Goal: Task Accomplishment & Management: Complete application form

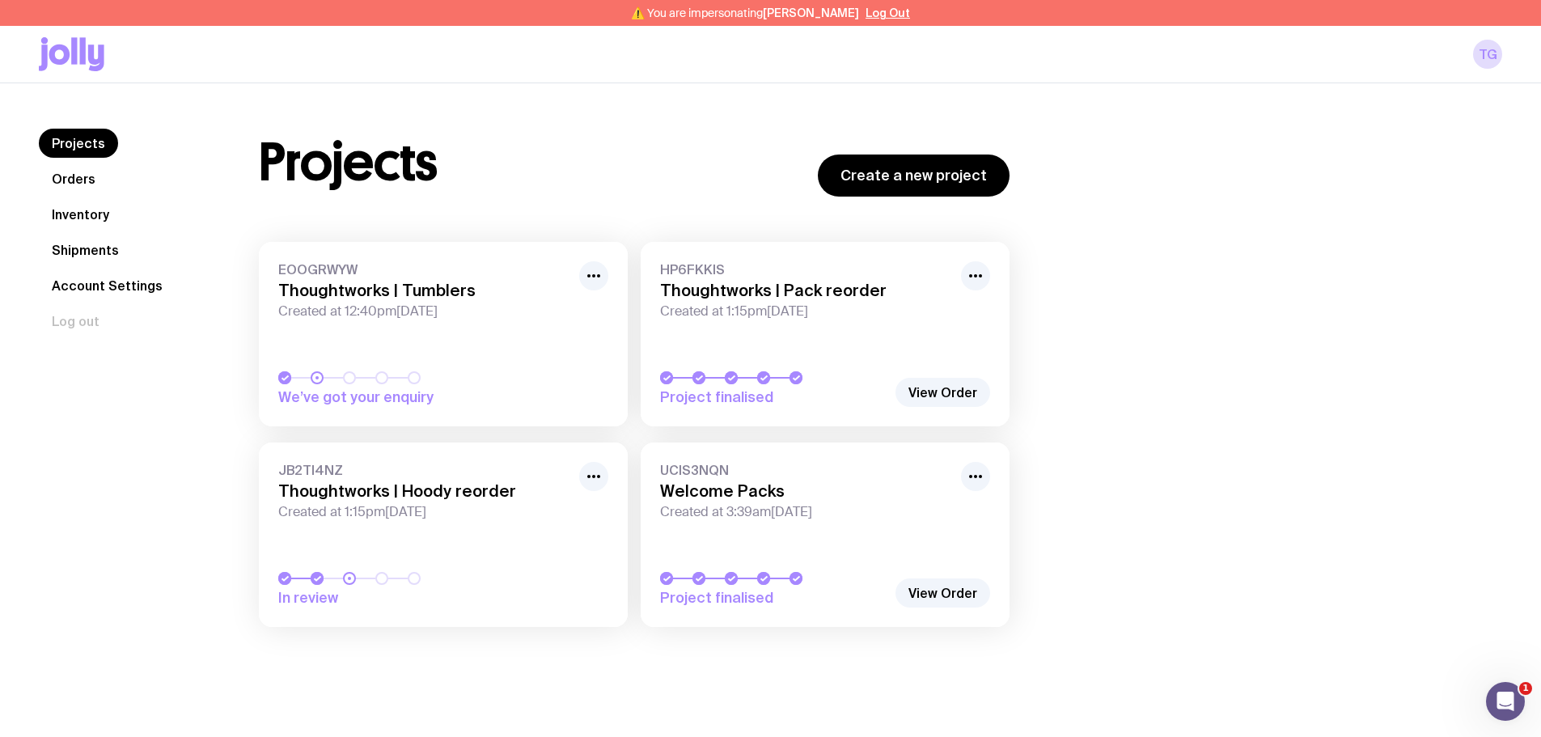
click at [78, 214] on link "Inventory" at bounding box center [80, 214] width 83 height 29
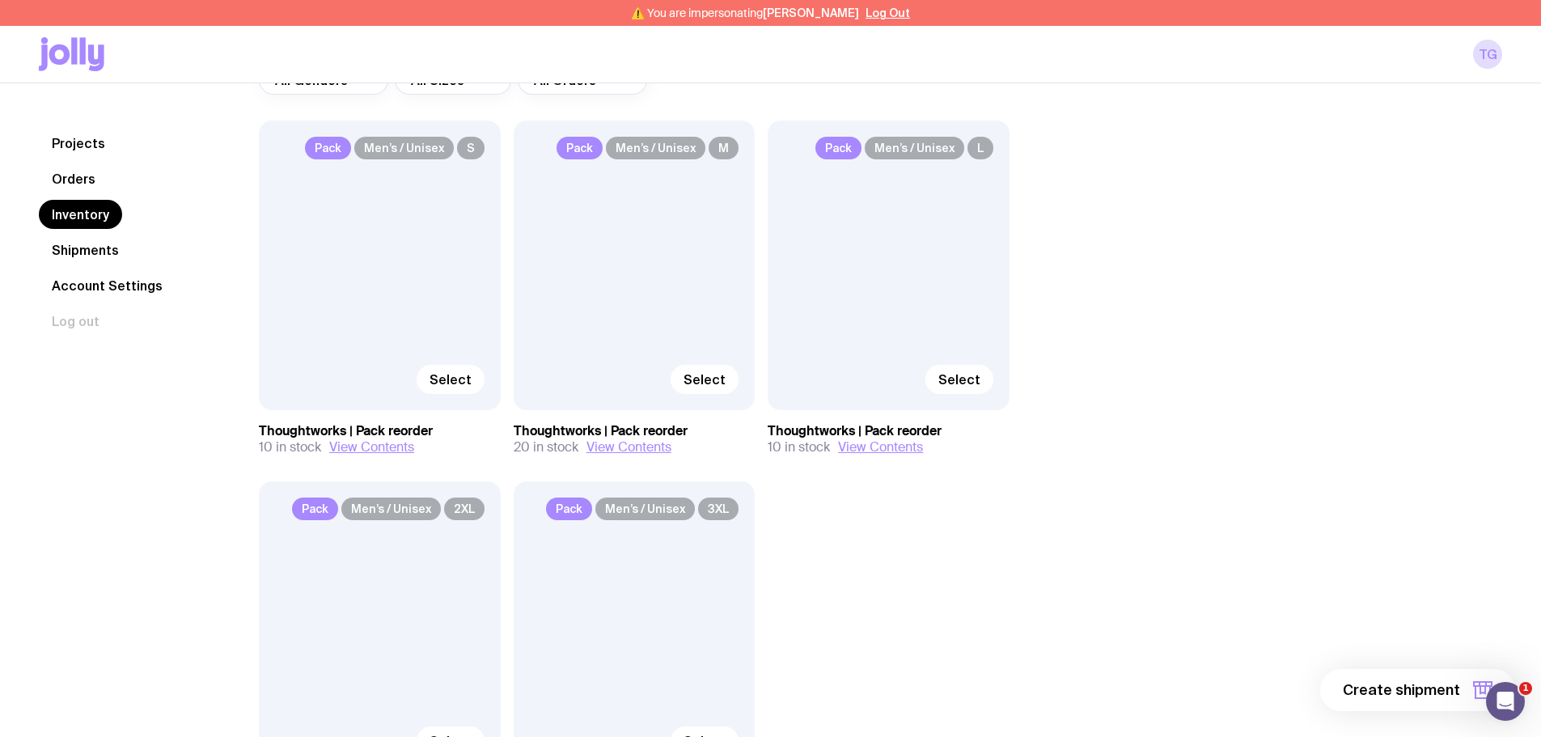
scroll to position [162, 0]
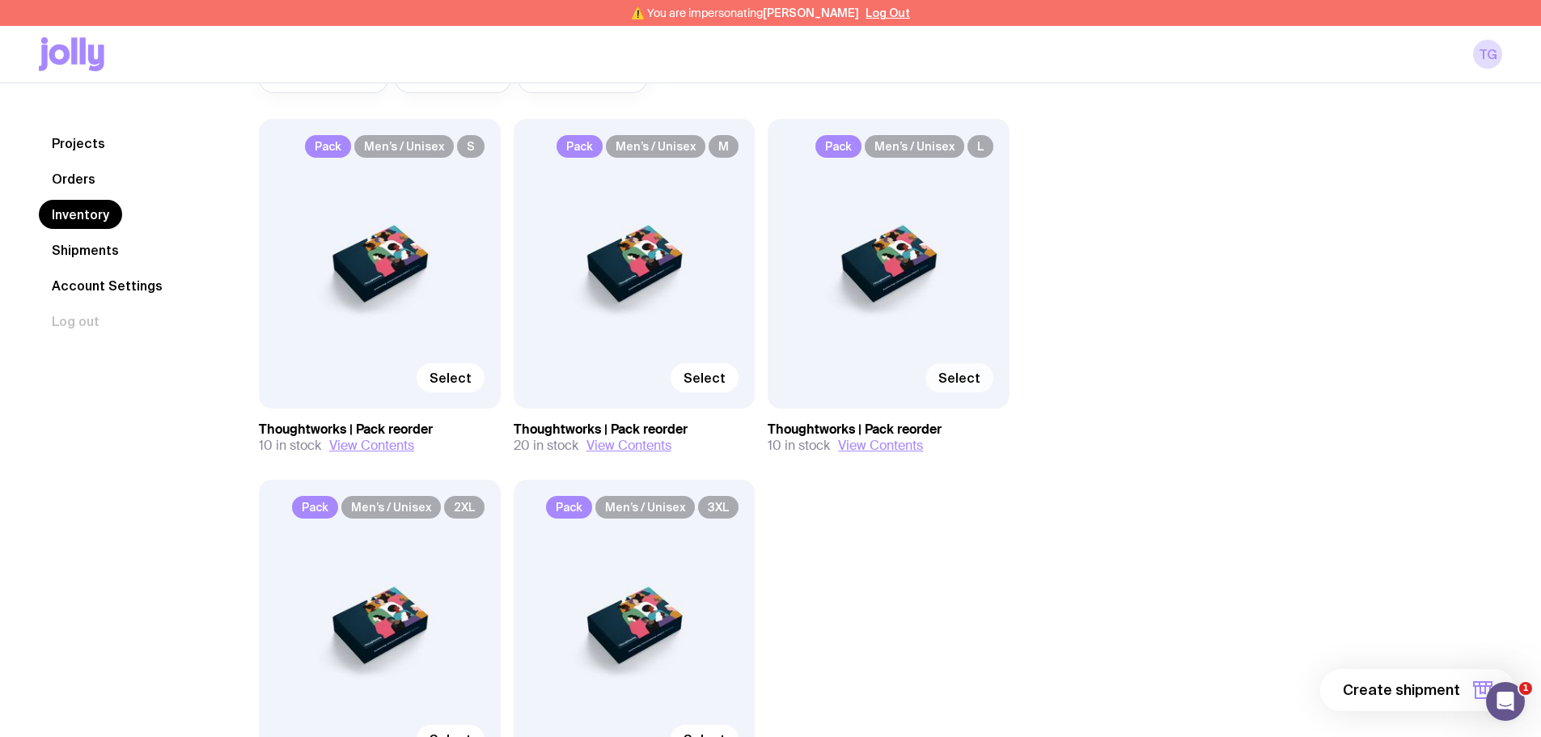
click at [957, 375] on span "Select" at bounding box center [959, 378] width 42 height 16
click at [0, 0] on input "Select" at bounding box center [0, 0] width 0 height 0
click at [1453, 686] on span "1 item" at bounding box center [1440, 689] width 40 height 19
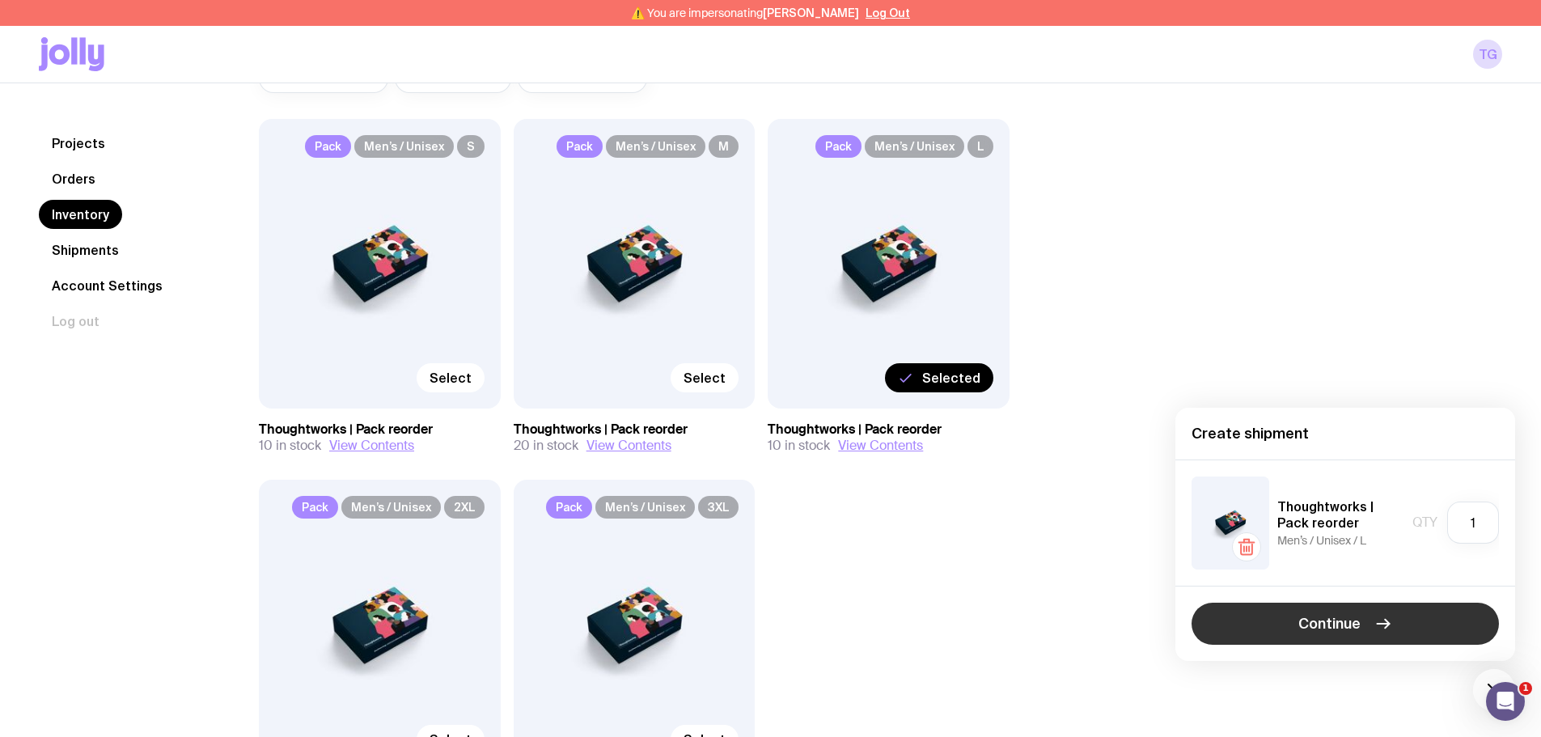
click at [1341, 628] on span "Continue" at bounding box center [1329, 623] width 62 height 19
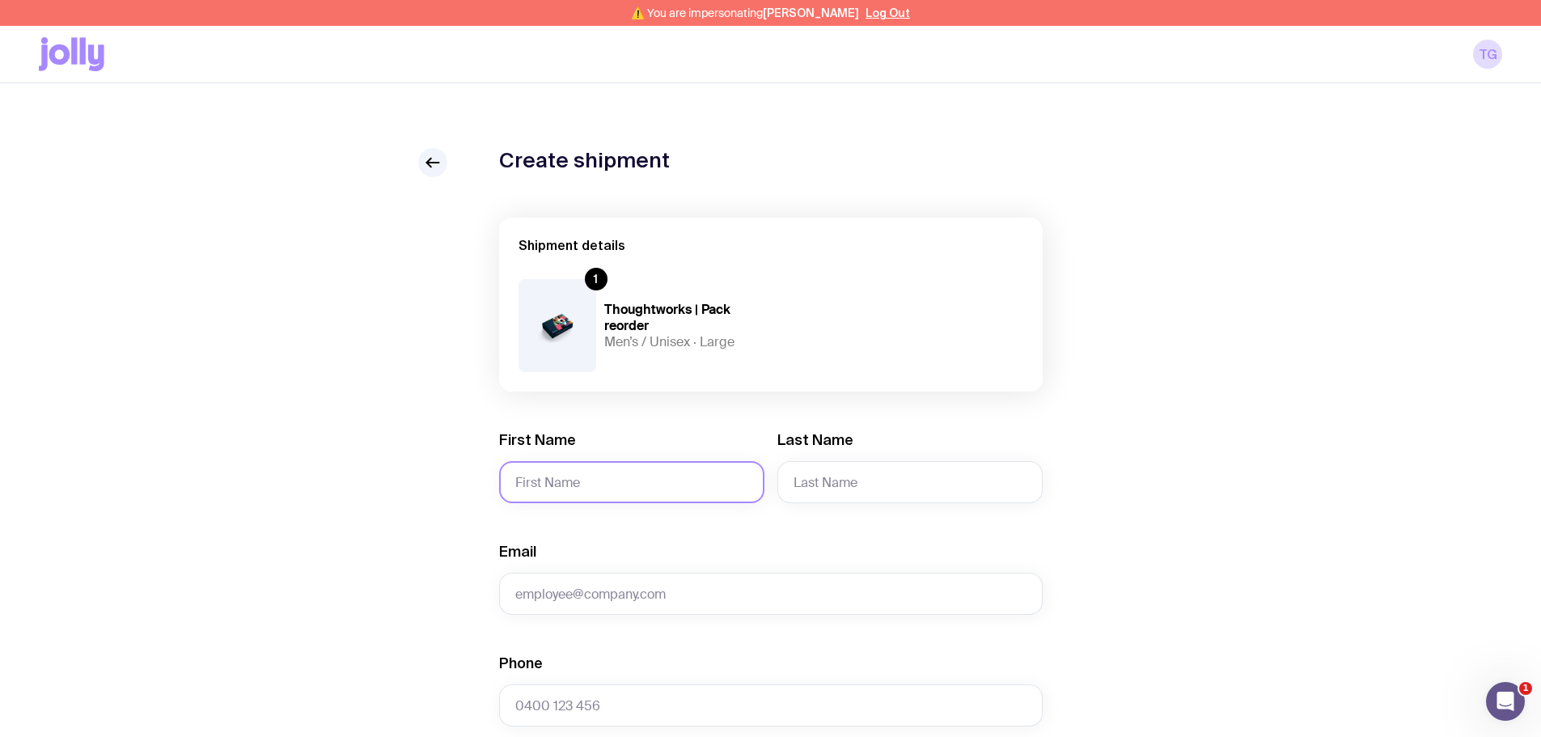
click at [566, 486] on input "First Name" at bounding box center [631, 482] width 265 height 42
paste input "[PERSON_NAME]"
click at [578, 476] on input "[PERSON_NAME]" at bounding box center [631, 482] width 265 height 42
drag, startPoint x: 578, startPoint y: 476, endPoint x: 603, endPoint y: 480, distance: 24.5
click at [579, 476] on input "[PERSON_NAME]" at bounding box center [631, 482] width 265 height 42
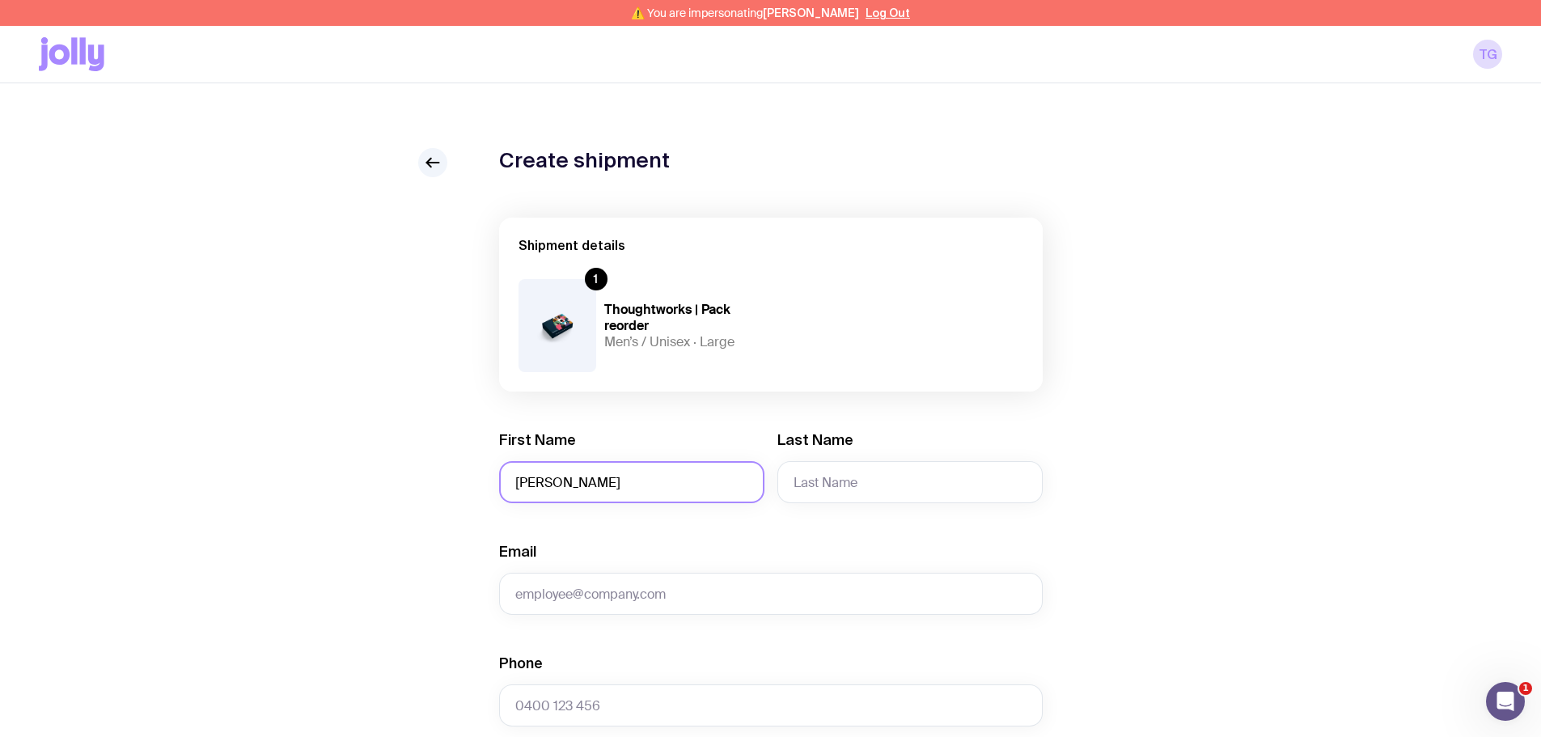
type input "[PERSON_NAME]"
paste input "[PERSON_NAME]"
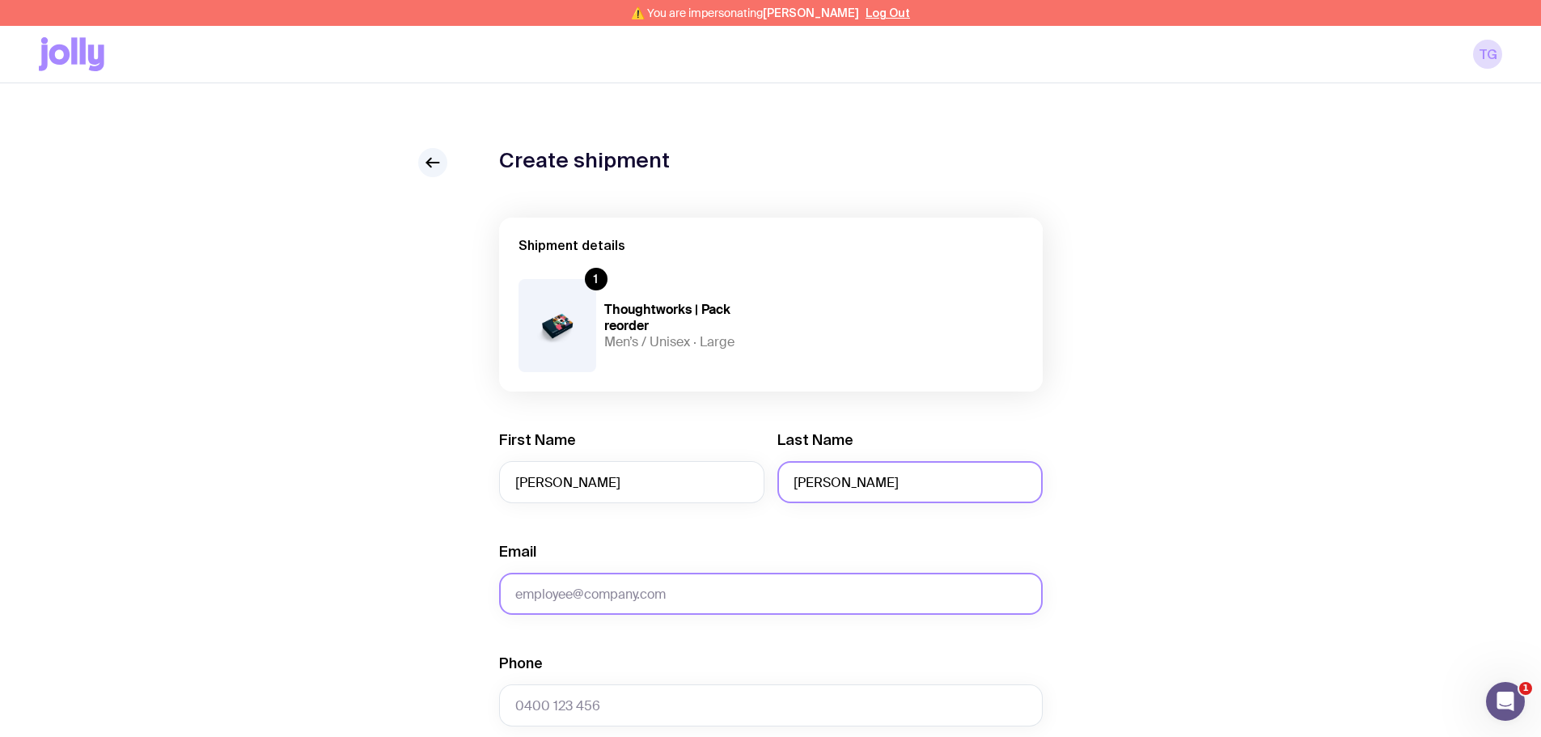
type input "[PERSON_NAME]"
click at [578, 585] on input "Email" at bounding box center [771, 594] width 544 height 42
type input "notprovided@email.com"
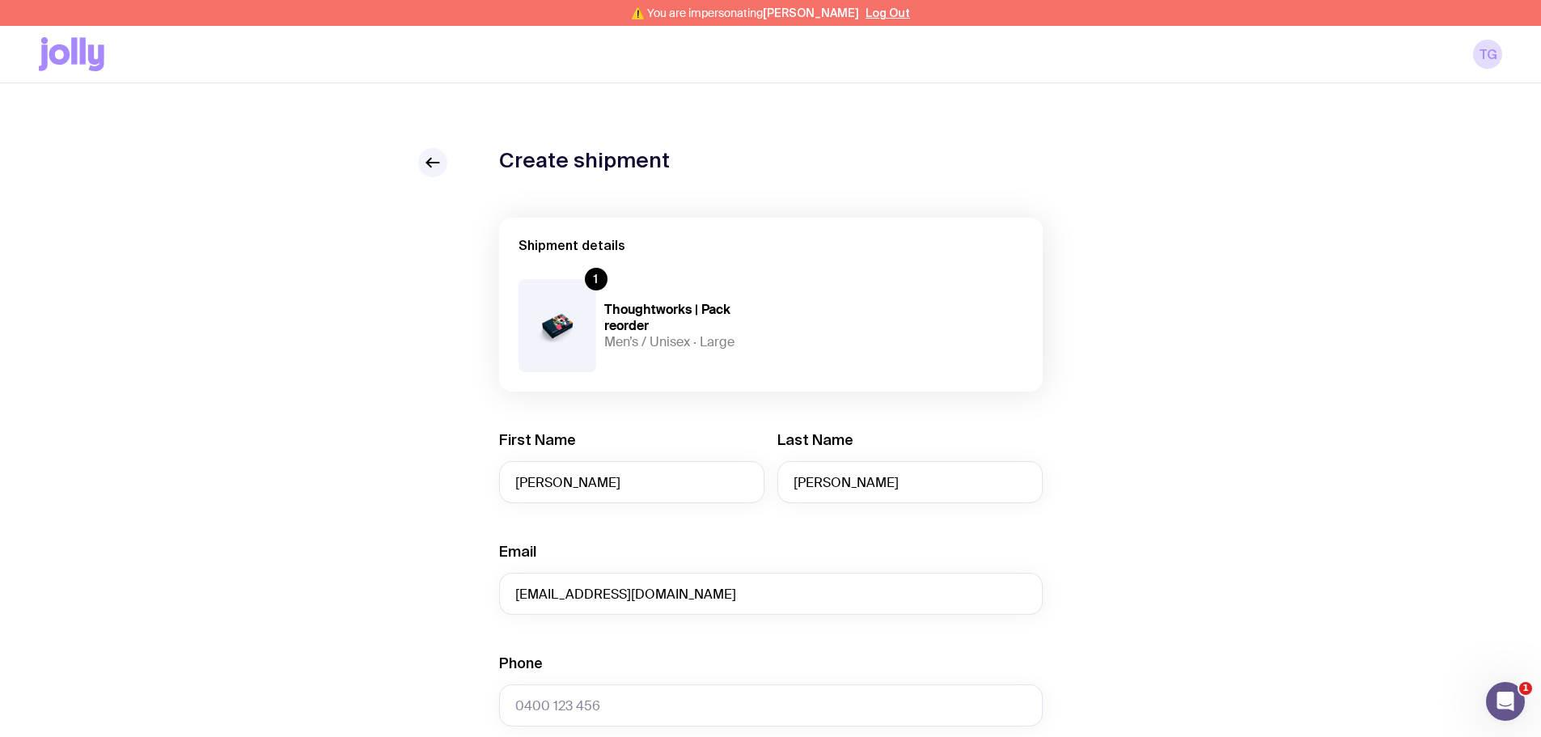
scroll to position [162, 0]
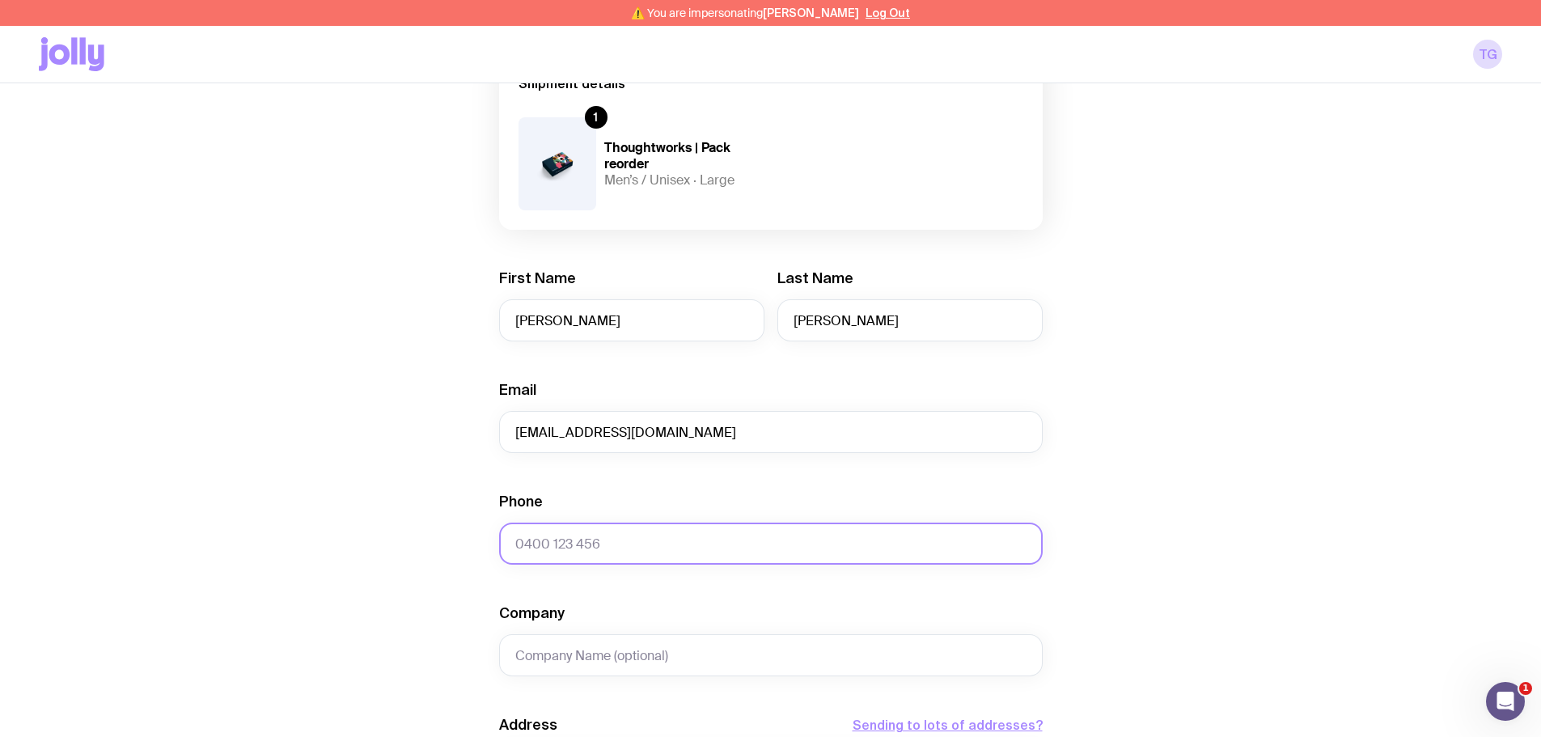
click at [548, 536] on input "Phone" at bounding box center [771, 544] width 544 height 42
paste input "61434096626"
type input "61434096626"
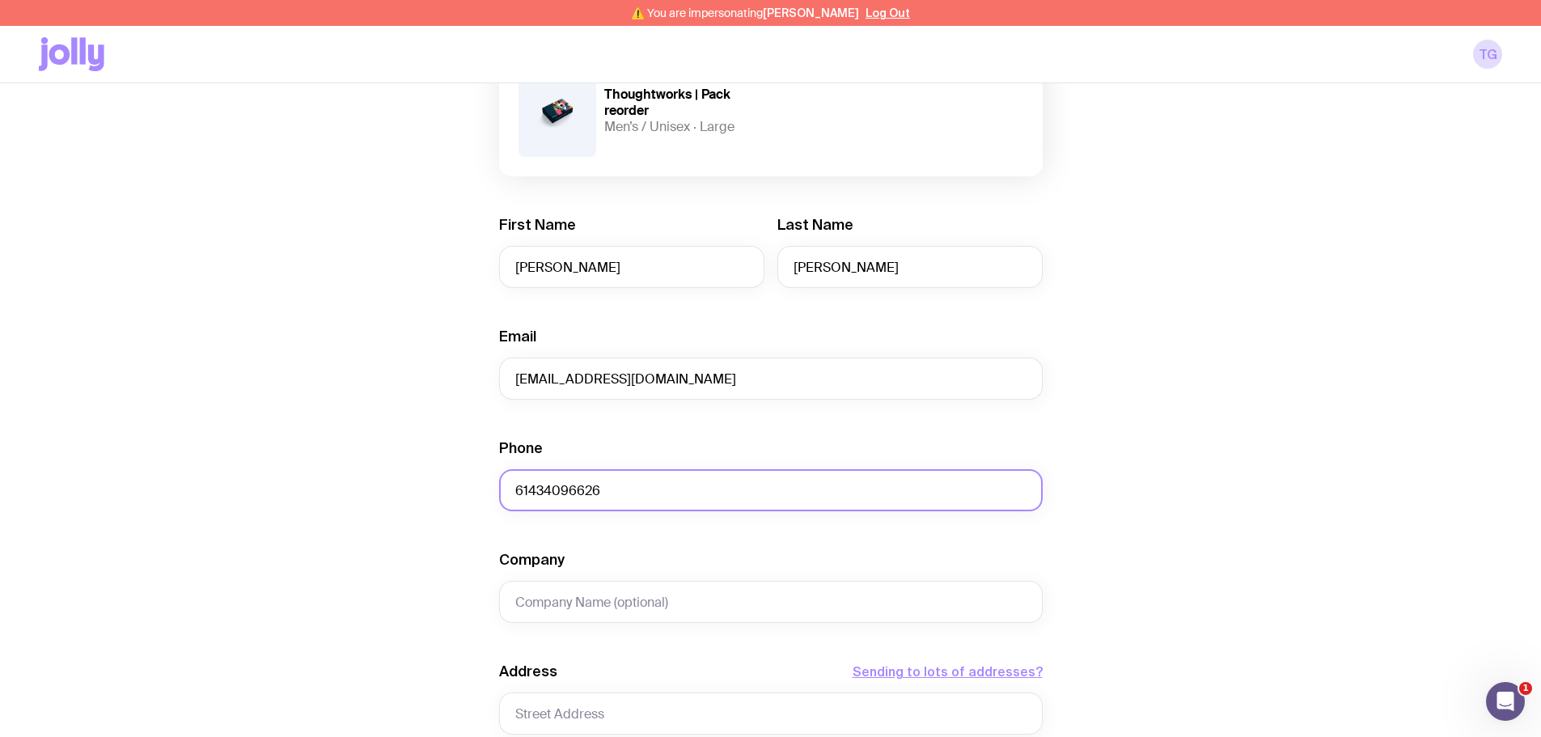
scroll to position [324, 0]
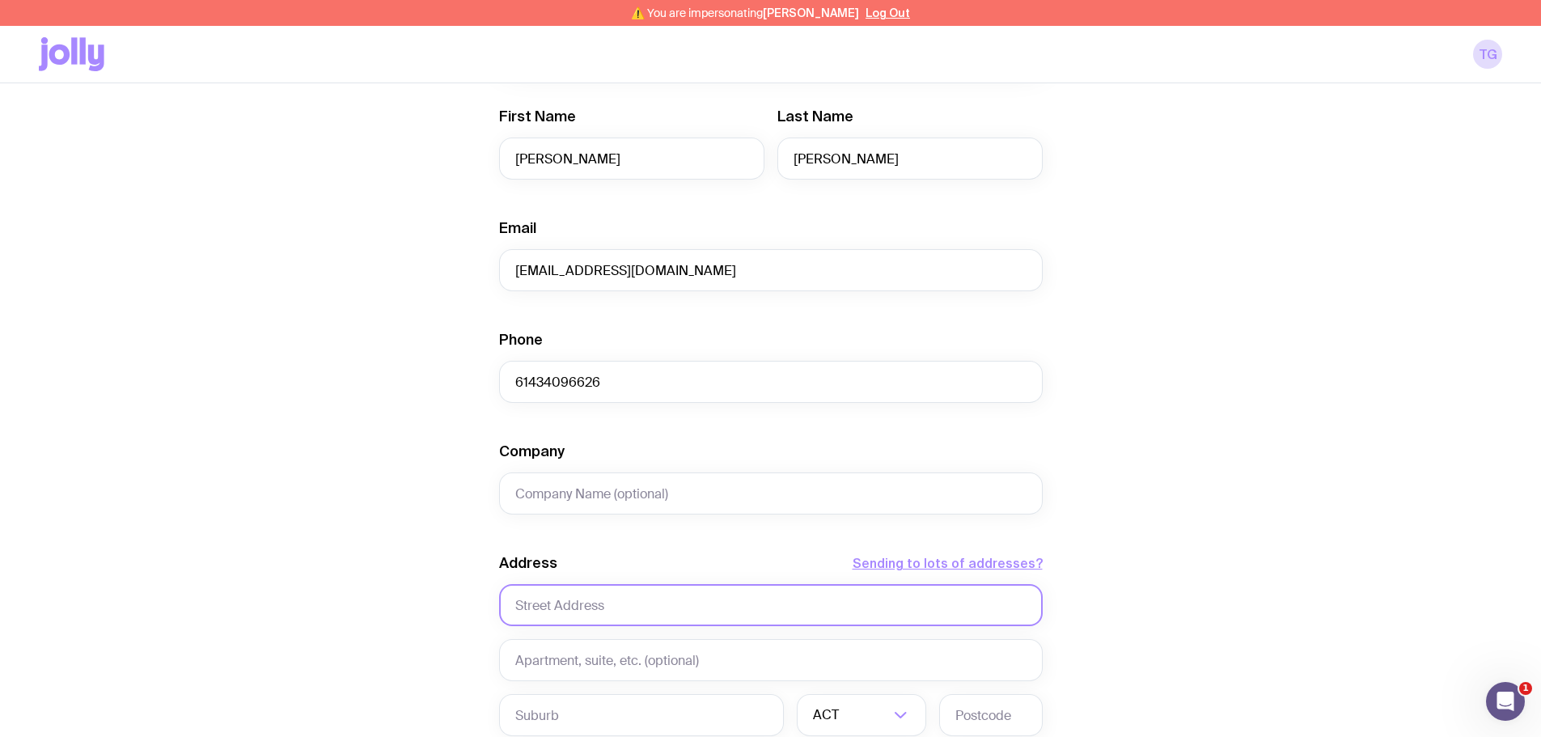
click at [541, 606] on input "text" at bounding box center [771, 605] width 544 height 42
paste input "36 Jessica Way"
type input "36 Jessica Way"
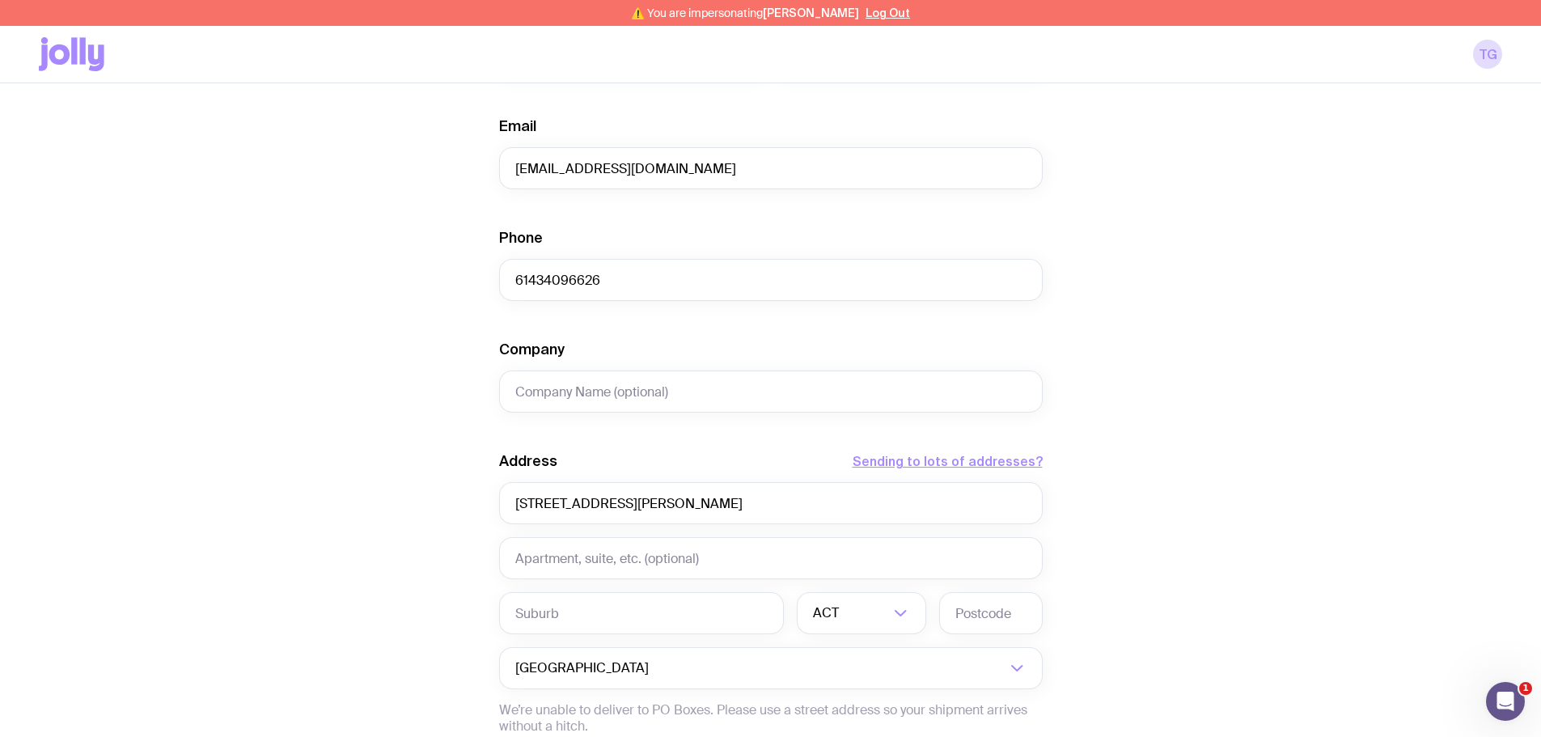
scroll to position [566, 0]
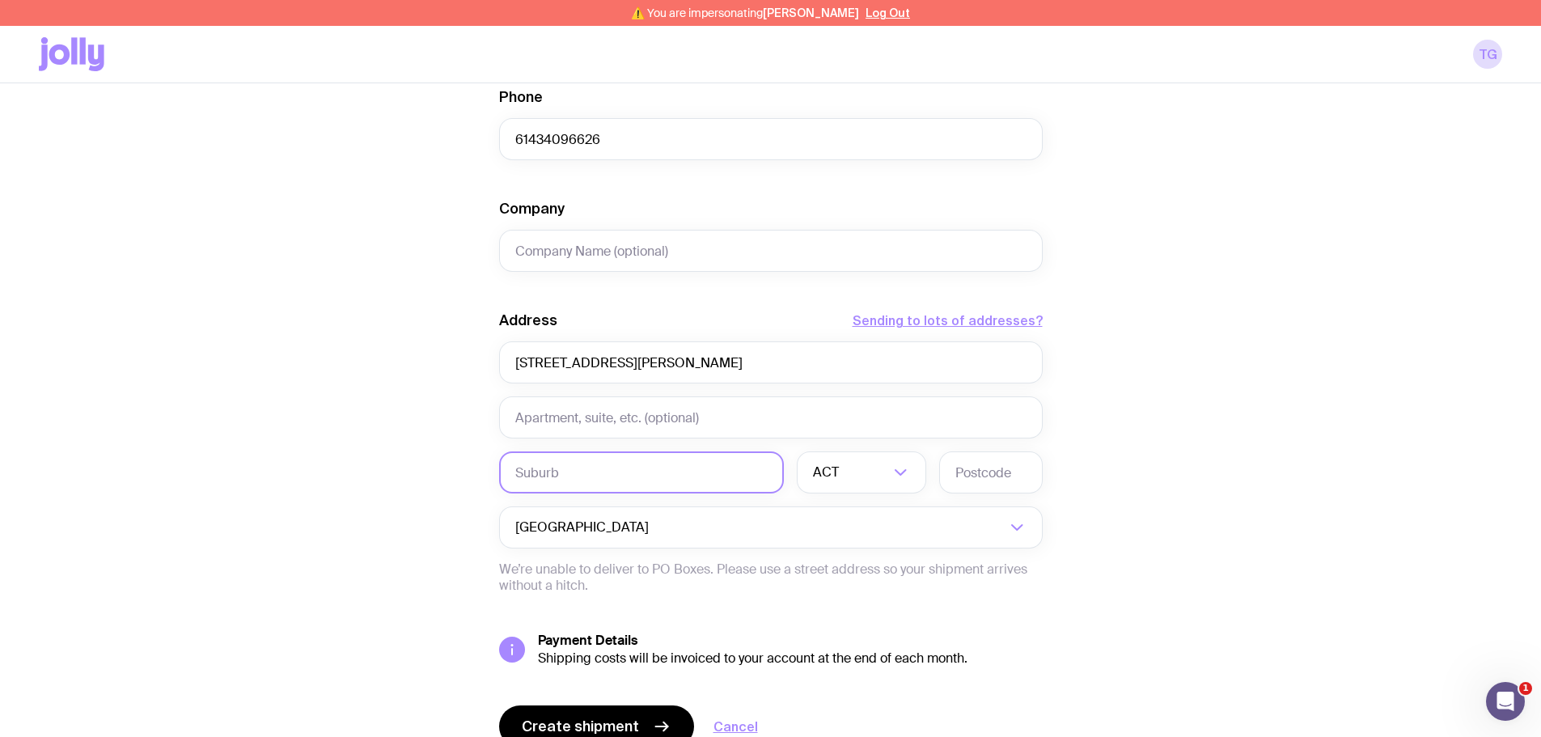
click at [553, 473] on input "text" at bounding box center [641, 472] width 285 height 42
paste input "Highton"
type input "Highton"
click at [820, 473] on div "ACT" at bounding box center [844, 472] width 94 height 42
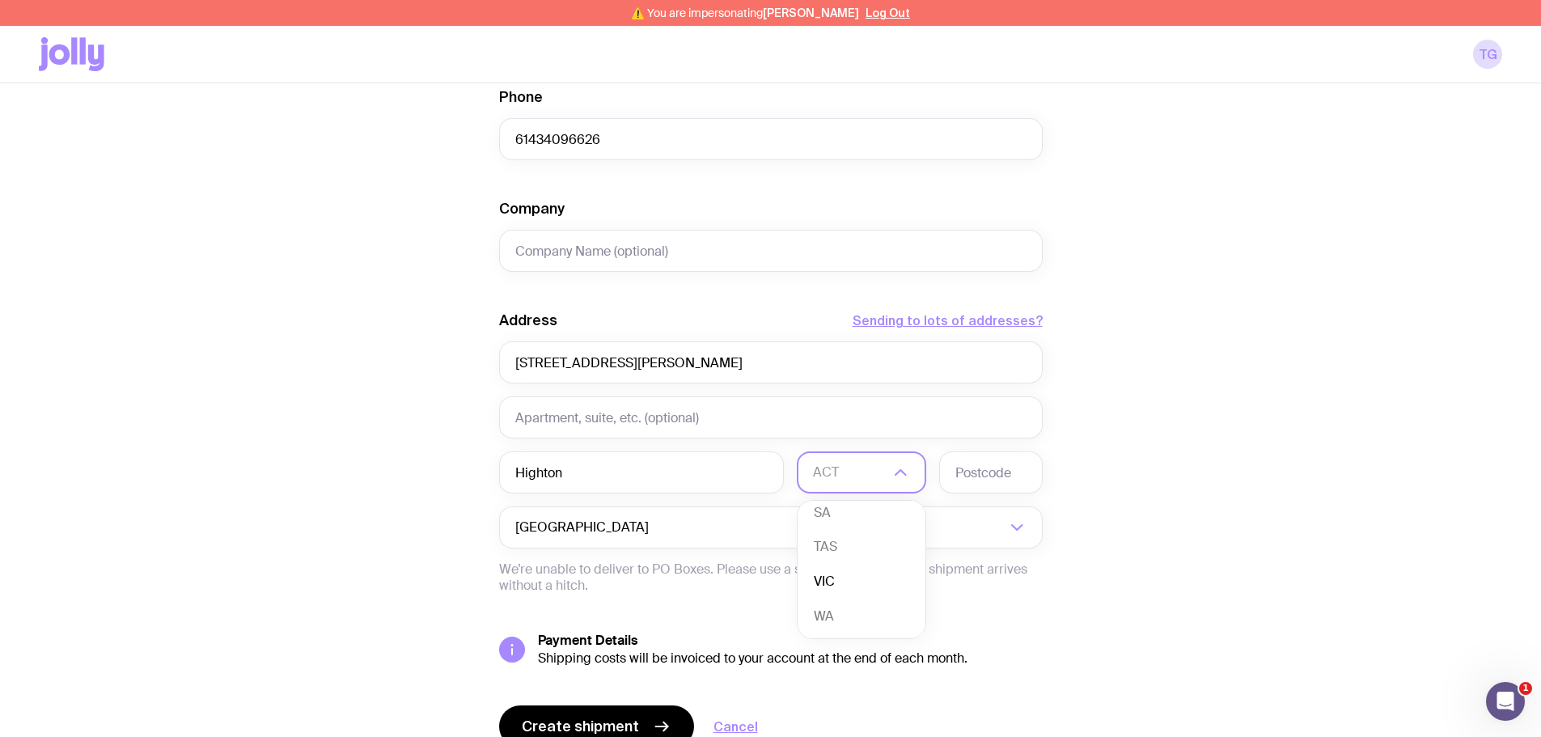
click at [836, 582] on li "VIC" at bounding box center [862, 582] width 128 height 35
click at [989, 466] on input "text" at bounding box center [991, 472] width 104 height 42
type input "3216"
click at [345, 503] on div "Create shipment Shipment details 1 Thoughtworks | Pack reorder Men’s / Unisex ·…" at bounding box center [770, 197] width 1463 height 1230
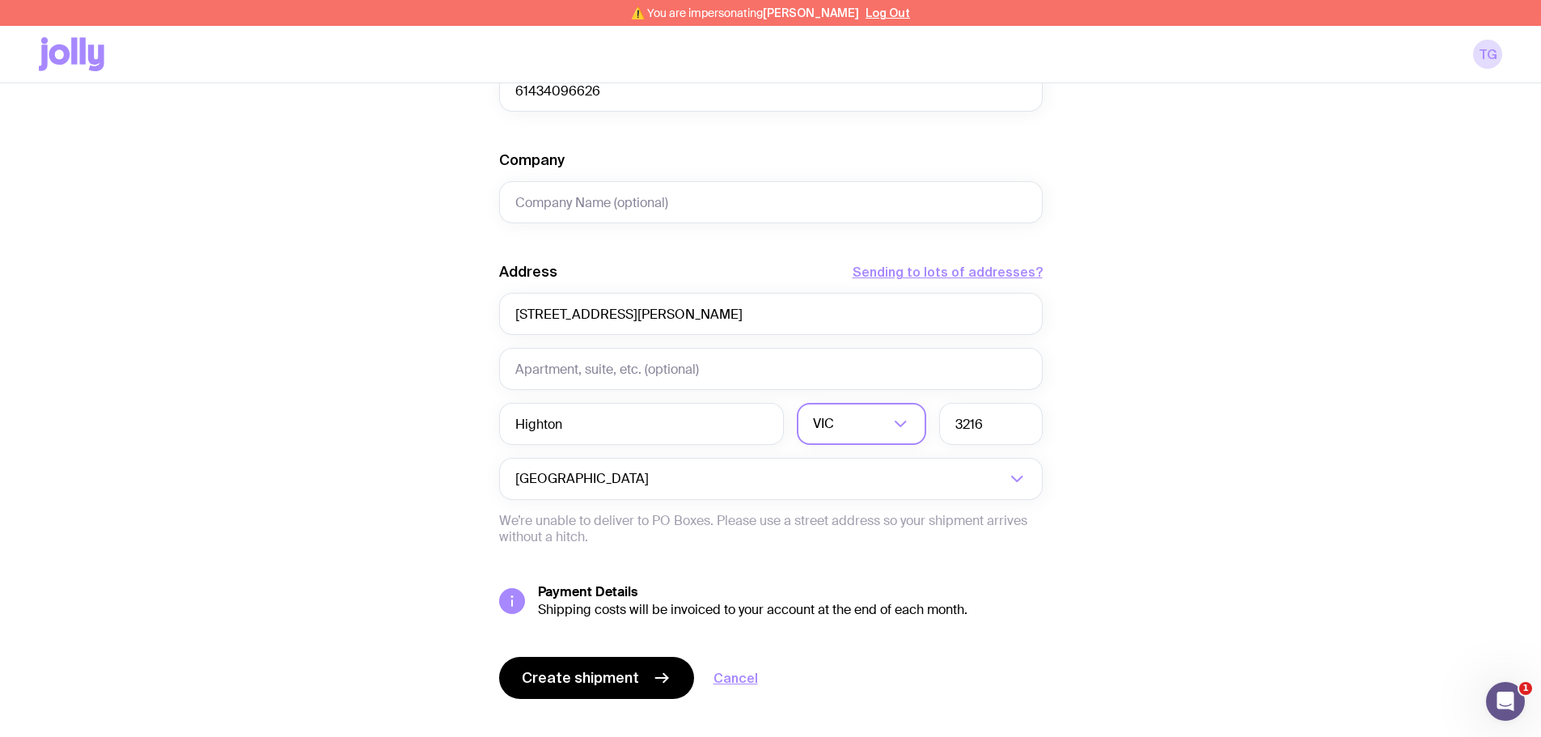
scroll to position [642, 0]
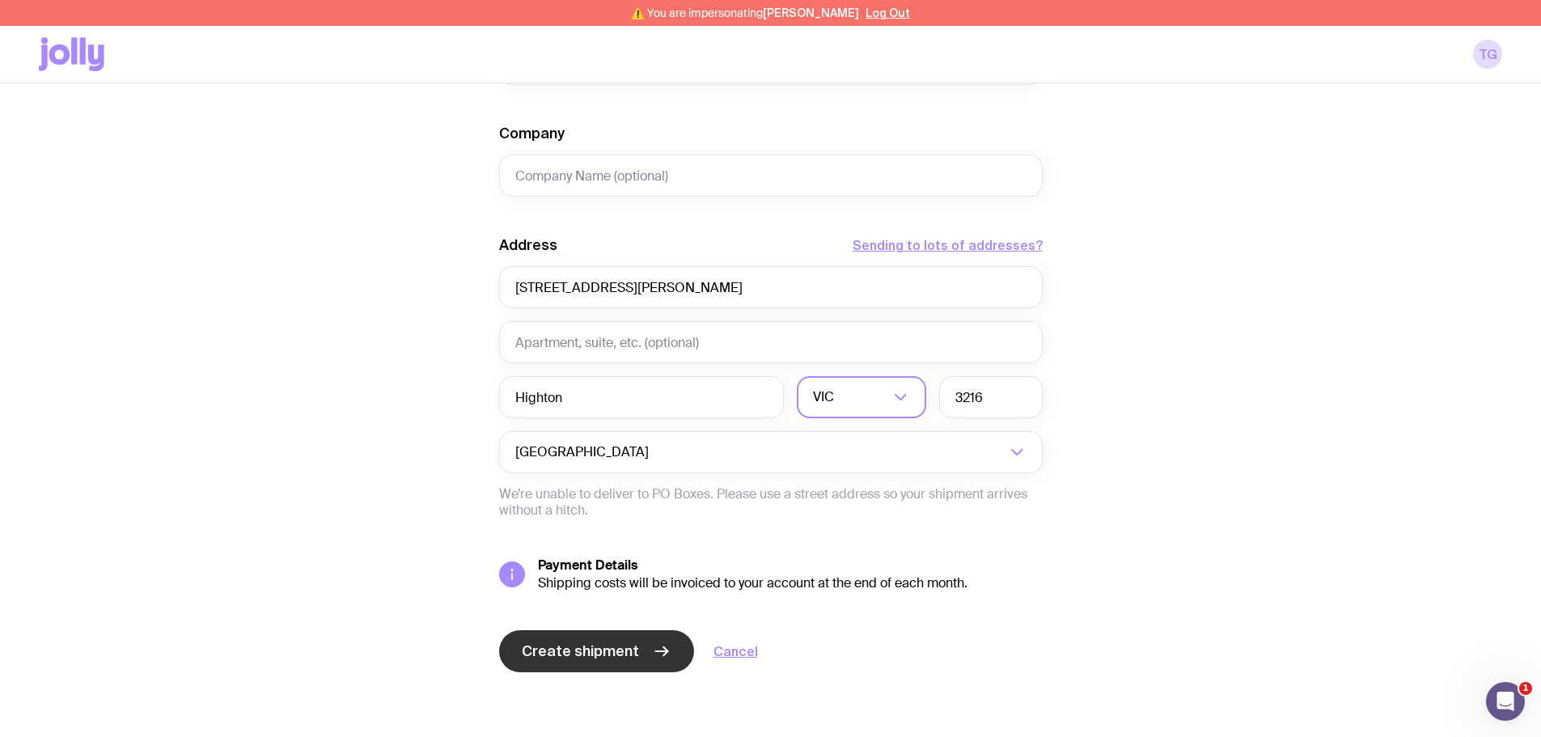
click at [563, 650] on span "Create shipment" at bounding box center [580, 651] width 117 height 19
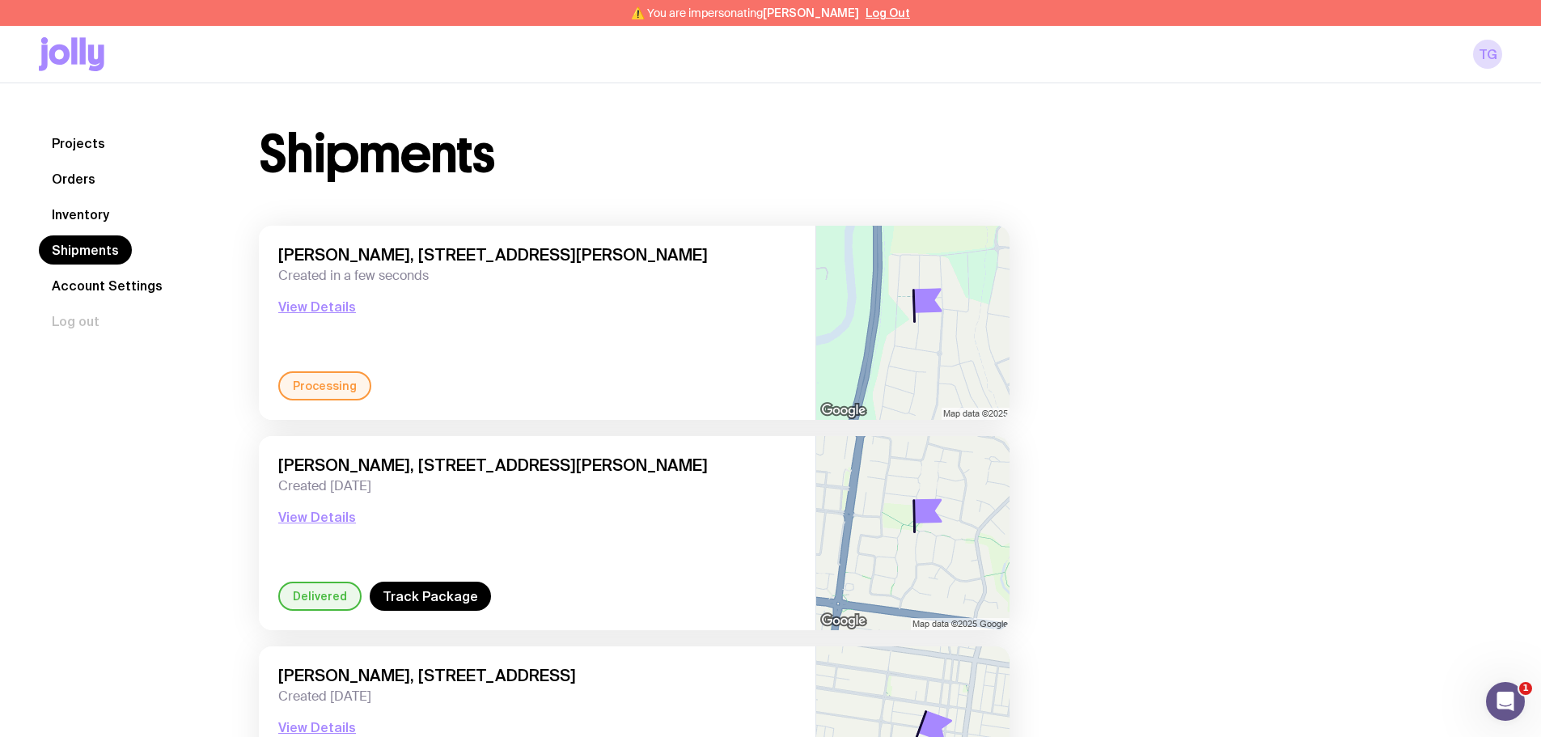
click at [104, 213] on link "Inventory" at bounding box center [80, 214] width 83 height 29
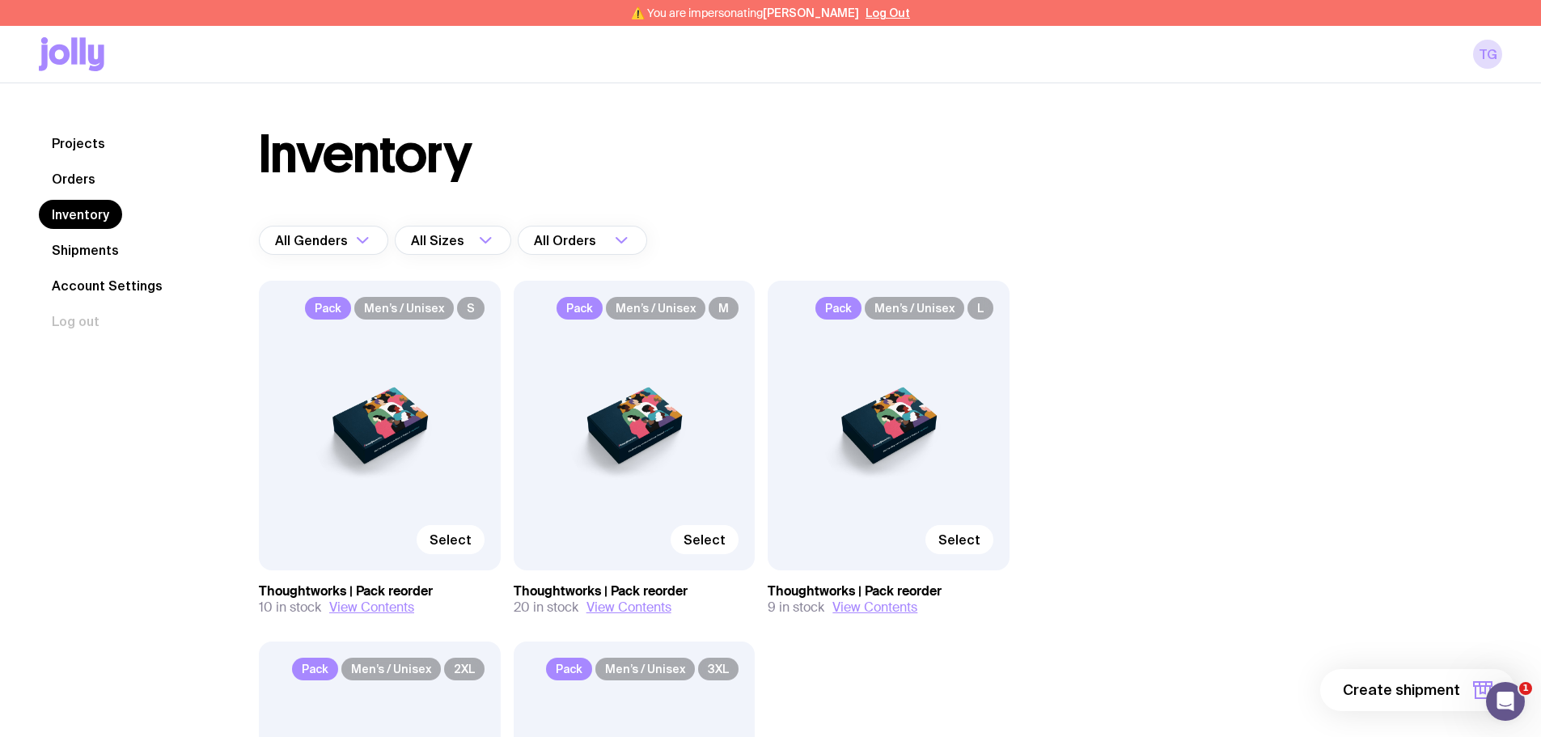
click at [97, 249] on link "Shipments" at bounding box center [85, 249] width 93 height 29
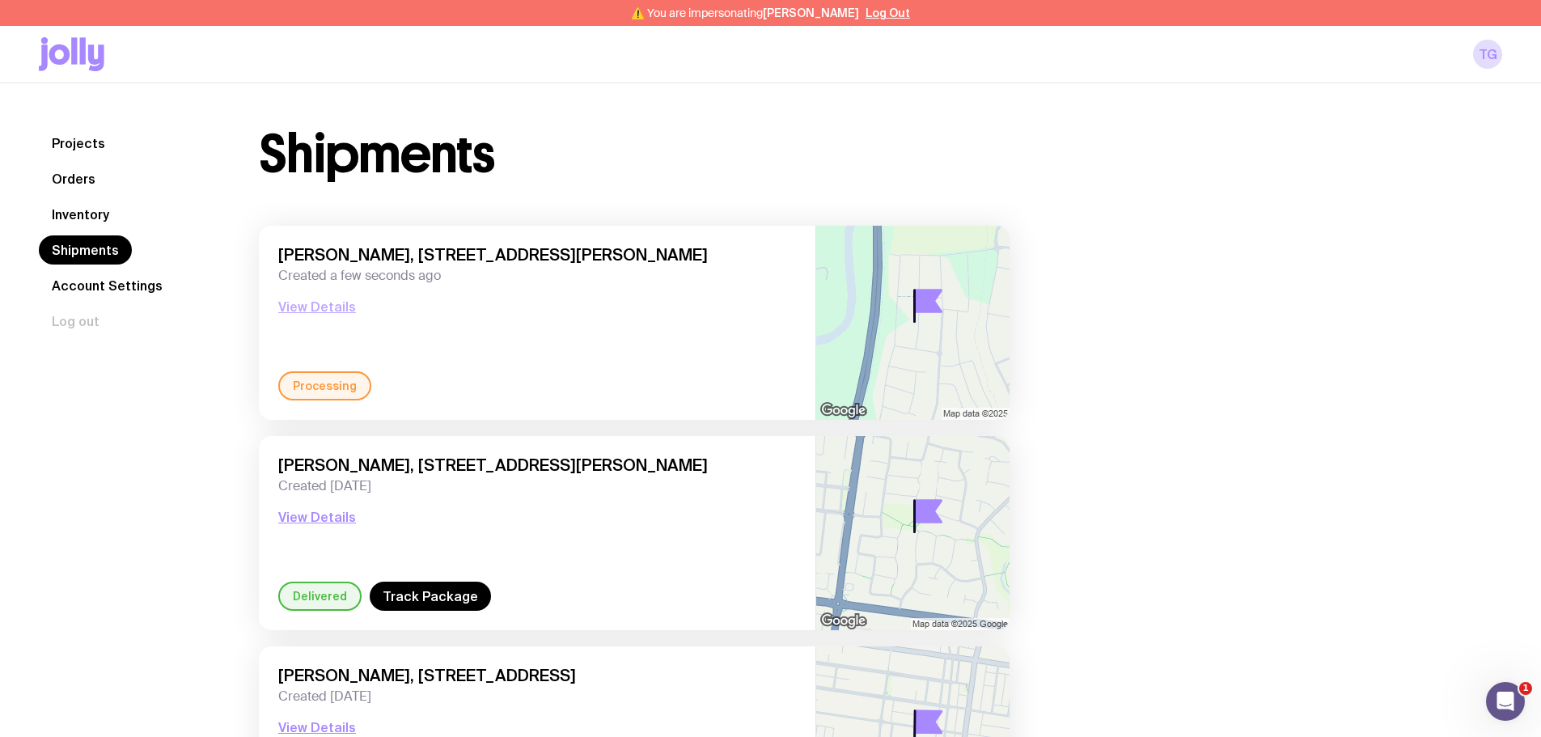
click at [312, 310] on button "View Details" at bounding box center [317, 306] width 78 height 19
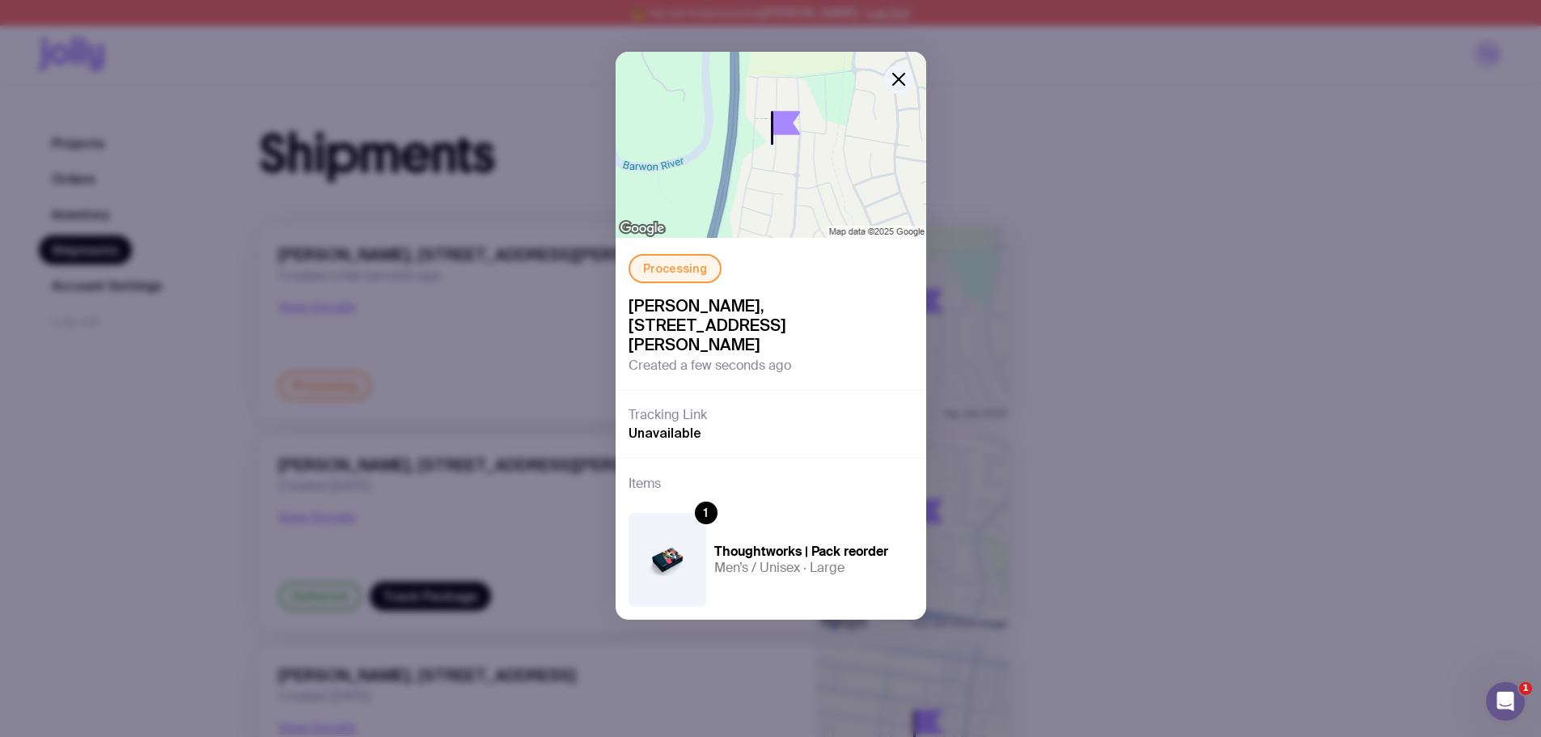
click at [650, 305] on span "Sabrina D'Cruz, 36 Jessica Way, Highton 3216 VIC, Australia" at bounding box center [771, 325] width 285 height 58
copy span "Sabrina"
click at [1314, 296] on div "Processing Sabrina D'Cruz, 36 Jessica Way, Highton 3216 VIC, Australia Created …" at bounding box center [770, 368] width 1541 height 737
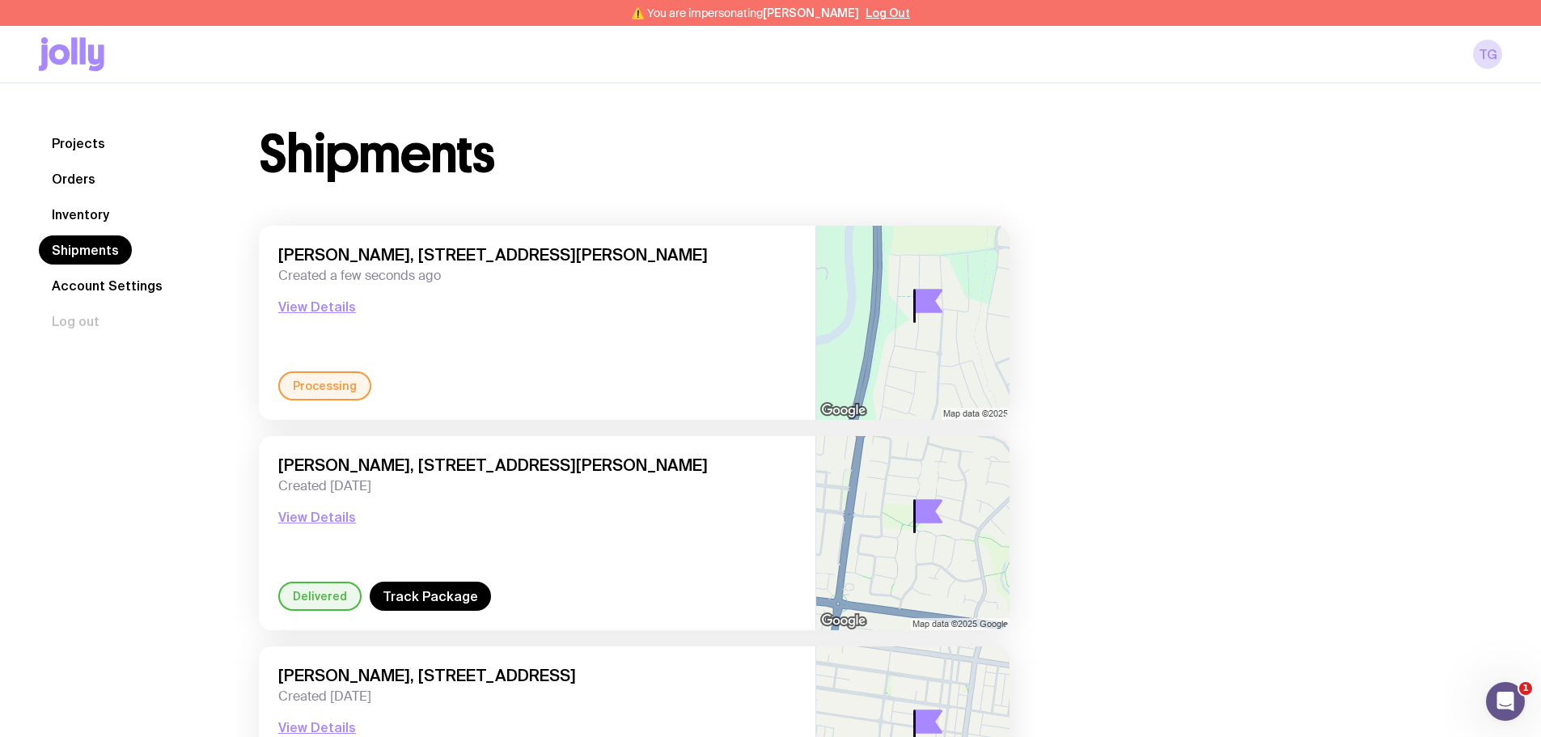
click at [87, 217] on link "Inventory" at bounding box center [80, 214] width 83 height 29
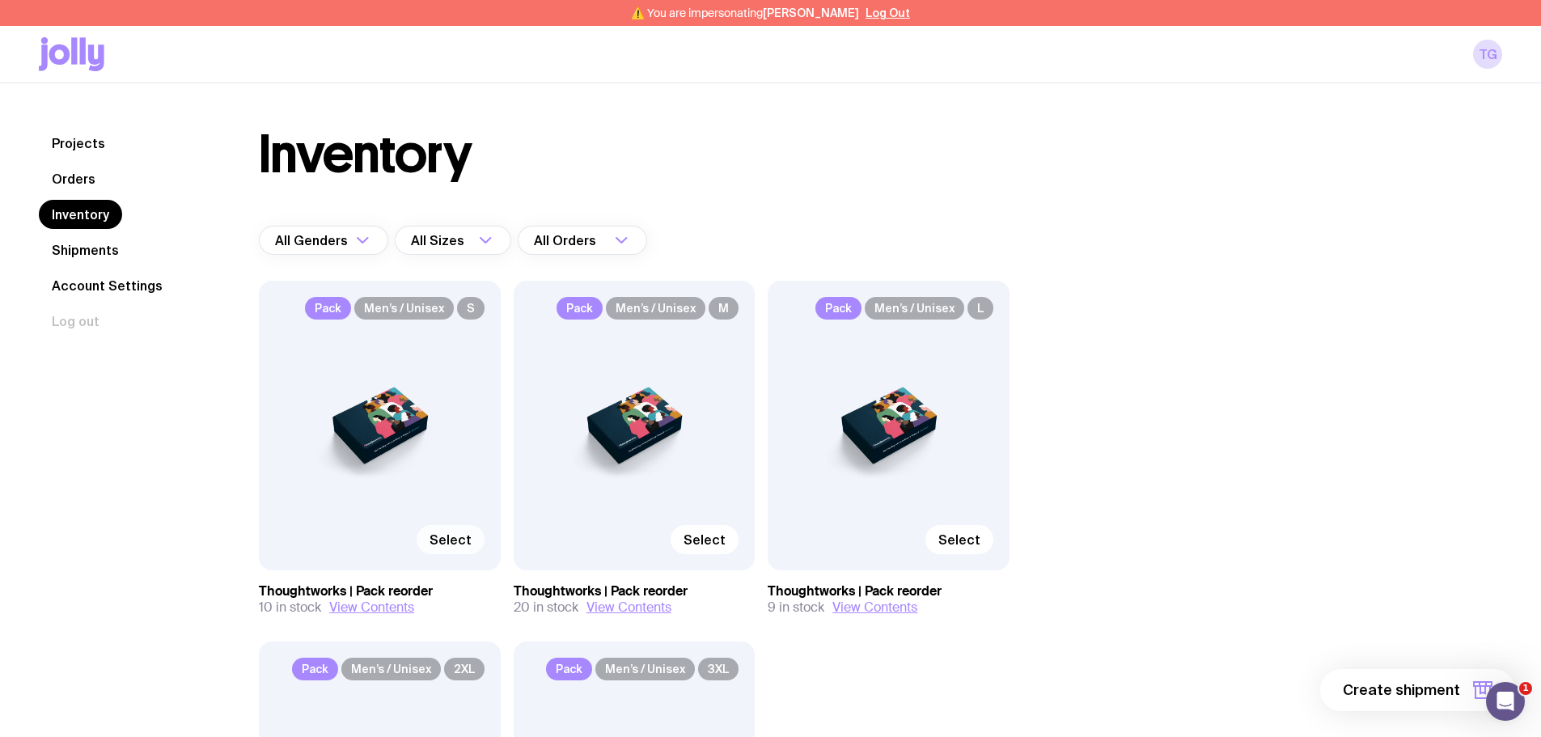
click at [438, 544] on span "Select" at bounding box center [451, 540] width 42 height 16
click at [0, 0] on input "Select" at bounding box center [0, 0] width 0 height 0
click at [1451, 686] on span "1 item" at bounding box center [1440, 689] width 40 height 19
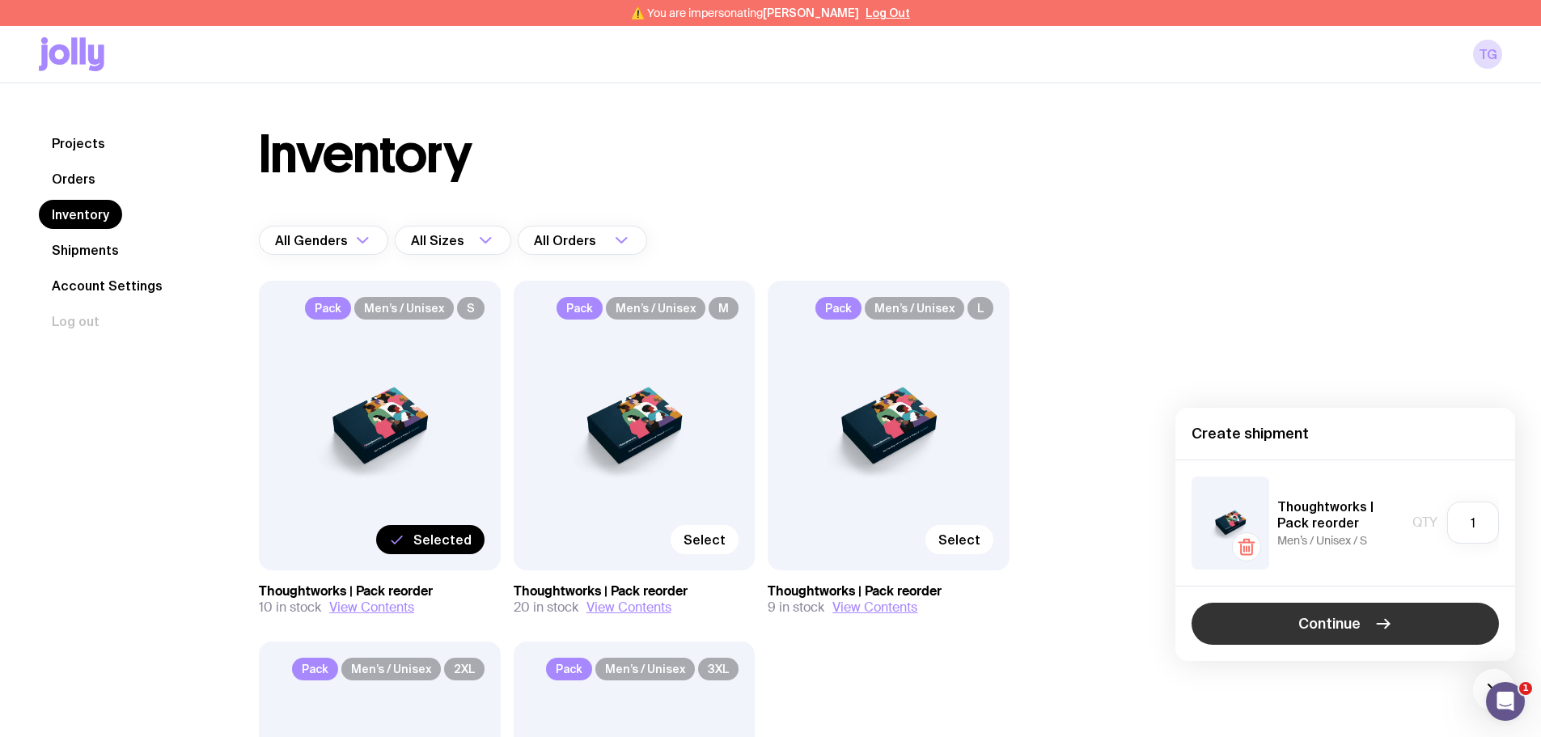
click at [1323, 623] on span "Continue" at bounding box center [1329, 623] width 62 height 19
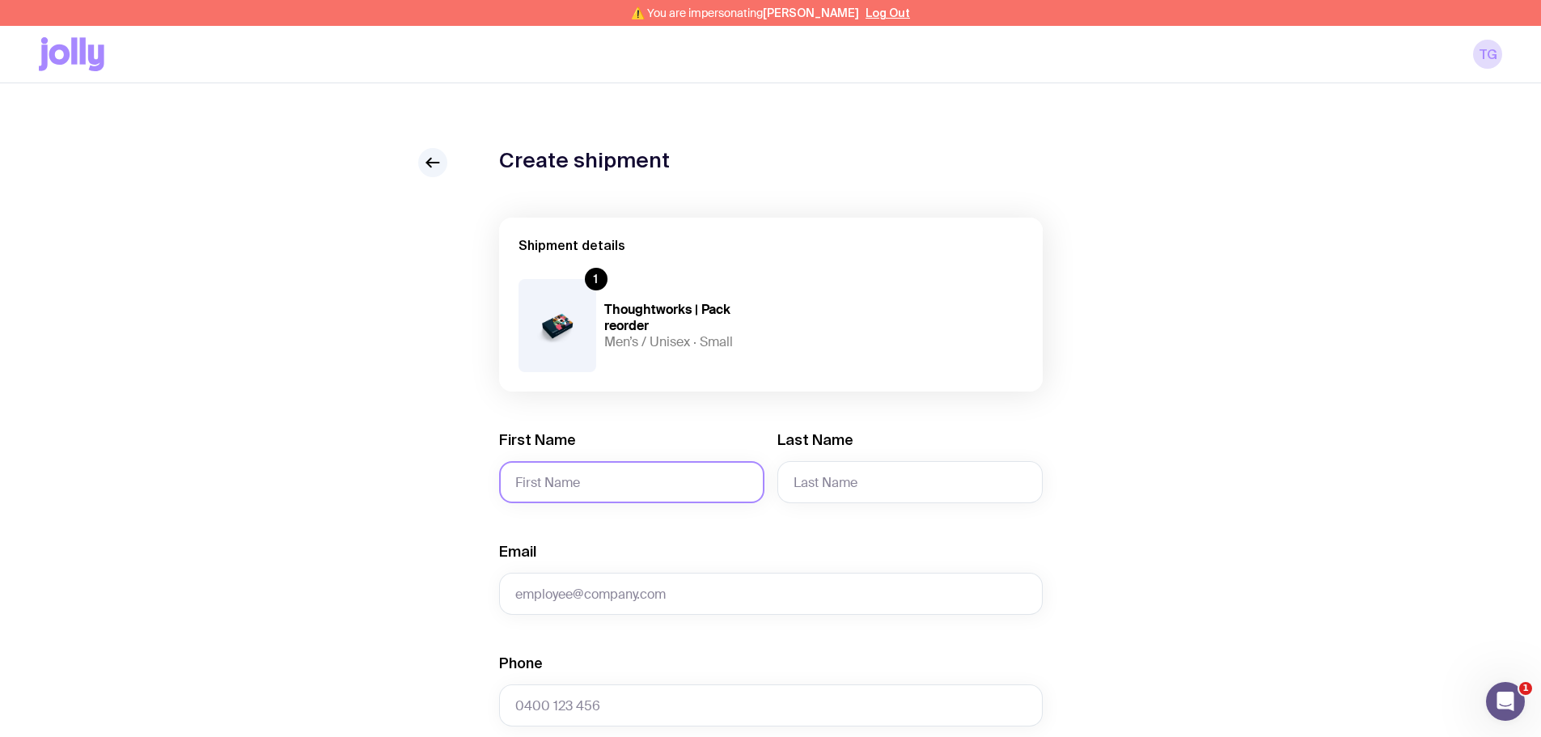
click at [589, 488] on input "First Name" at bounding box center [631, 482] width 265 height 42
paste input "Bhawna Arora"
click at [589, 488] on input "Bhawna Arora" at bounding box center [631, 482] width 265 height 42
type input "Bhawna"
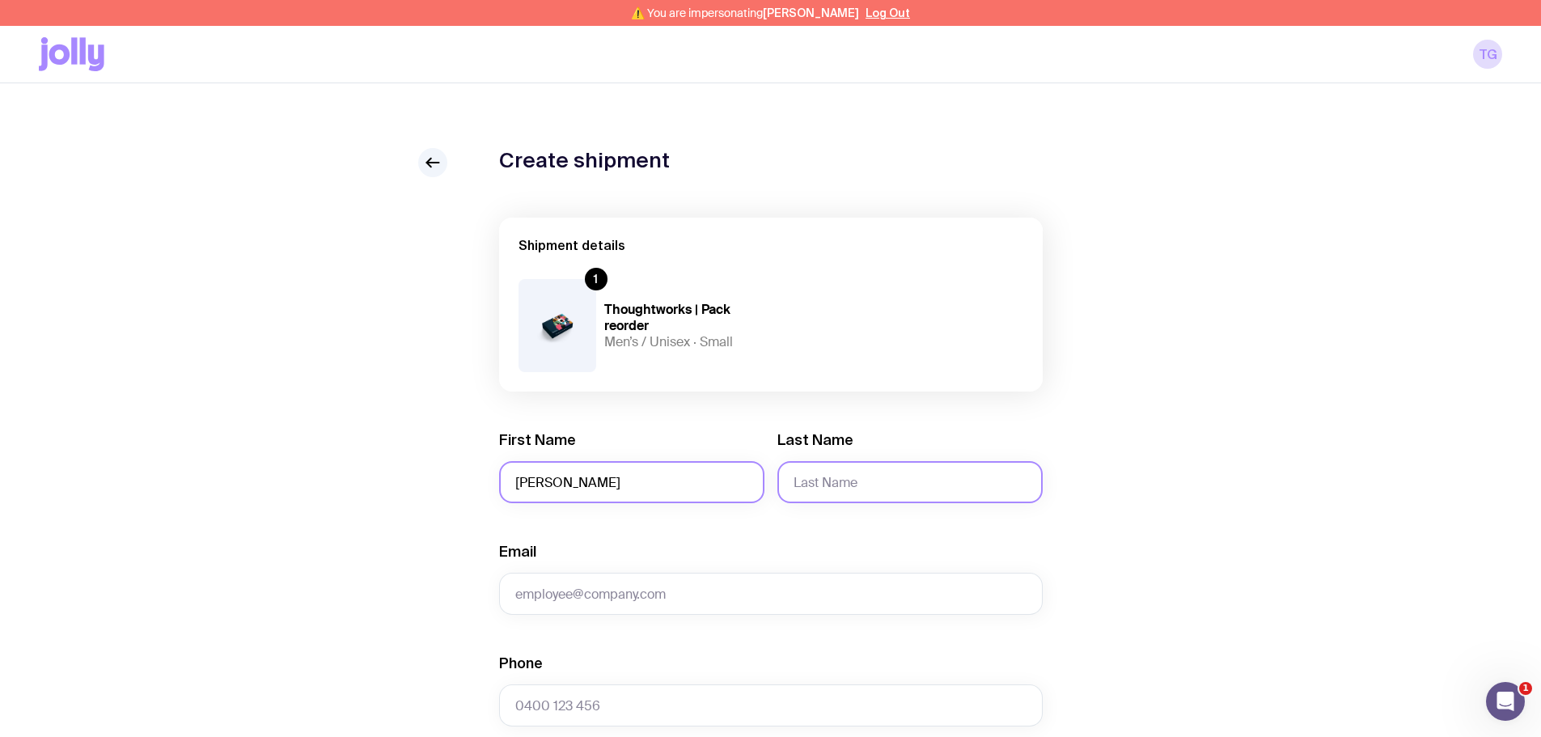
paste input "Arora"
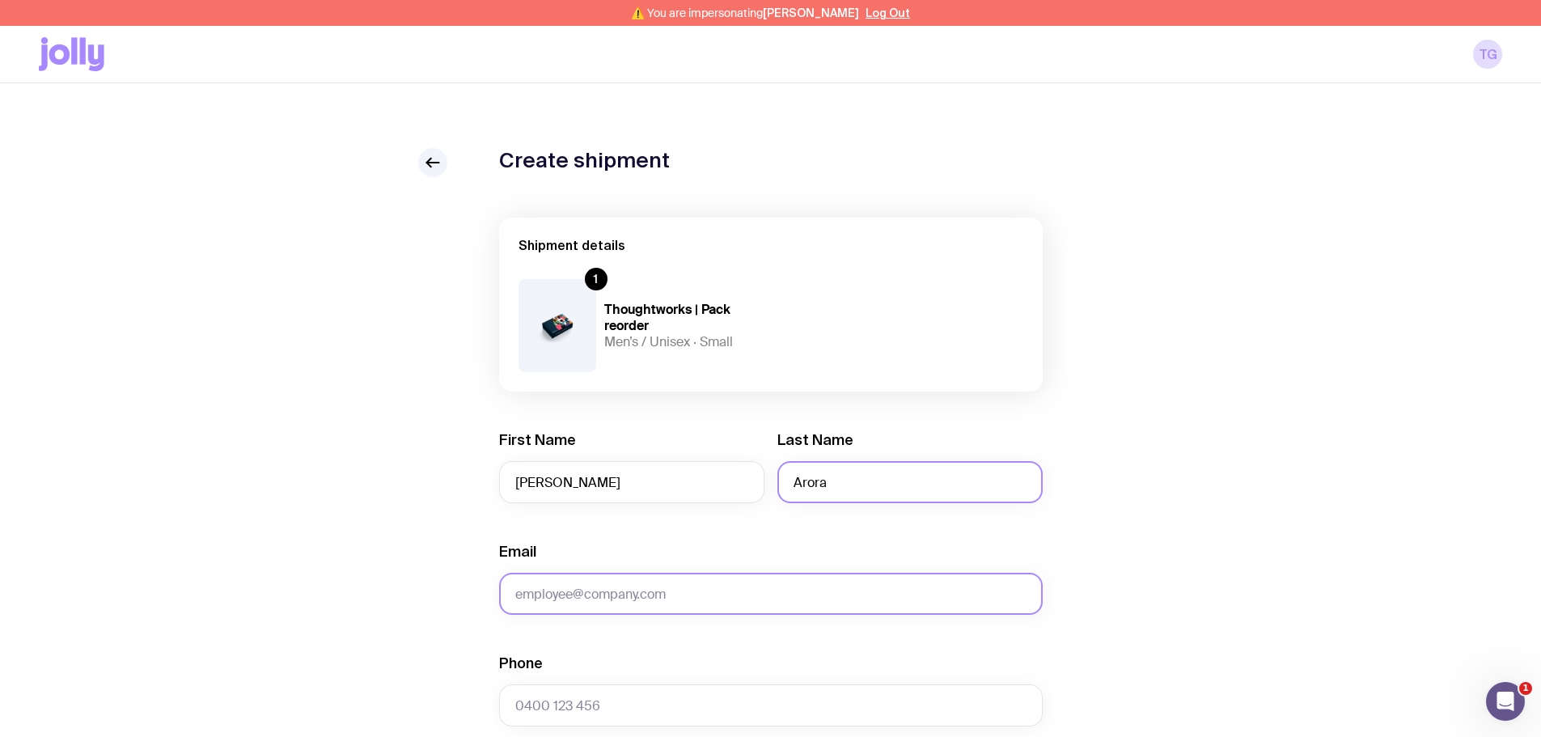
type input "Arora"
click at [524, 596] on input "Email" at bounding box center [771, 594] width 544 height 42
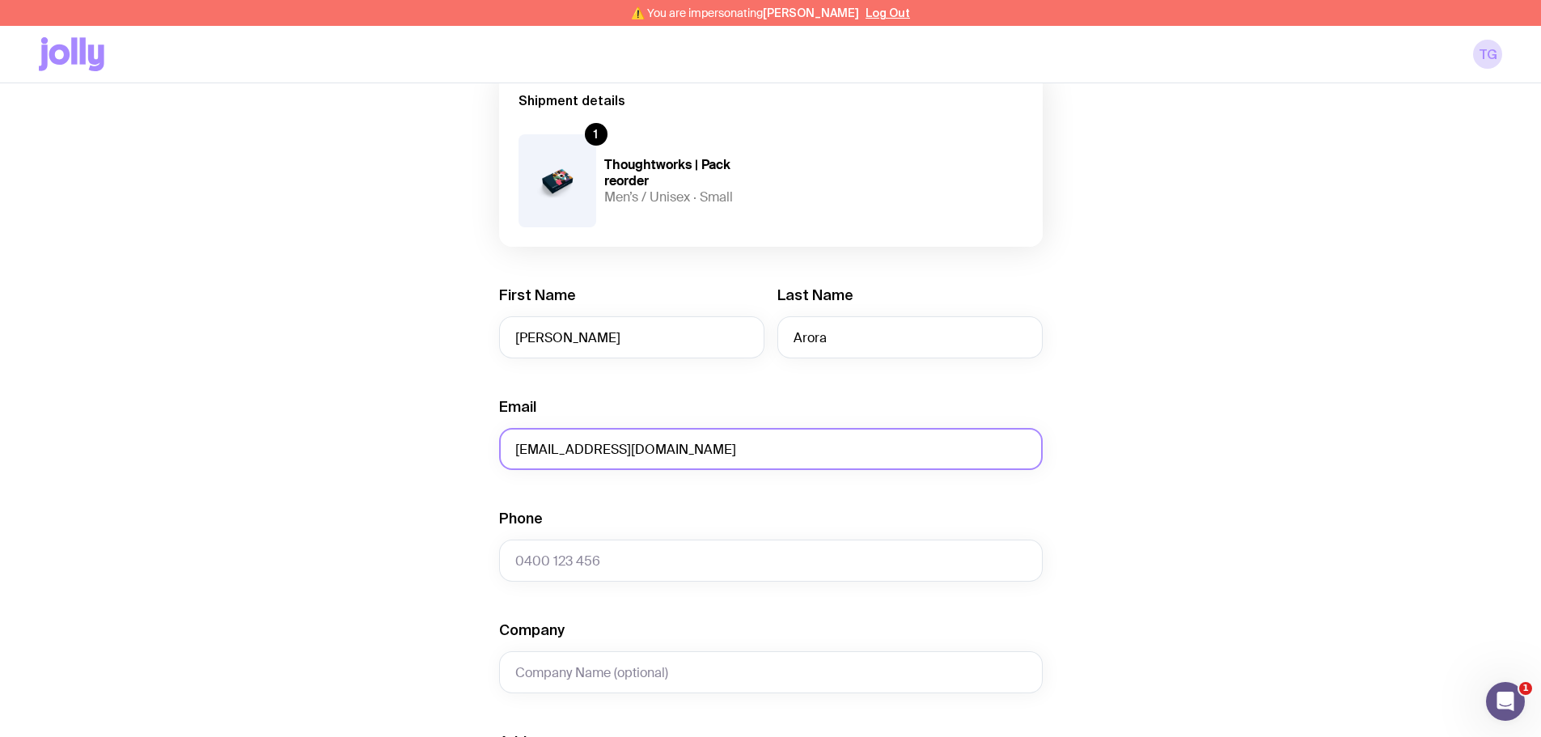
scroll to position [162, 0]
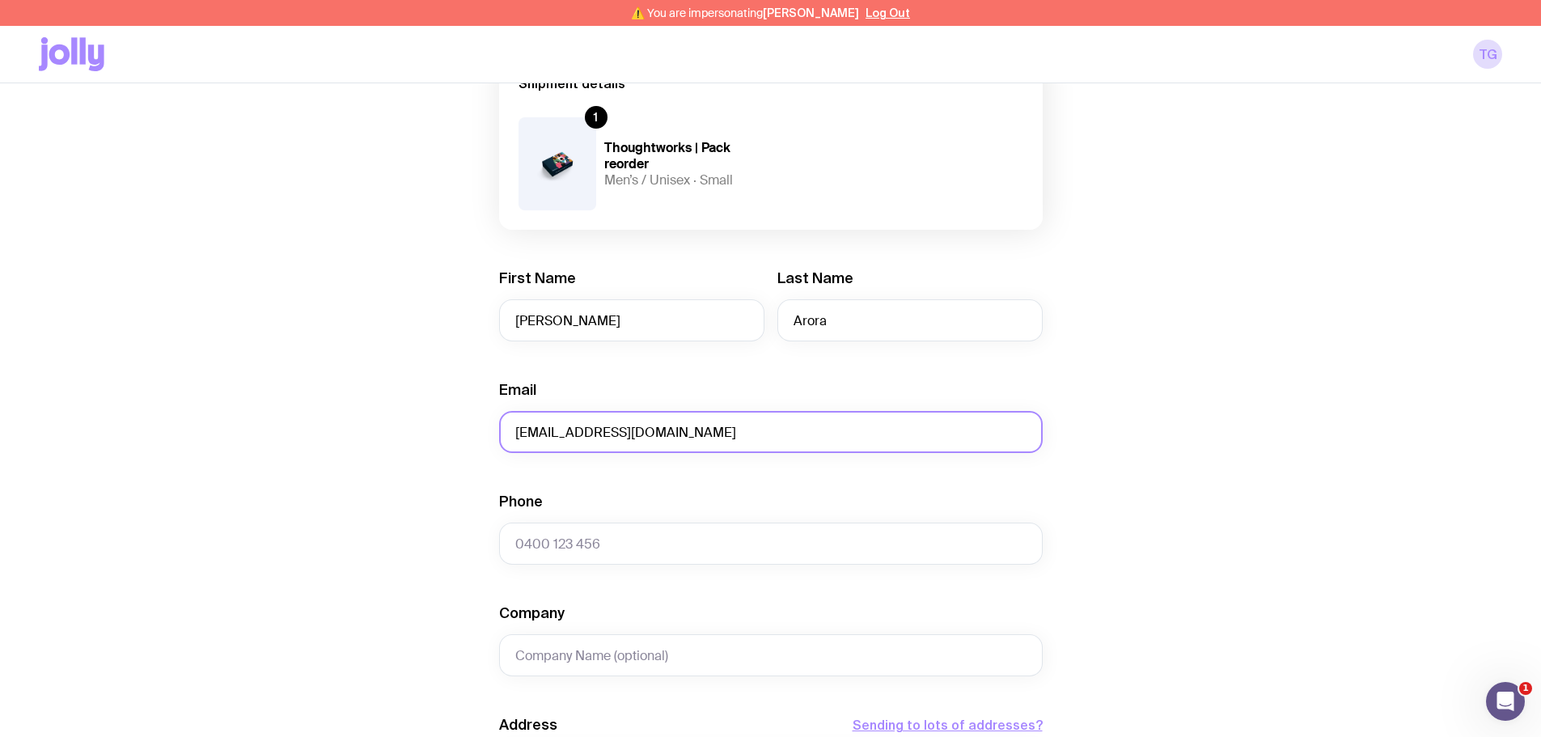
type input "notprovided@email.com"
click at [576, 536] on input "Phone" at bounding box center [771, 544] width 544 height 42
paste input "61423578203"
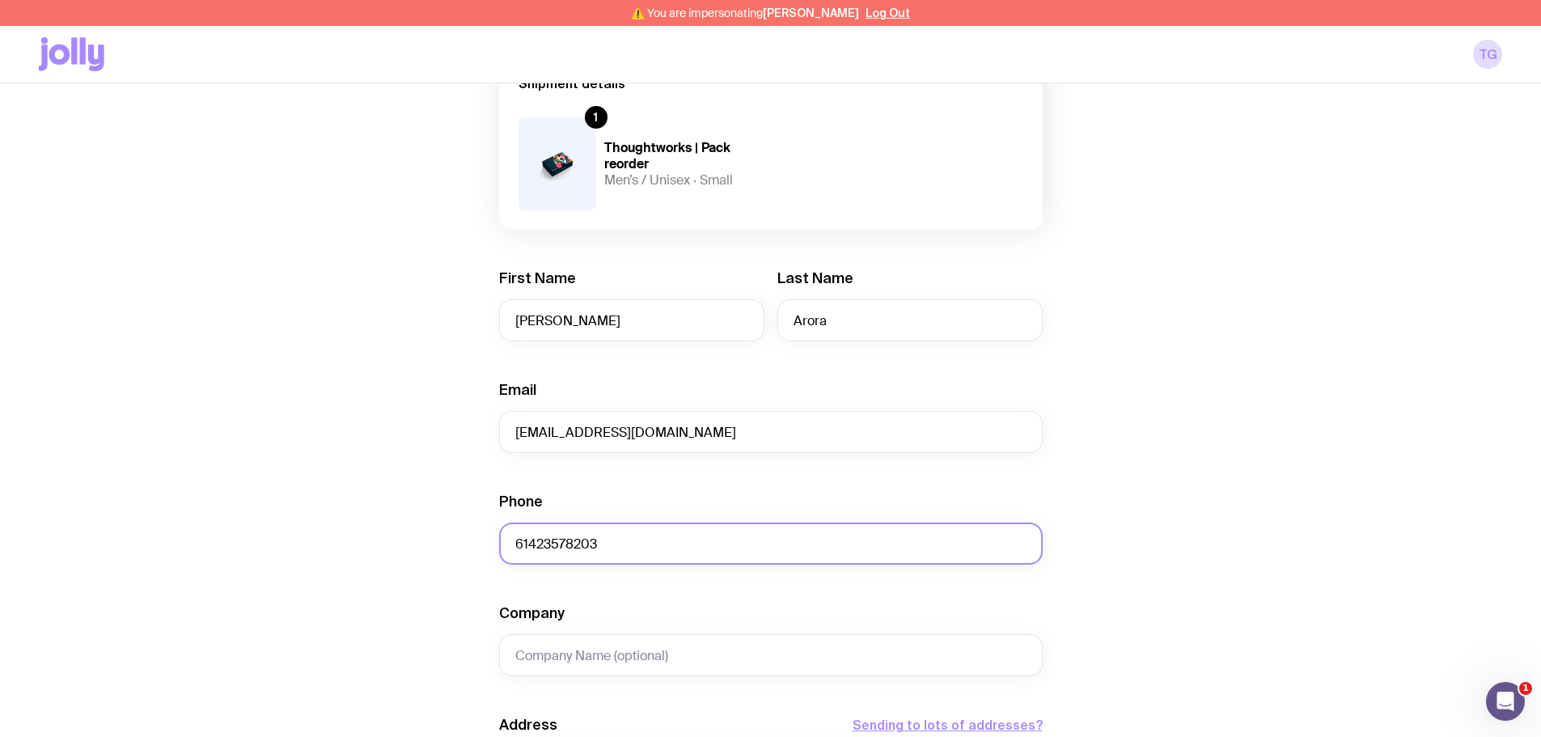
type input "61423578203"
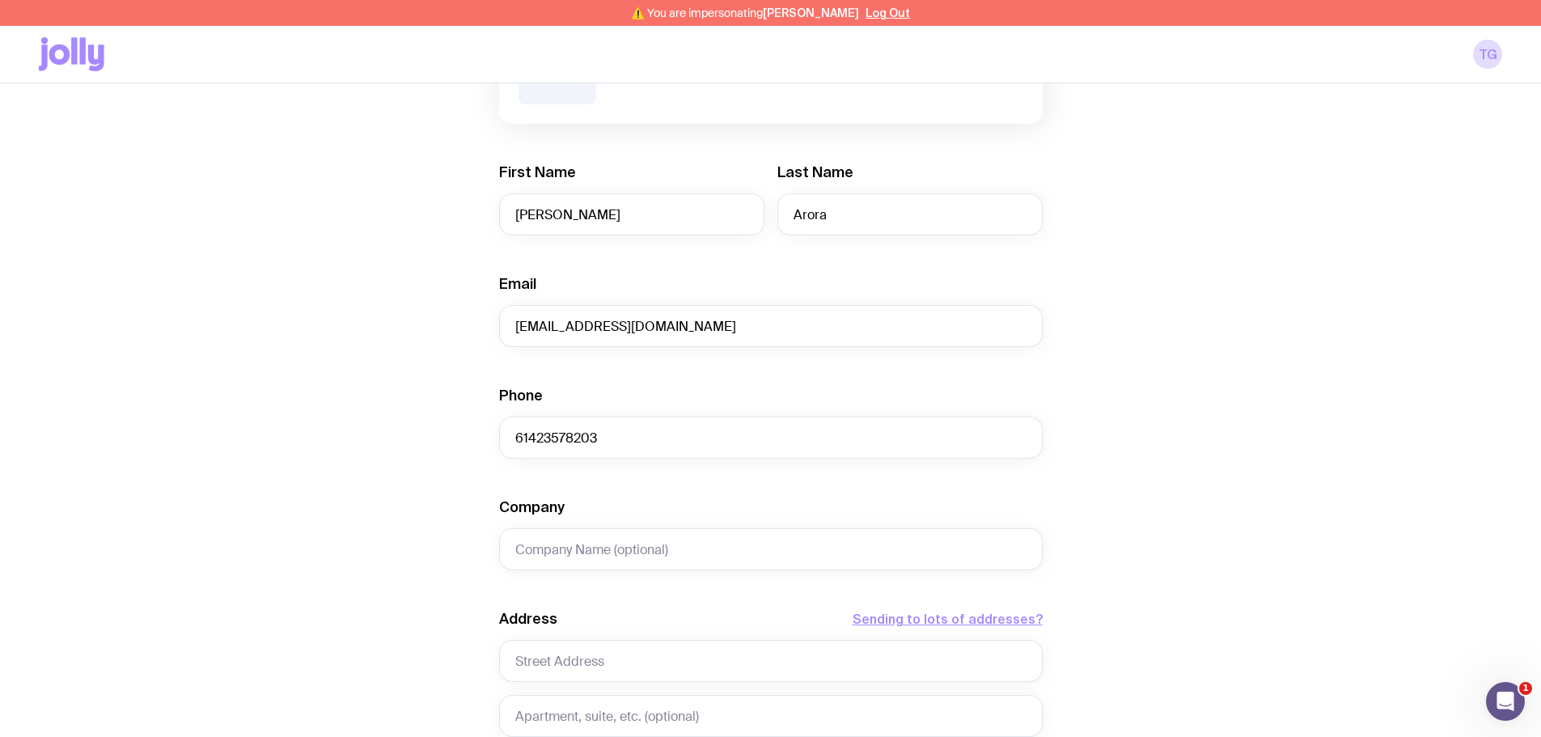
scroll to position [404, 0]
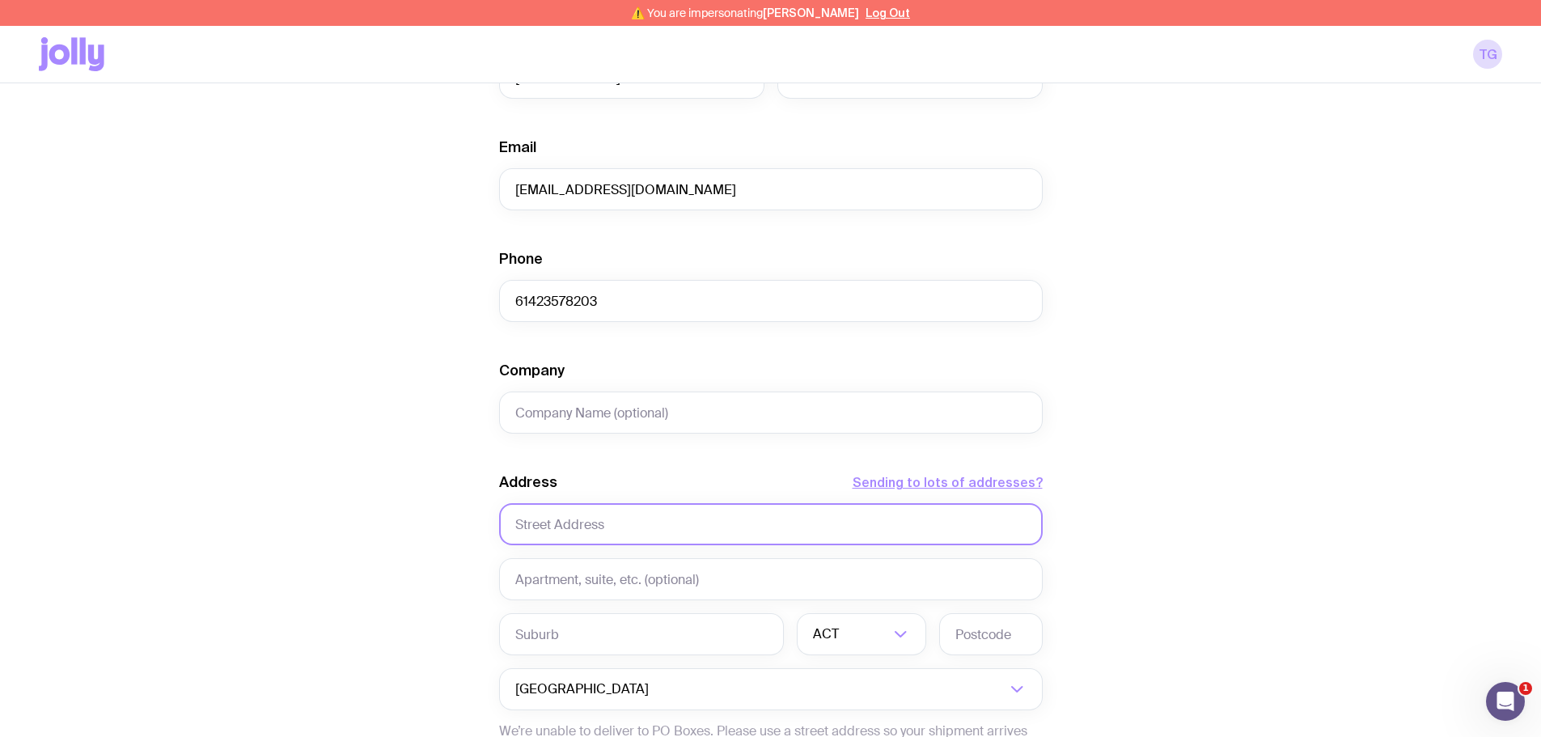
click at [562, 531] on input "text" at bounding box center [771, 524] width 544 height 42
paste input "Unit 5, 54 King Road"
type input "Unit 5, 54 King Road"
click at [465, 549] on div "Create shipment Shipment details 1 Thoughtworks | Pack reorder Men’s / Unisex ·…" at bounding box center [770, 359] width 1463 height 1230
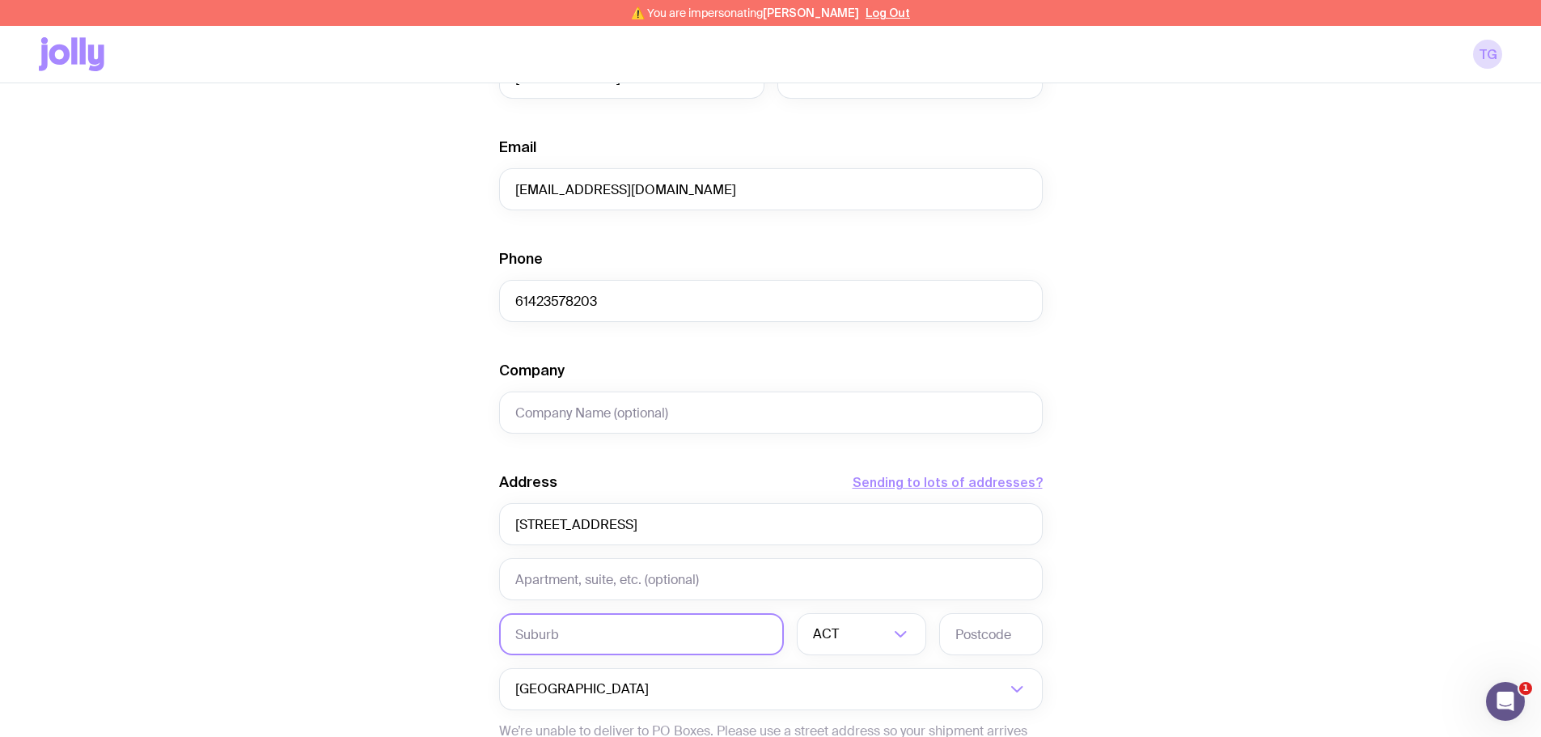
click at [642, 632] on input "text" at bounding box center [641, 634] width 285 height 42
paste input "HORNSBY"
type input "HORNSBY"
click at [845, 637] on input "Search for option" at bounding box center [851, 634] width 76 height 42
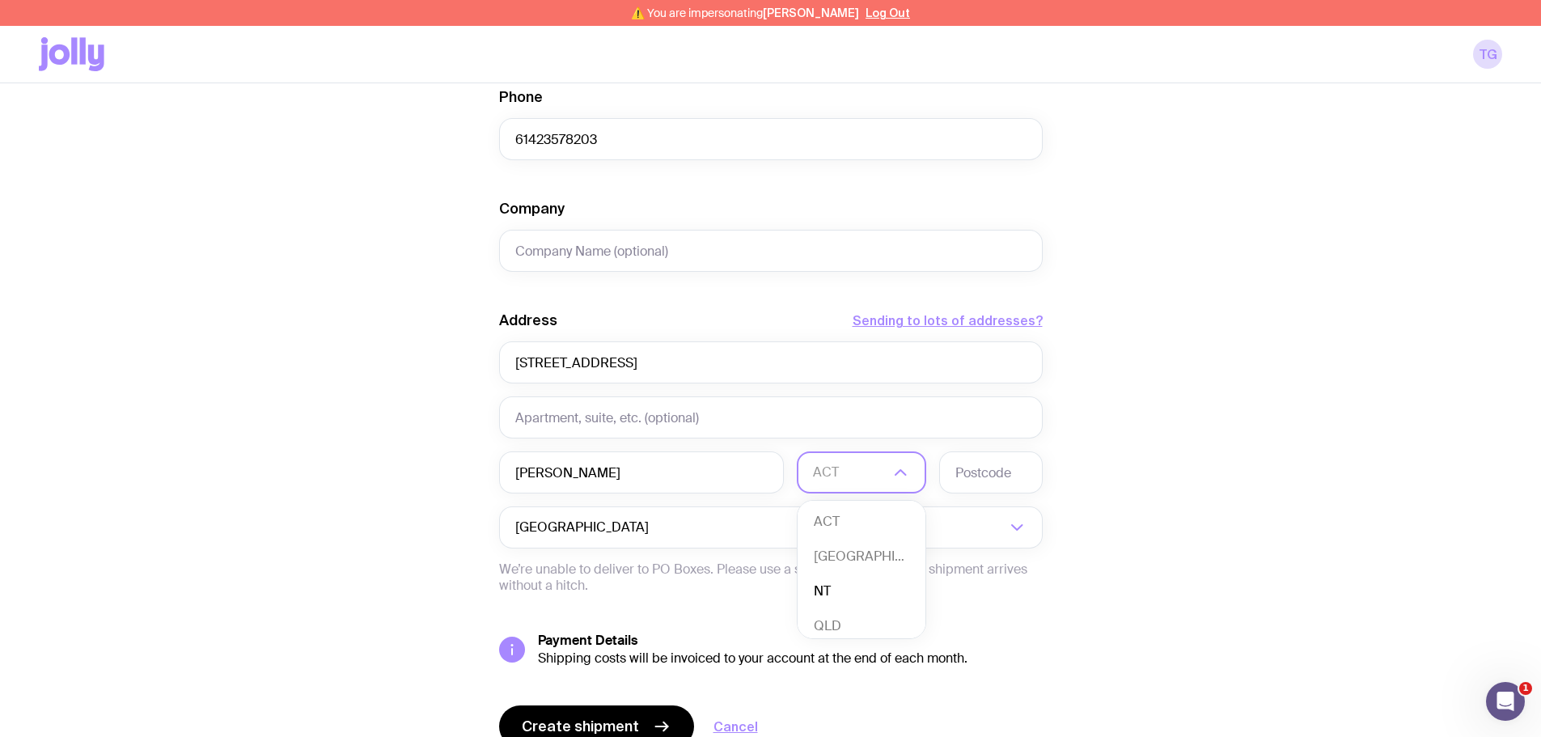
scroll to position [4, 0]
click at [835, 562] on li "NSW" at bounding box center [862, 553] width 128 height 35
click at [951, 487] on input "text" at bounding box center [991, 472] width 104 height 42
type input "2077"
click at [366, 475] on div "Create shipment Shipment details 1 Thoughtworks | Pack reorder Men’s / Unisex ·…" at bounding box center [770, 197] width 1463 height 1230
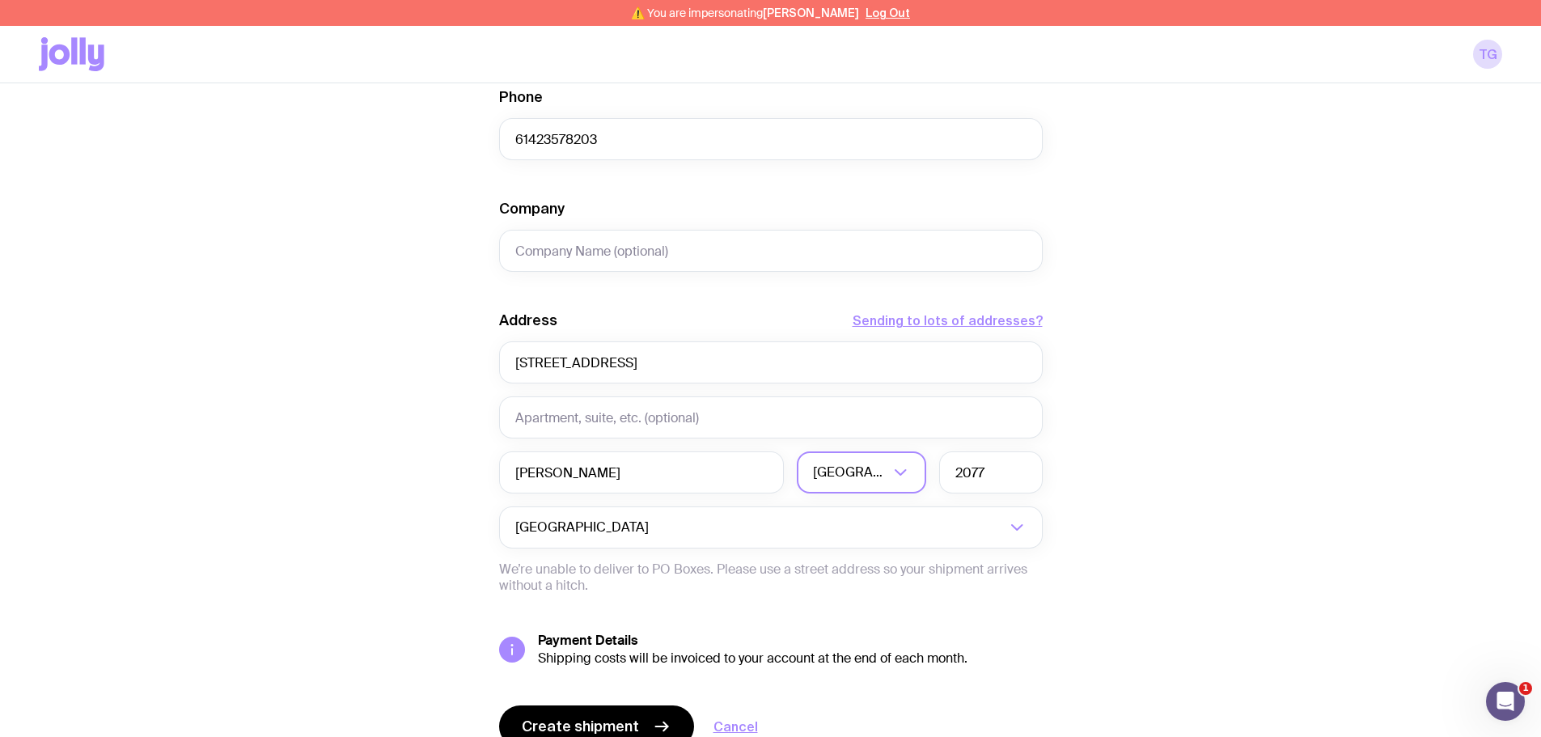
scroll to position [642, 0]
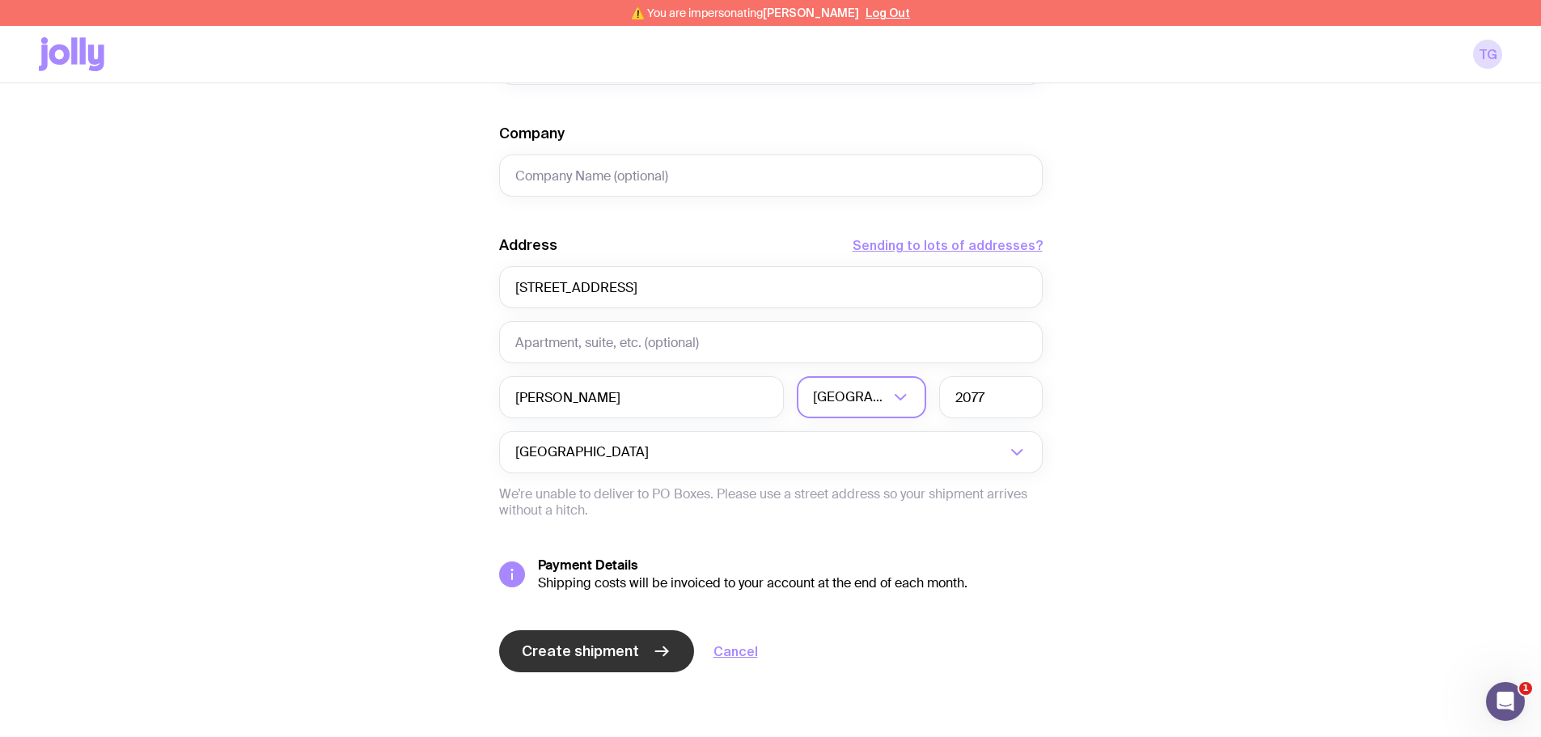
click at [605, 648] on span "Create shipment" at bounding box center [580, 651] width 117 height 19
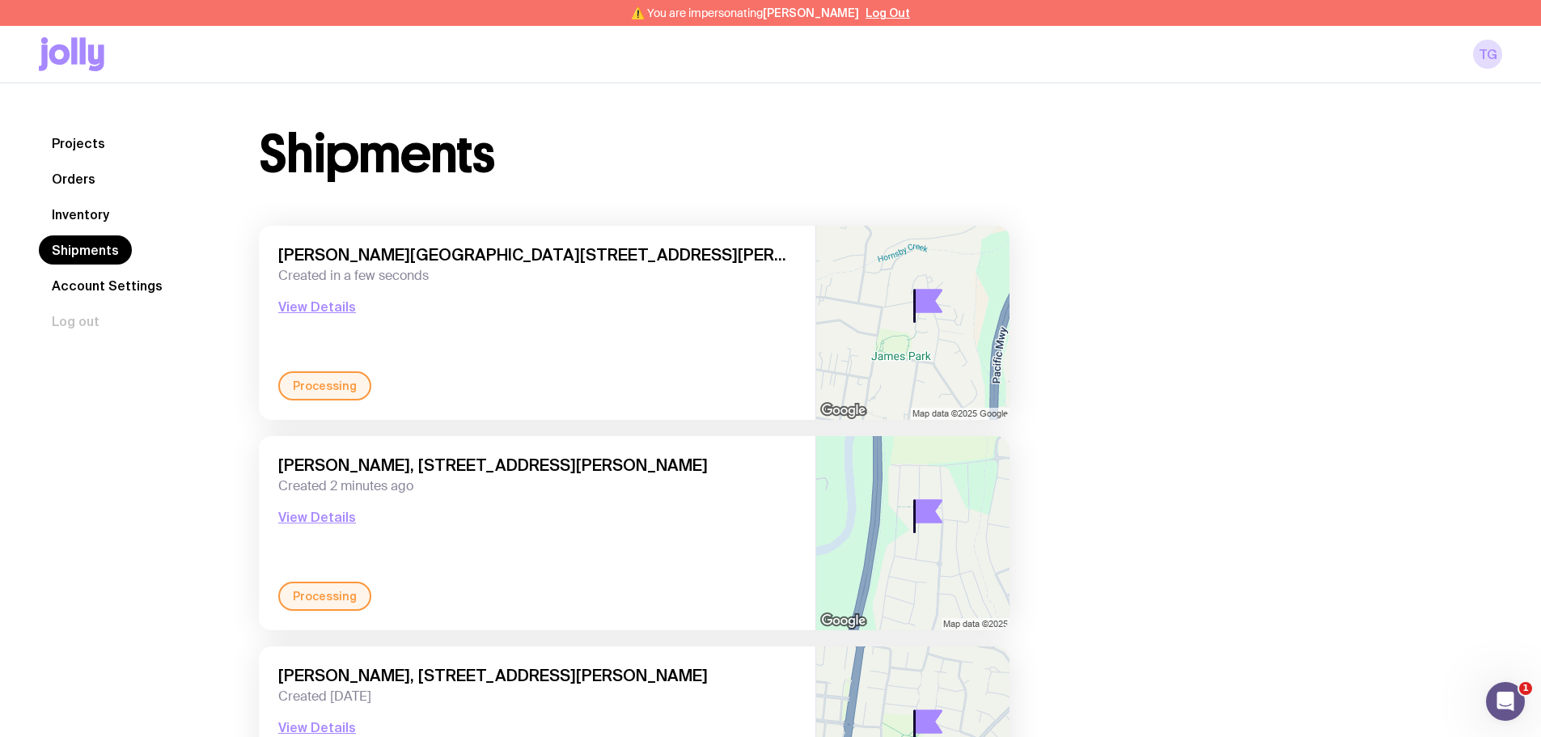
click at [70, 208] on link "Inventory" at bounding box center [80, 214] width 83 height 29
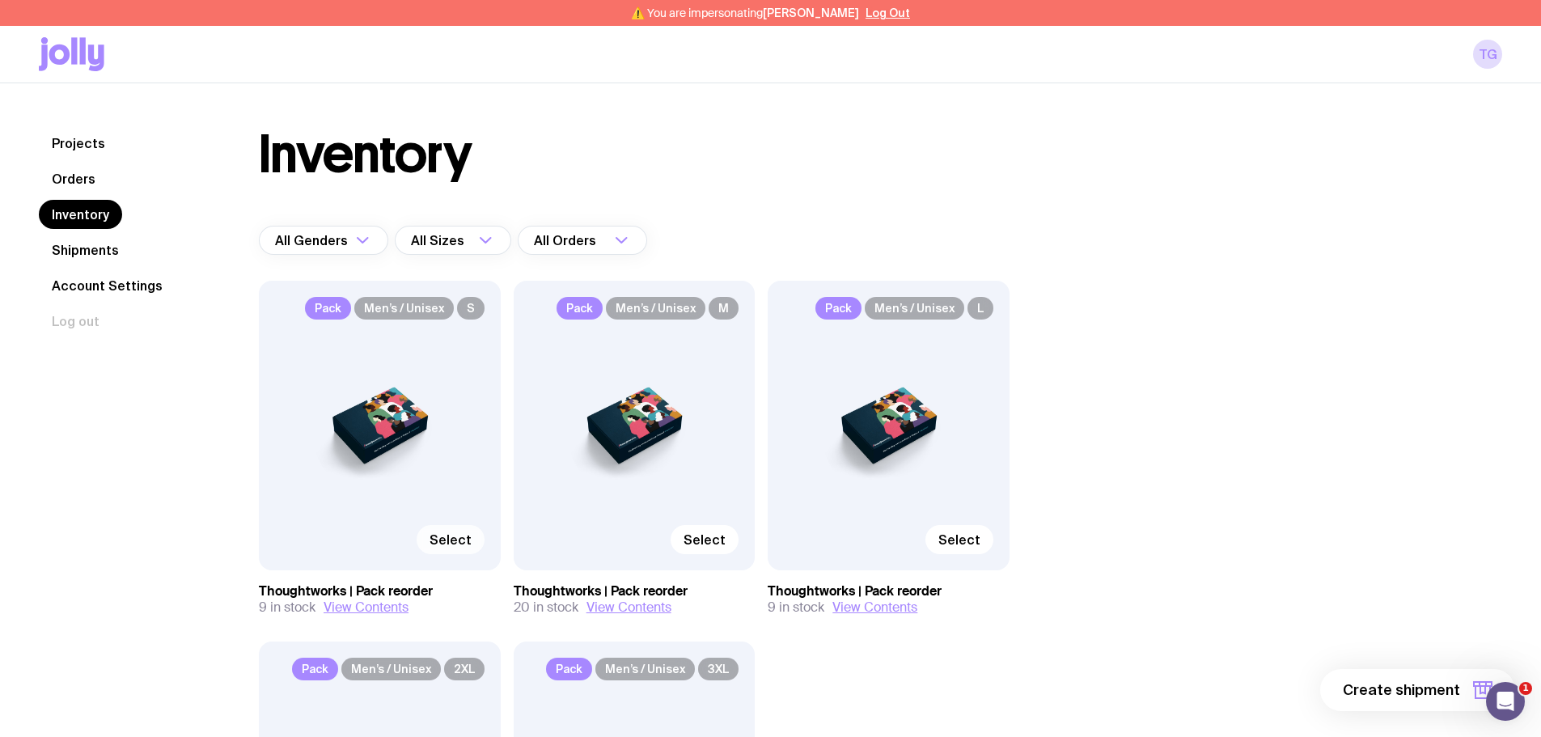
click at [468, 538] on span "Select" at bounding box center [451, 540] width 42 height 16
click at [0, 0] on input "Select" at bounding box center [0, 0] width 0 height 0
click at [1460, 692] on button "1 item" at bounding box center [1456, 690] width 118 height 42
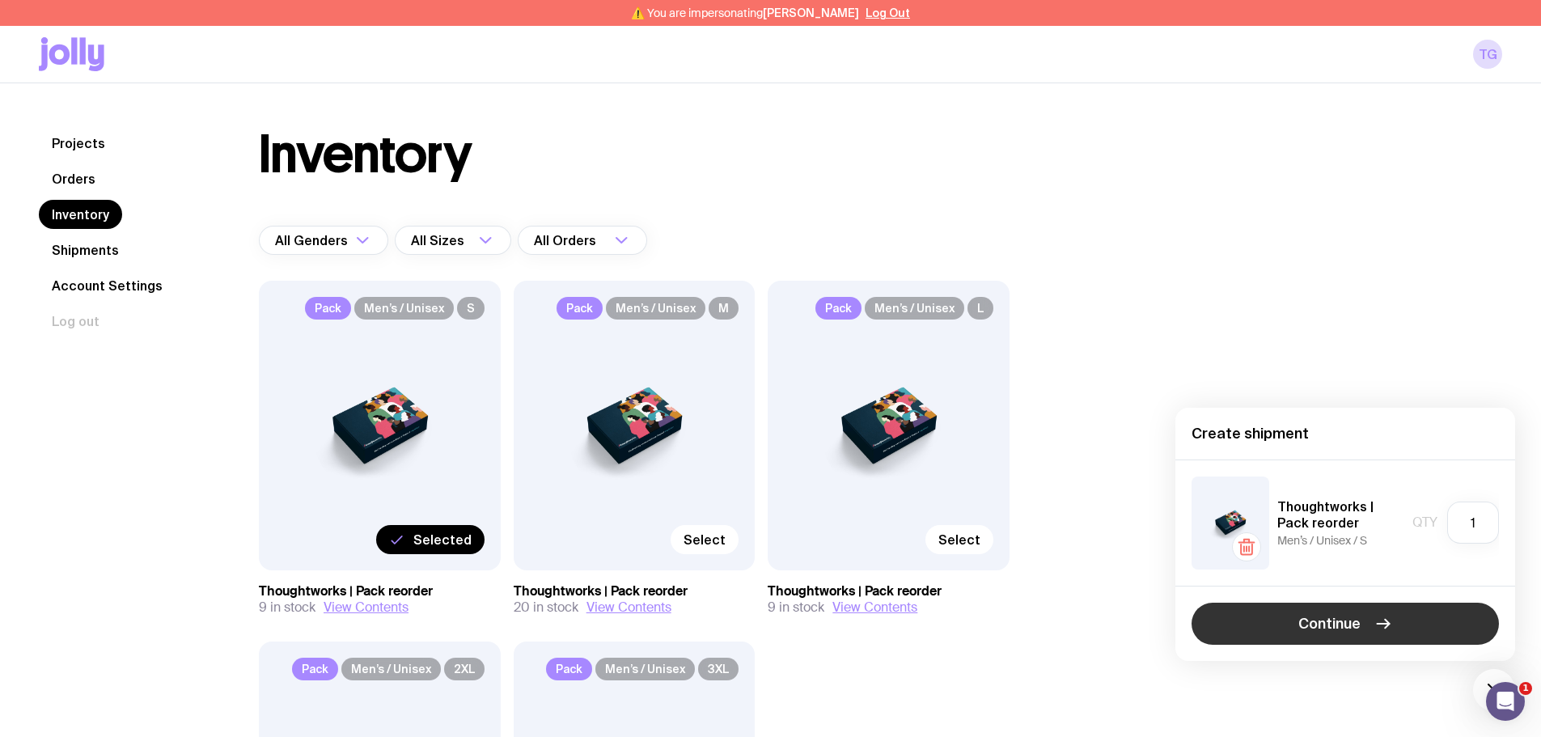
click at [1276, 620] on button "Continue" at bounding box center [1345, 624] width 307 height 42
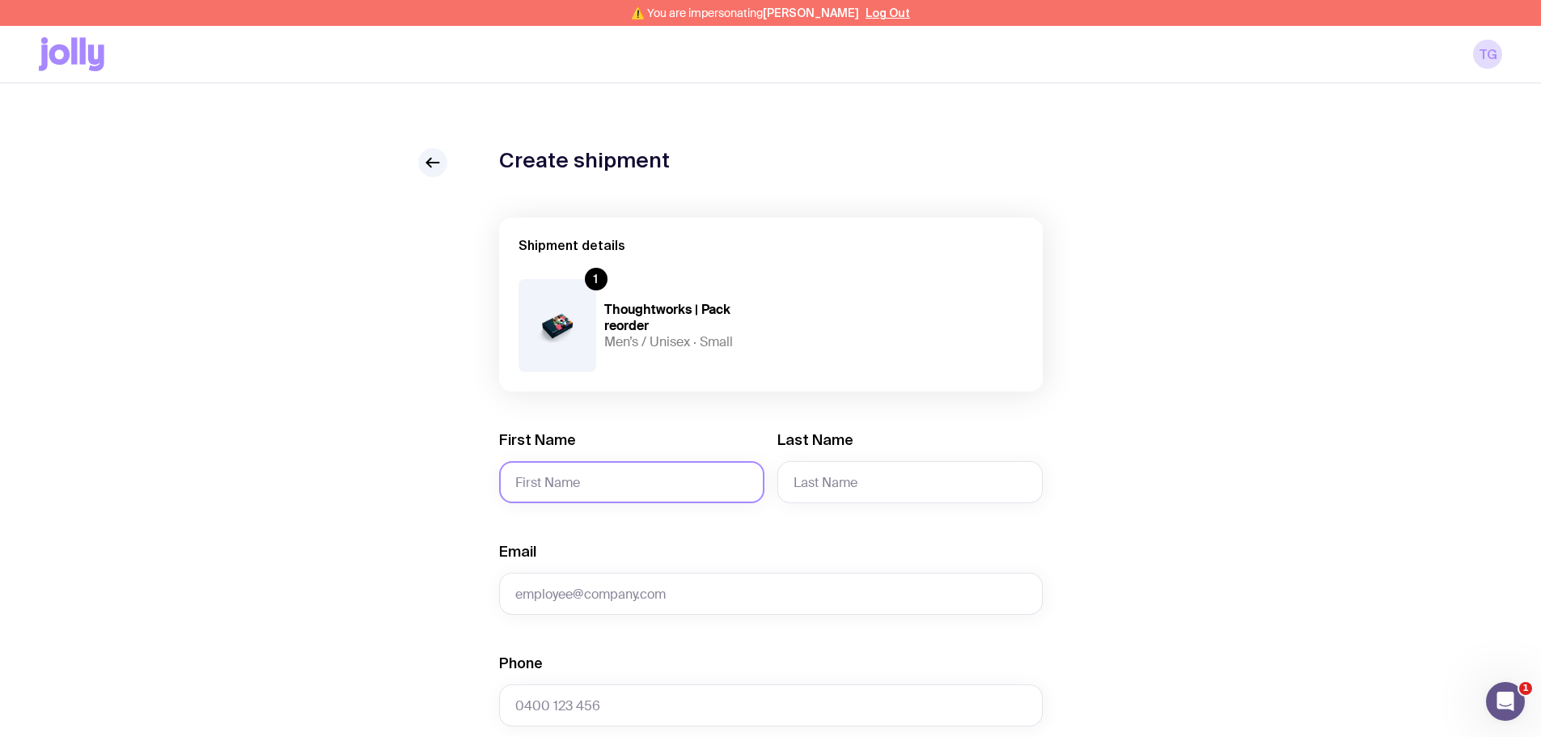
click at [553, 489] on input "First Name" at bounding box center [631, 482] width 265 height 42
paste input "Ross Arriola"
click at [565, 489] on input "Ross Arriola" at bounding box center [631, 482] width 265 height 42
type input "Ross"
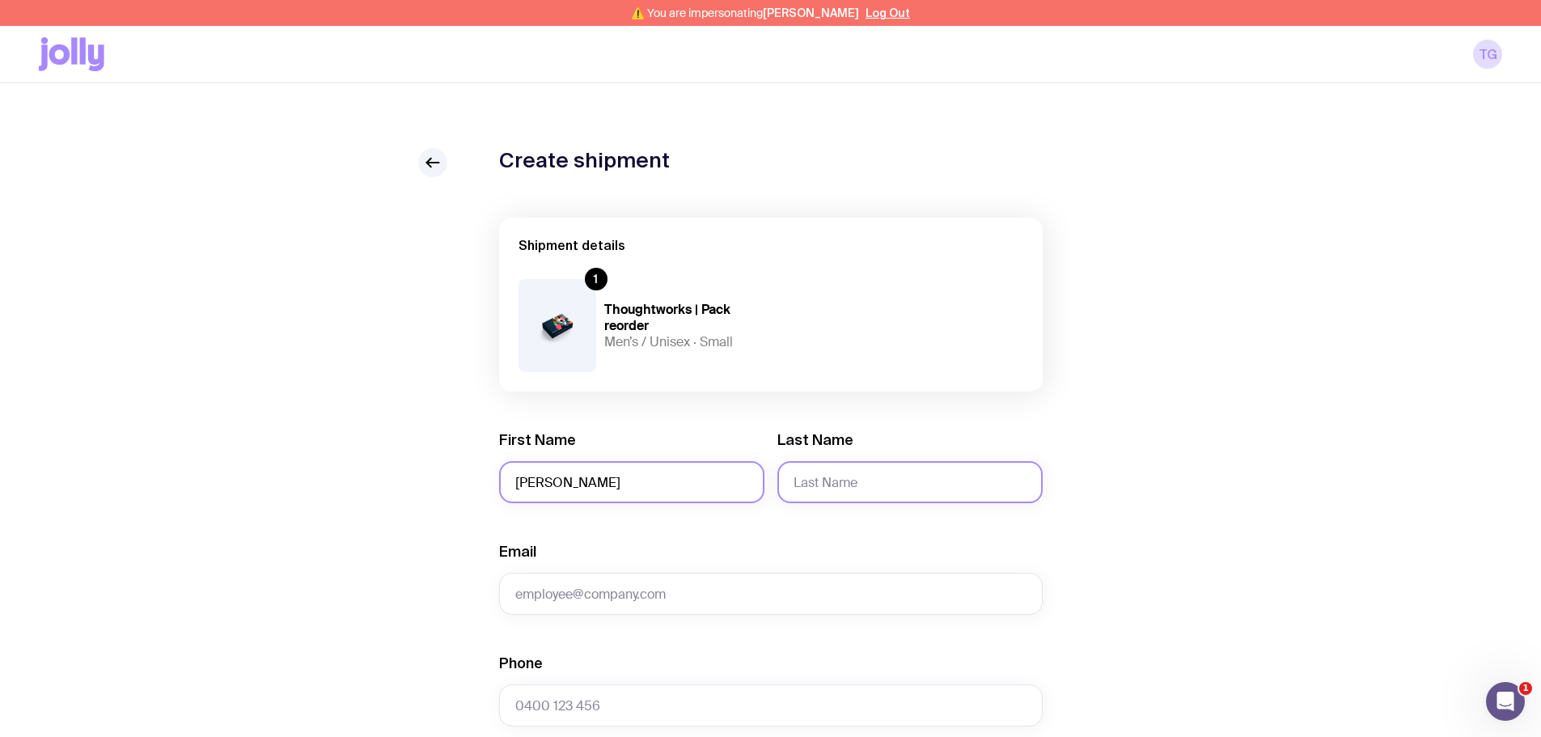
paste input "Arriola"
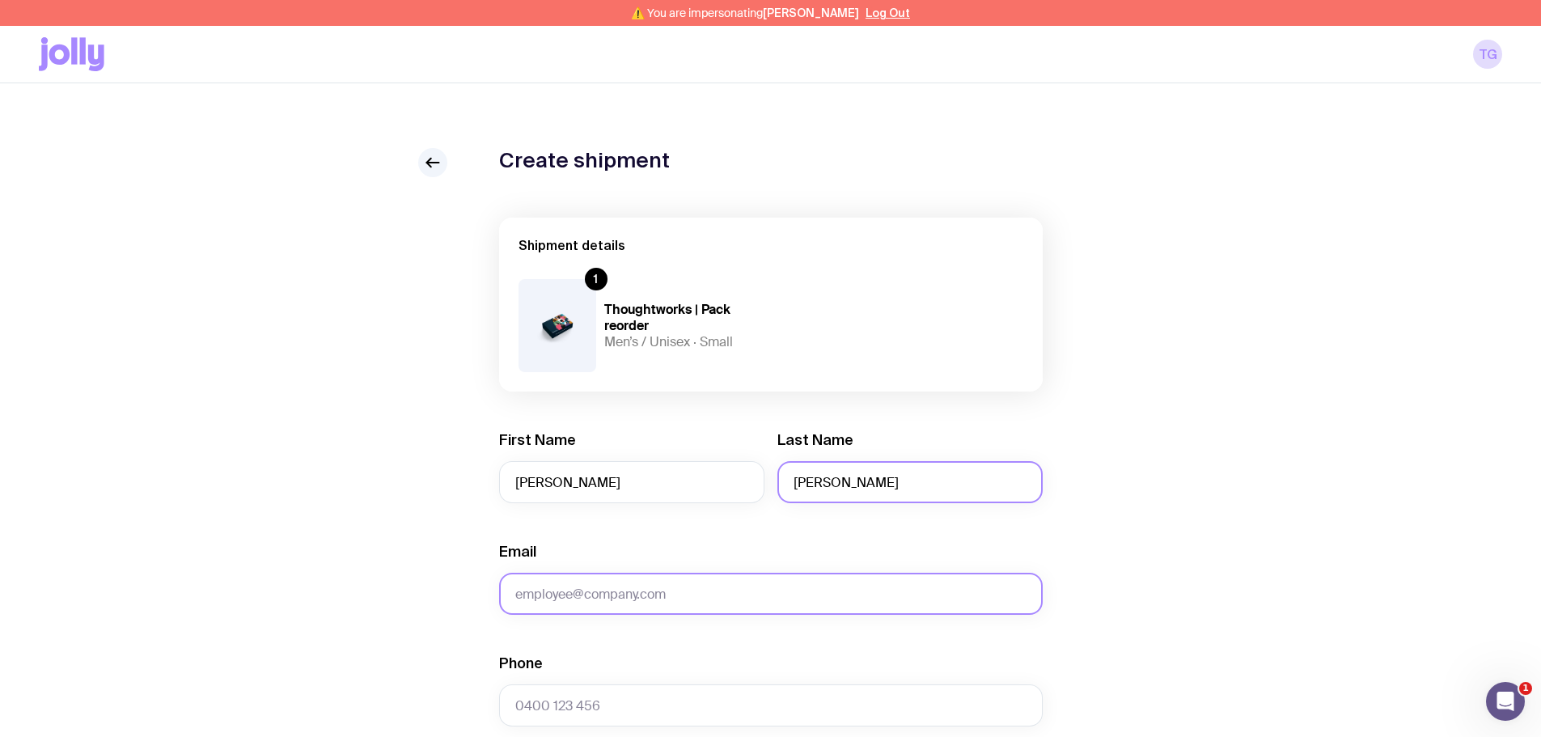
type input "Arriola"
click at [547, 592] on input "Email" at bounding box center [771, 594] width 544 height 42
type input "notprovided@email.com"
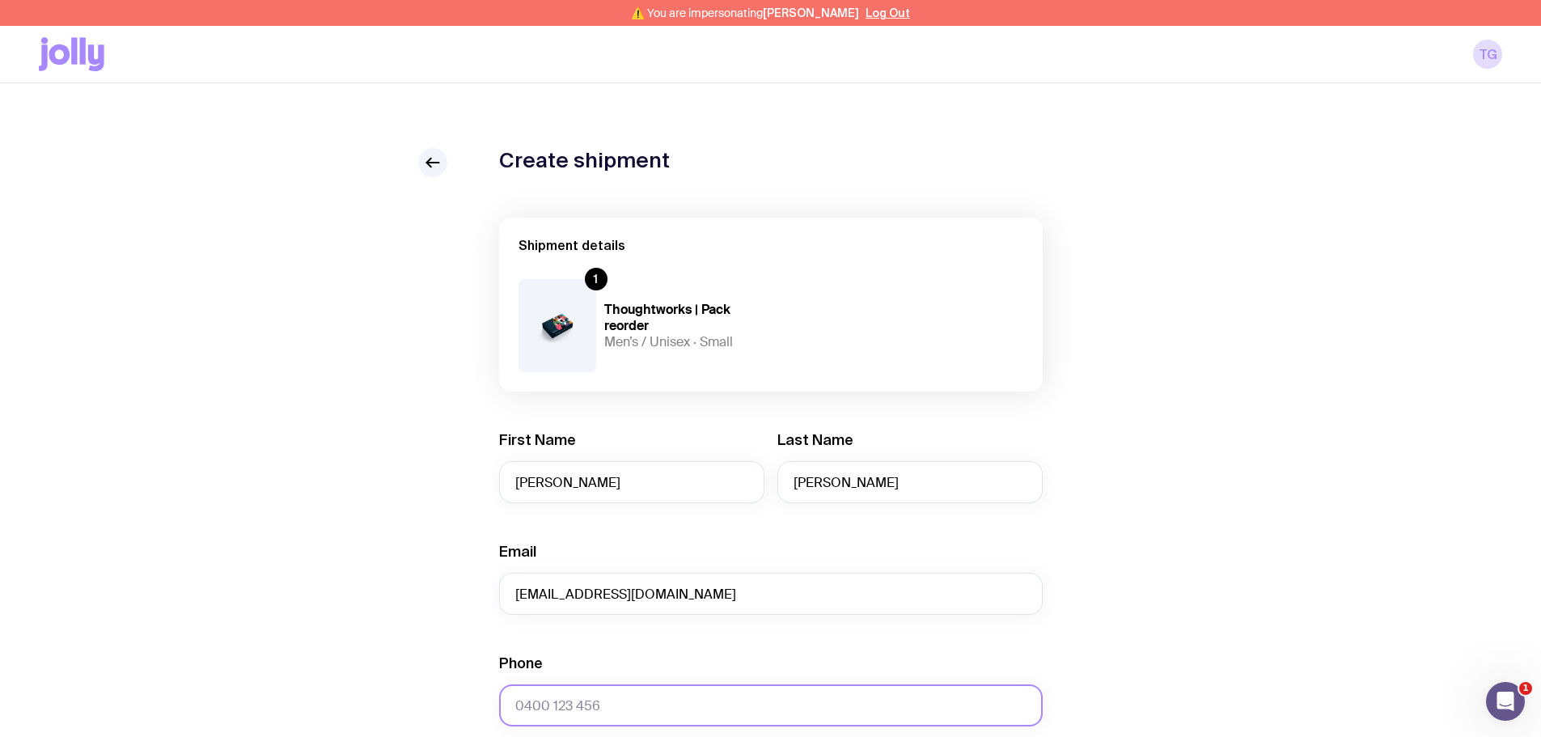
click at [544, 696] on input "Phone" at bounding box center [771, 705] width 544 height 42
paste input "61475833820"
type input "61475833820"
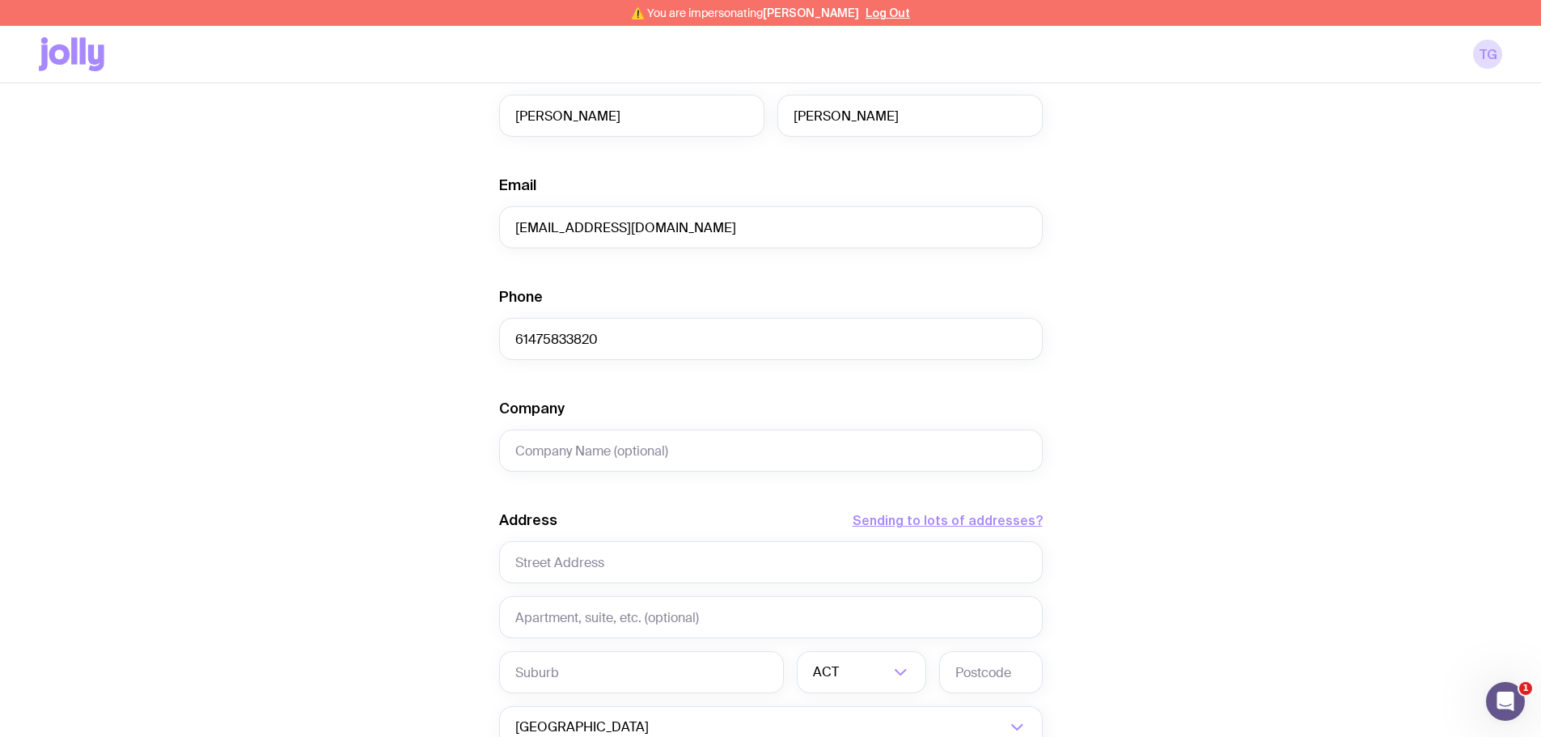
scroll to position [485, 0]
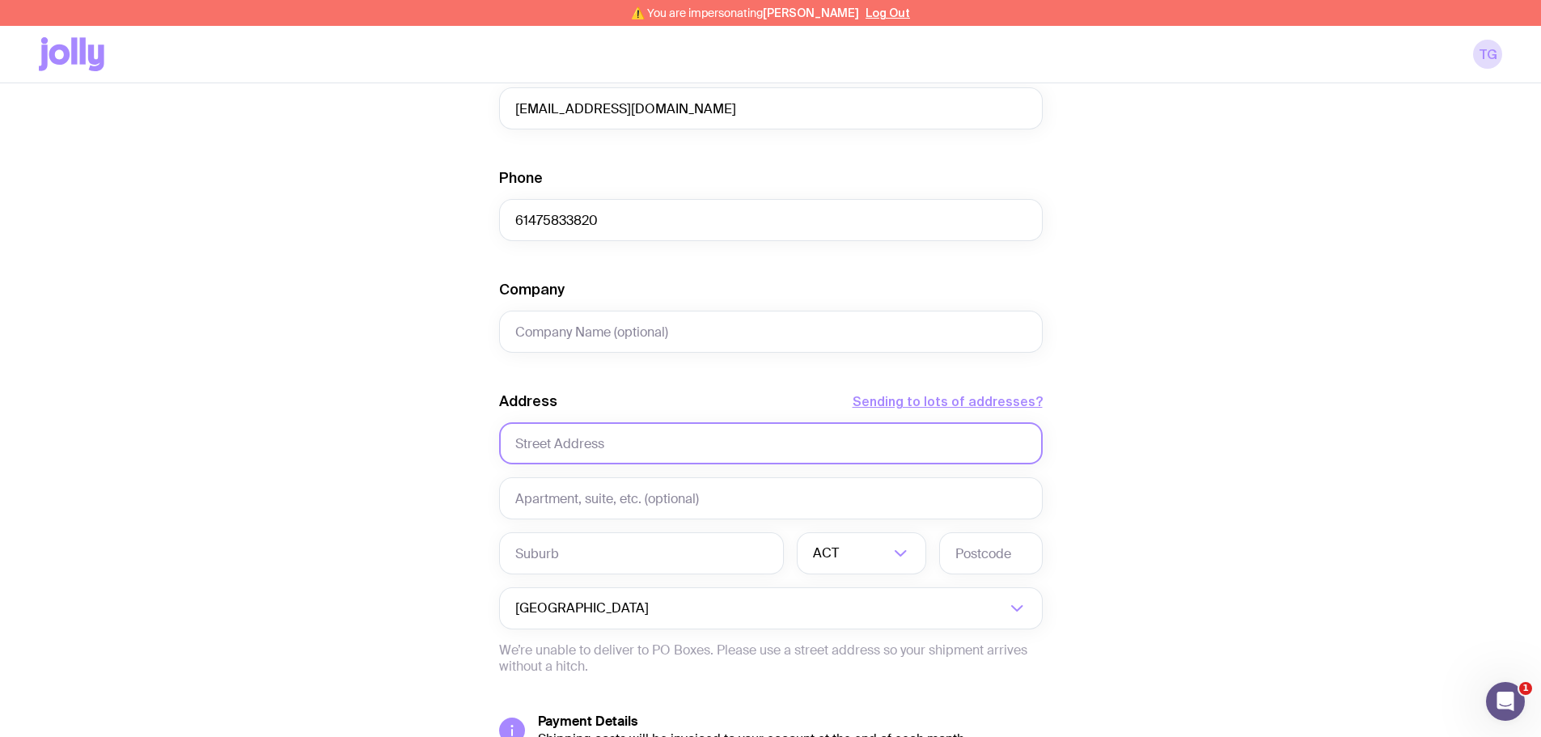
click at [533, 448] on input "text" at bounding box center [771, 443] width 544 height 42
paste input "Unit 404A 797 Botany road"
type input "Unit 404A 797 Botany road"
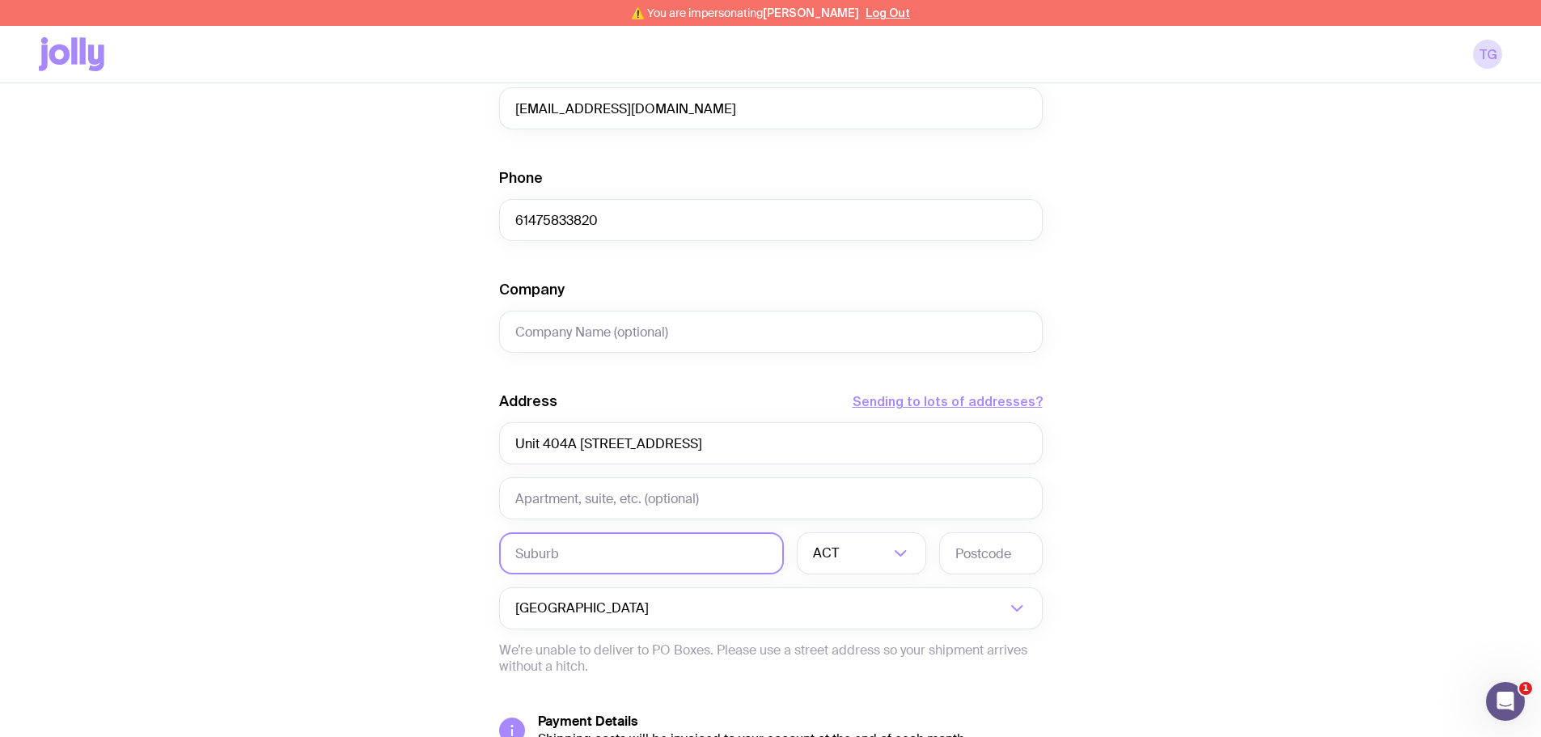
click at [569, 546] on input "text" at bounding box center [641, 553] width 285 height 42
paste input "Rosebery"
type input "Rosebery"
click at [874, 548] on input "Search for option" at bounding box center [851, 553] width 76 height 42
click at [848, 639] on li "NSW" at bounding box center [862, 637] width 128 height 35
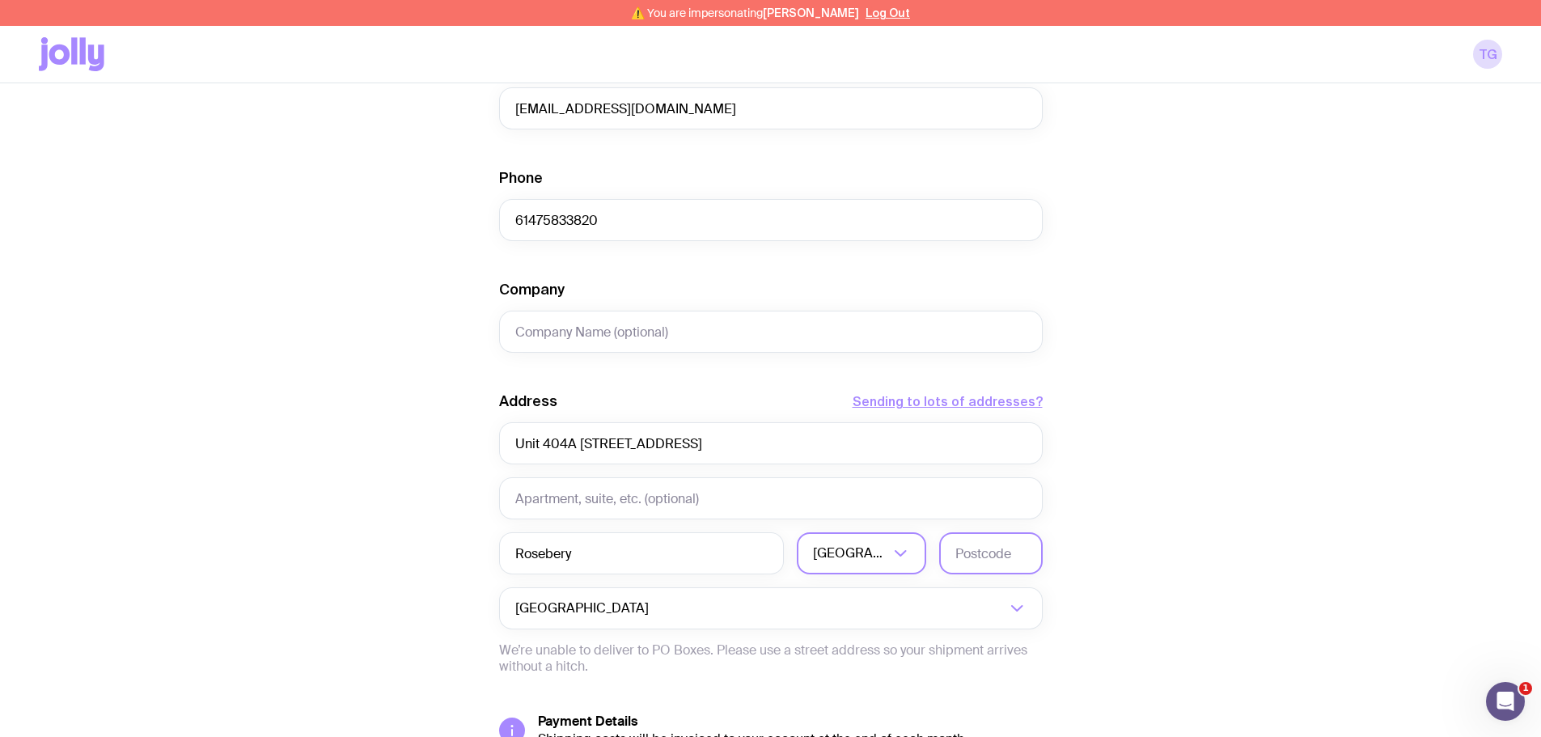
click at [972, 553] on input "text" at bounding box center [991, 553] width 104 height 42
type input "2018"
click at [403, 495] on div "Create shipment Shipment details 1 Thoughtworks | Pack reorder Men’s / Unisex ·…" at bounding box center [770, 278] width 1463 height 1230
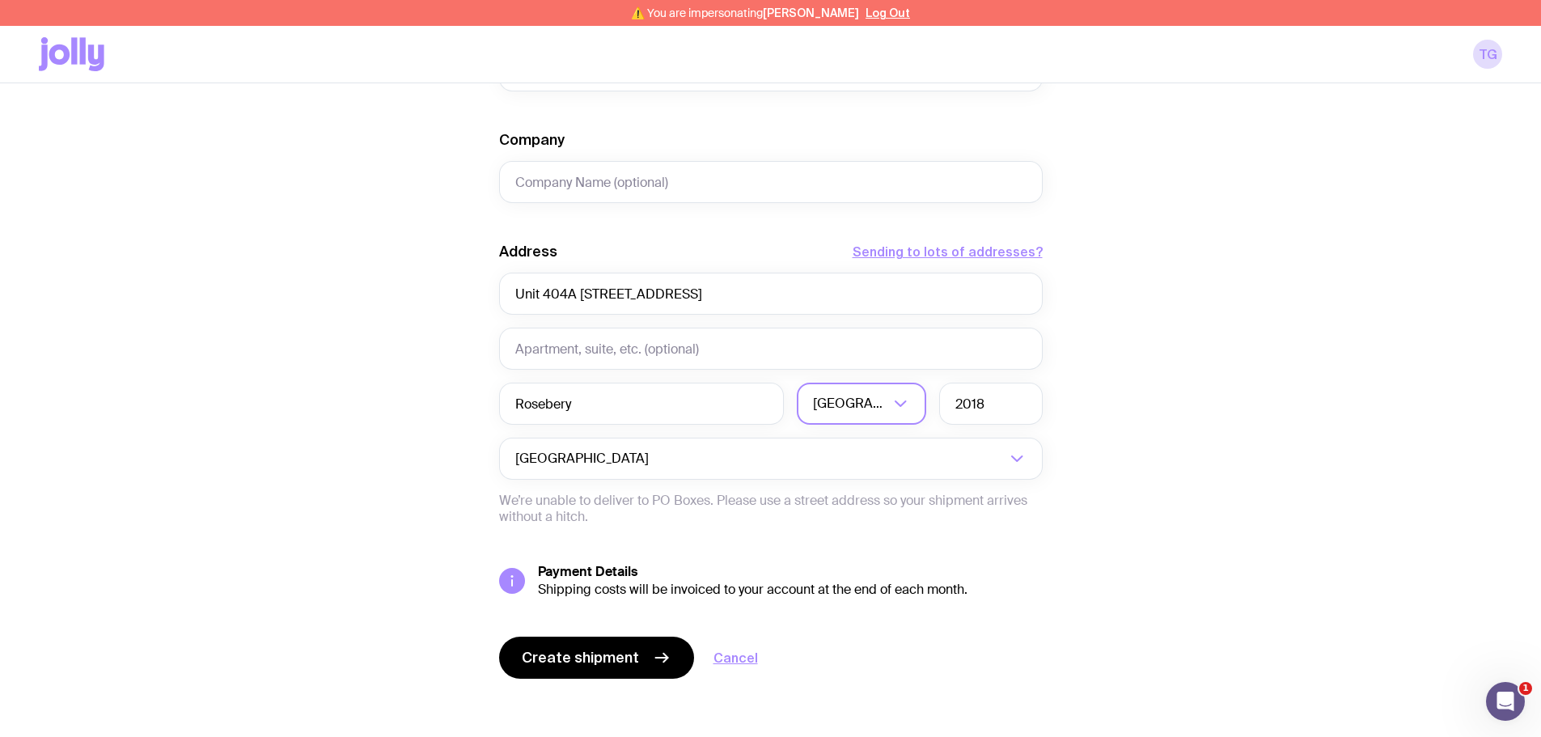
scroll to position [642, 0]
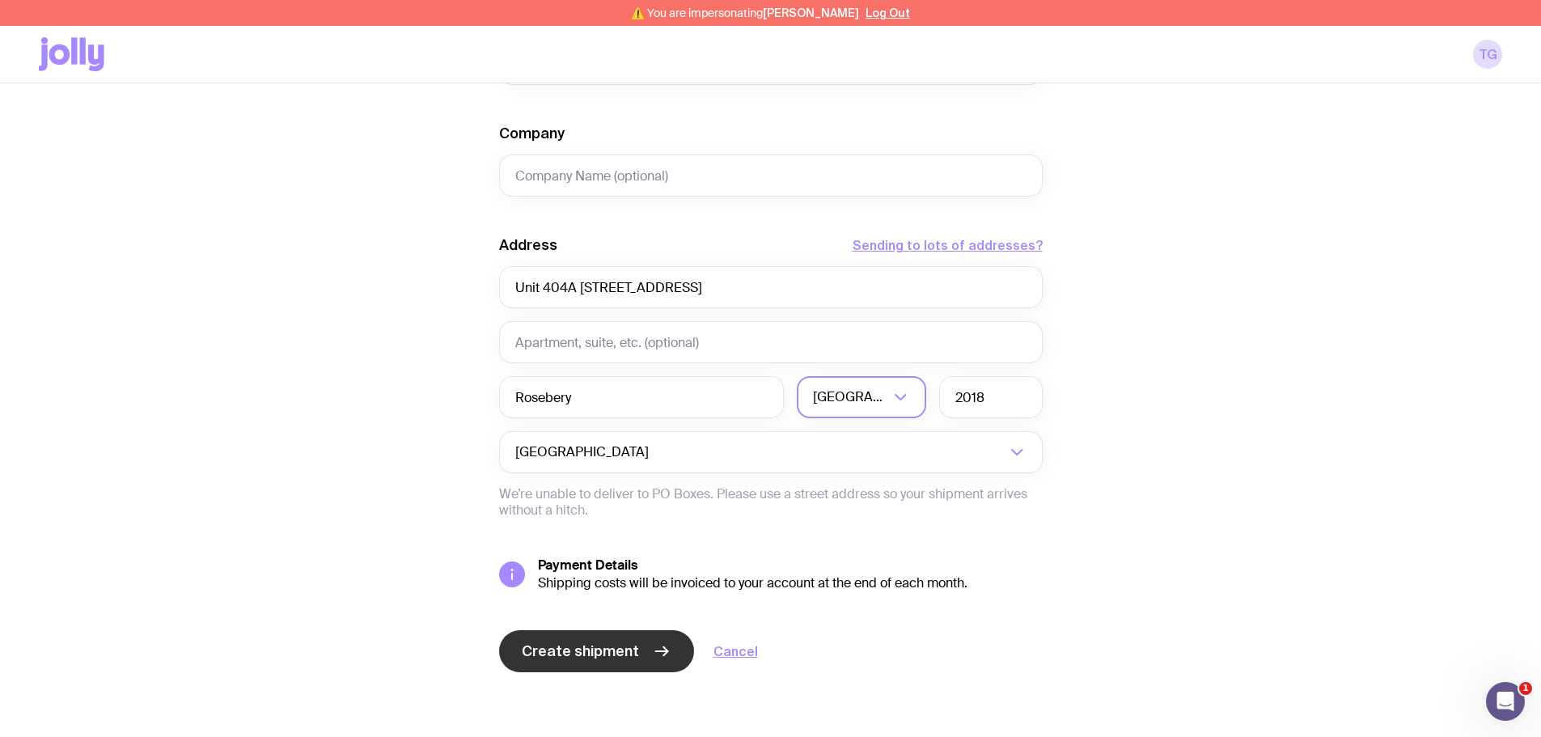
click at [616, 633] on button "Create shipment" at bounding box center [596, 651] width 195 height 42
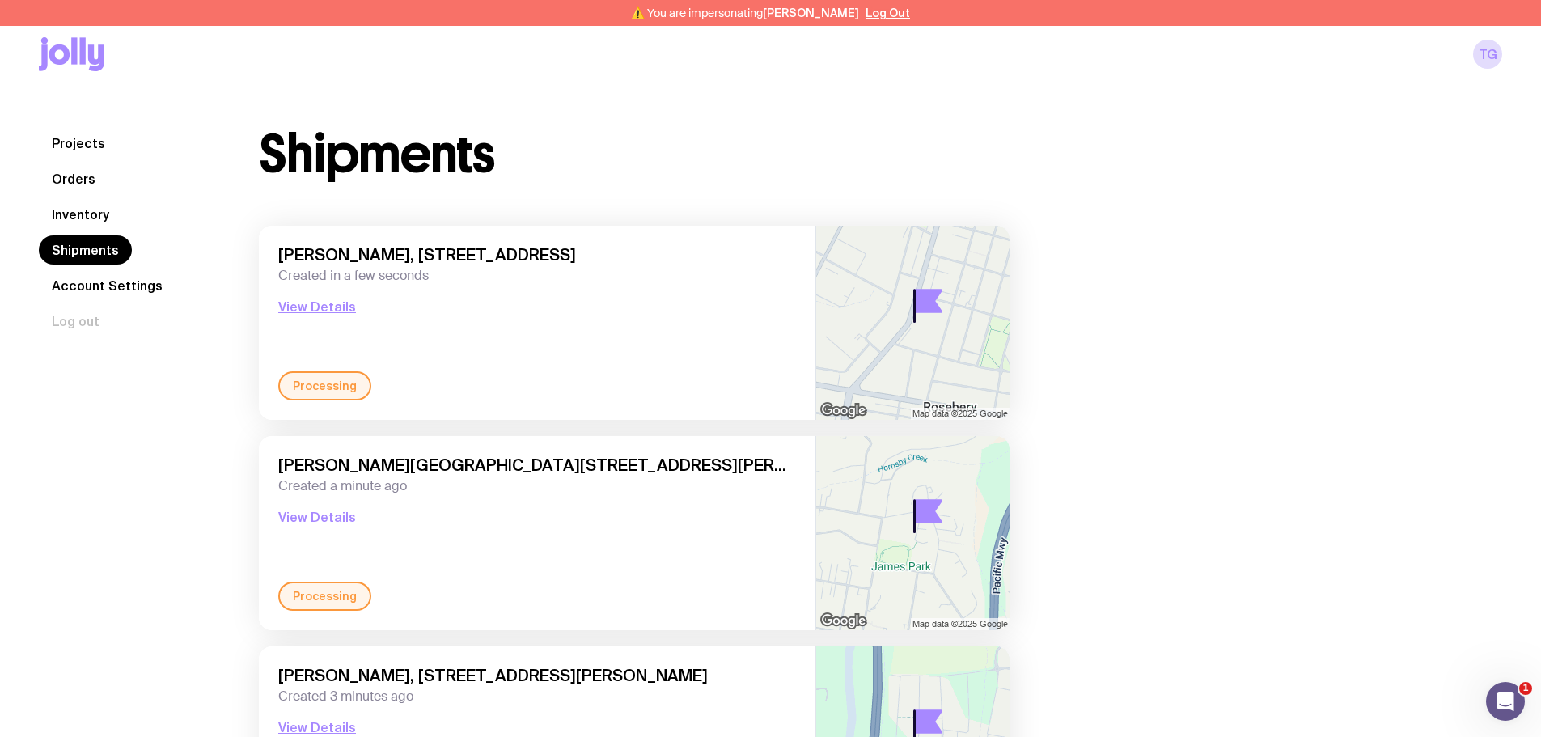
click at [87, 204] on link "Inventory" at bounding box center [80, 214] width 83 height 29
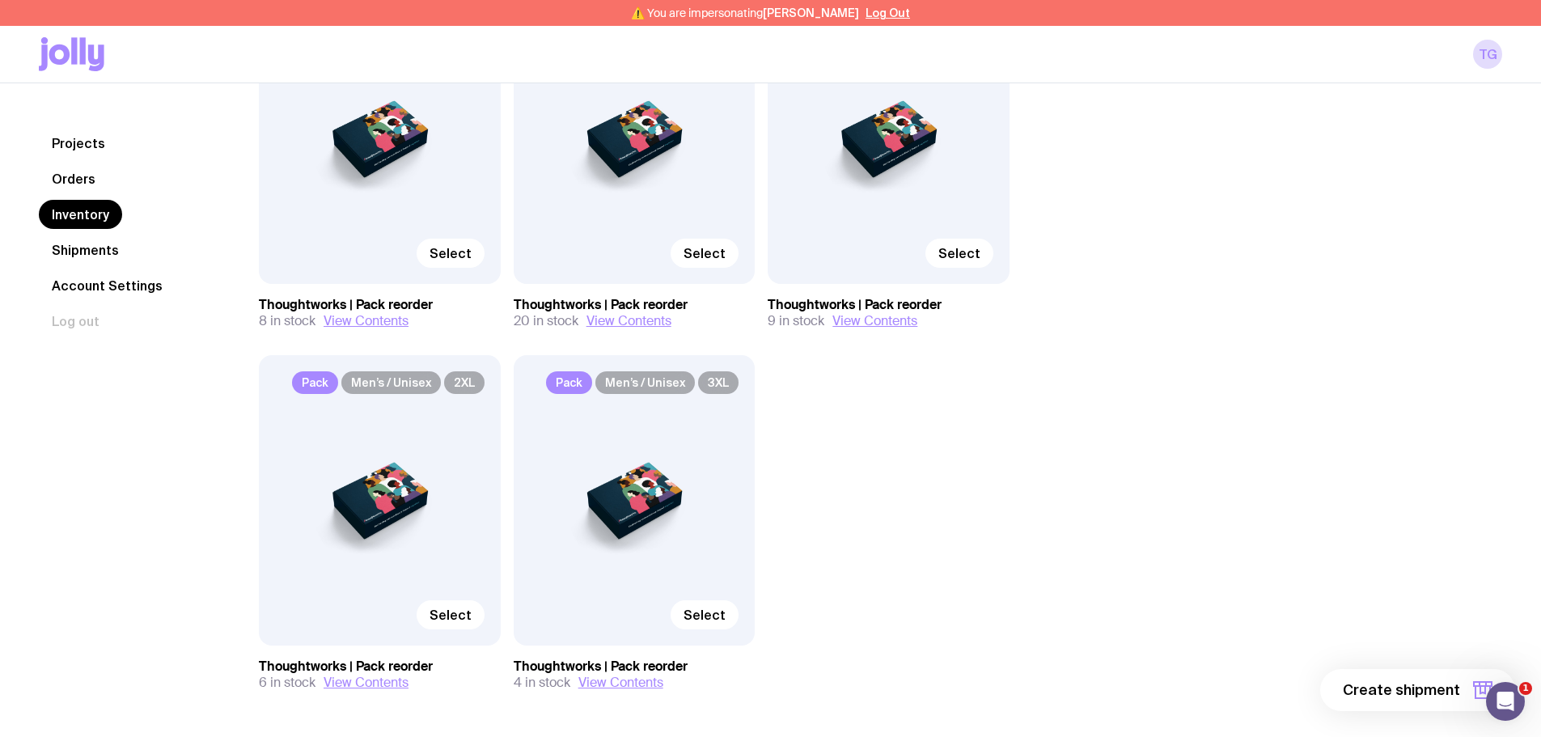
scroll to position [324, 0]
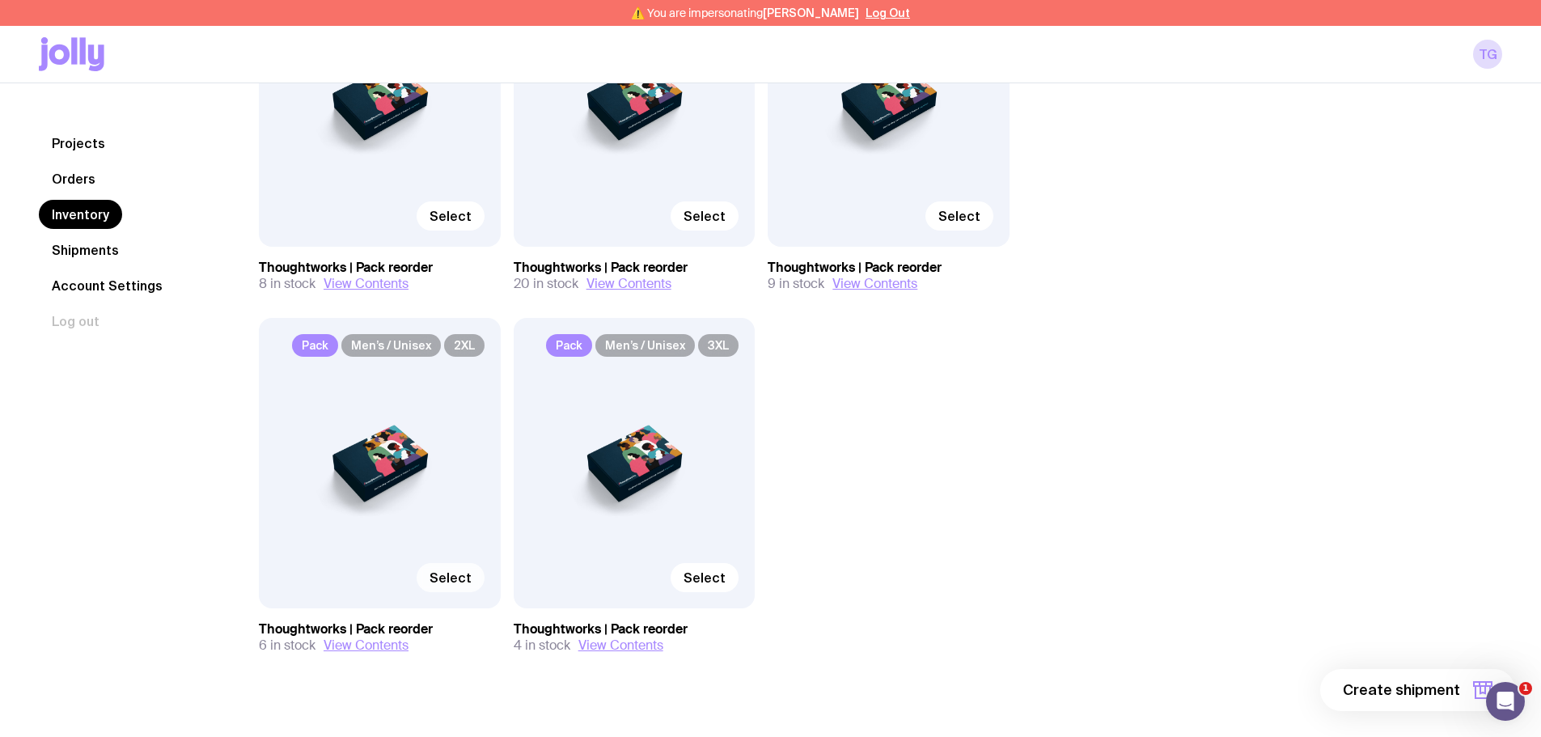
click at [468, 584] on span "Select" at bounding box center [451, 578] width 42 height 16
click at [0, 0] on input "Select" at bounding box center [0, 0] width 0 height 0
click at [1451, 683] on span "1 item" at bounding box center [1440, 689] width 40 height 19
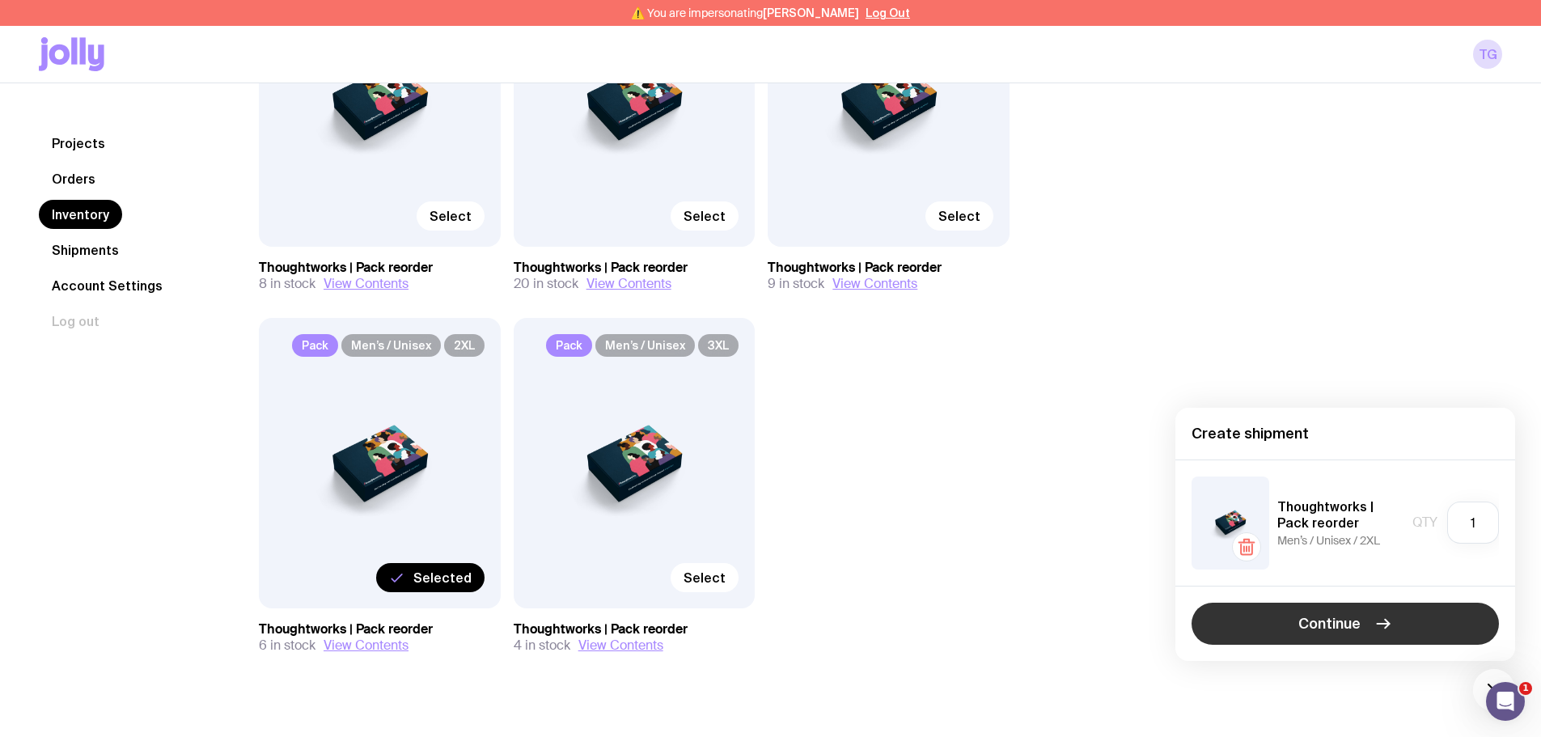
click at [1286, 617] on button "Continue" at bounding box center [1345, 624] width 307 height 42
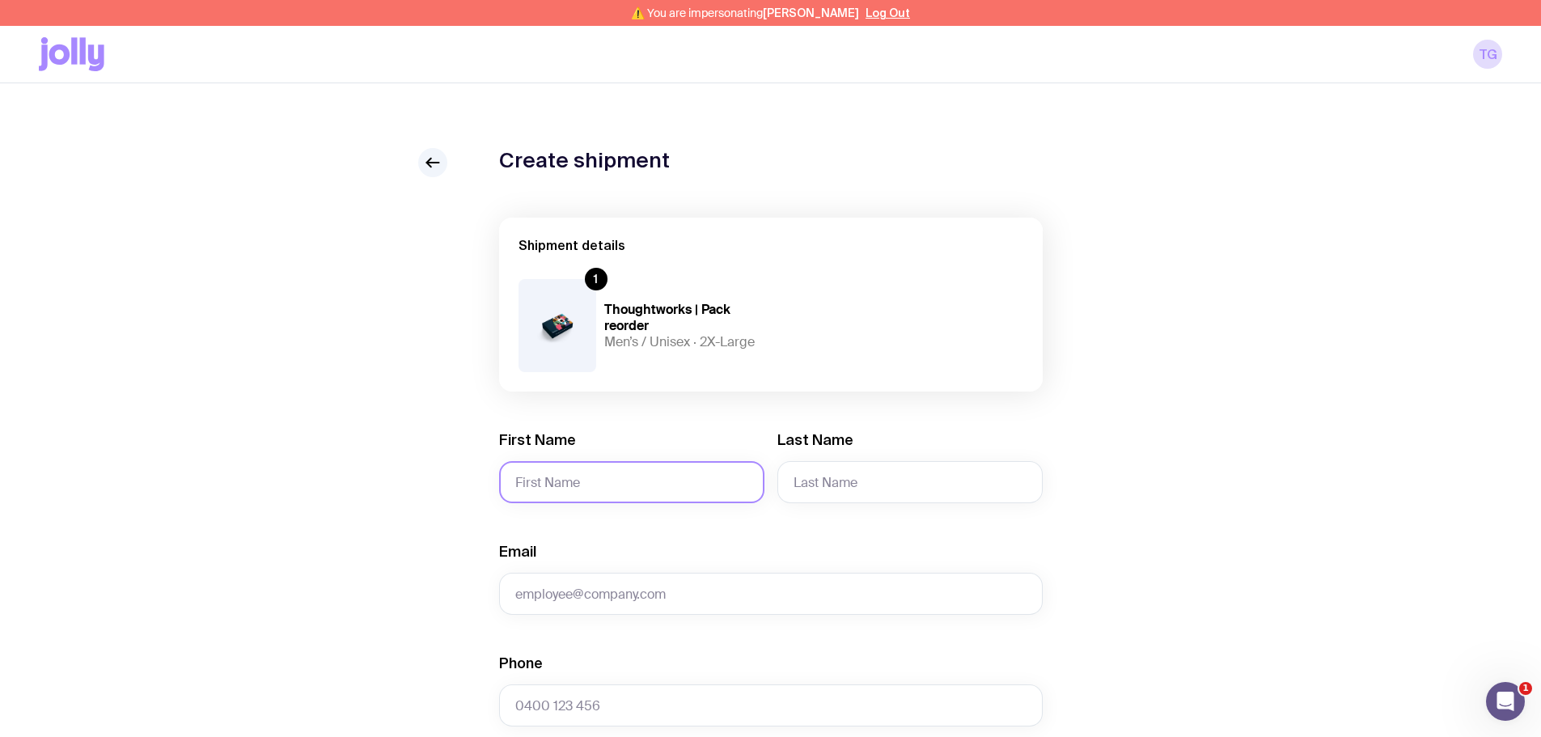
click at [563, 489] on input "First Name" at bounding box center [631, 482] width 265 height 42
paste input "Ashley Marshall"
click at [578, 489] on input "Ashley Marshall" at bounding box center [631, 482] width 265 height 42
click at [579, 489] on input "Ashley Marshall" at bounding box center [631, 482] width 265 height 42
type input "Ashley"
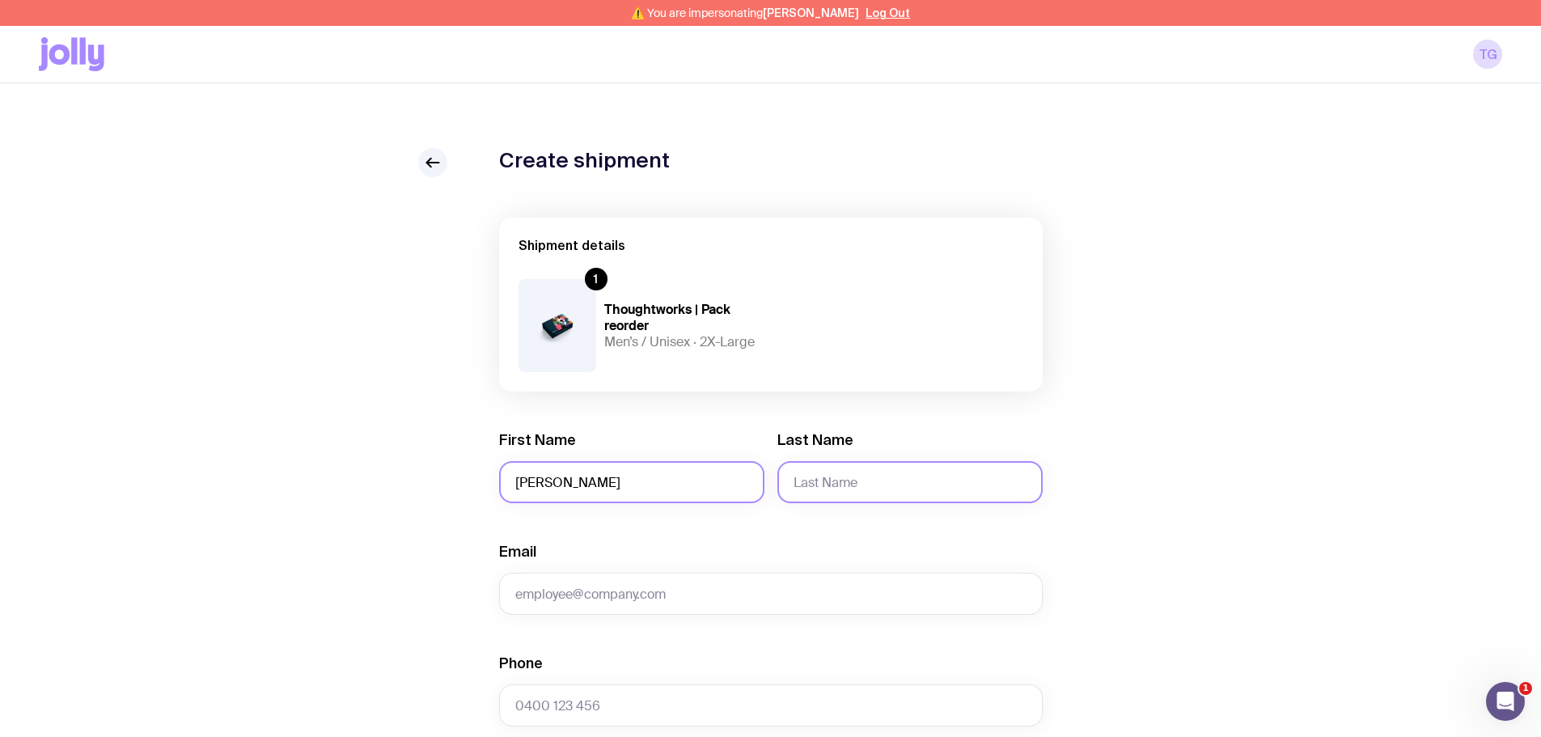
paste input "Marshall"
type input "Marshall"
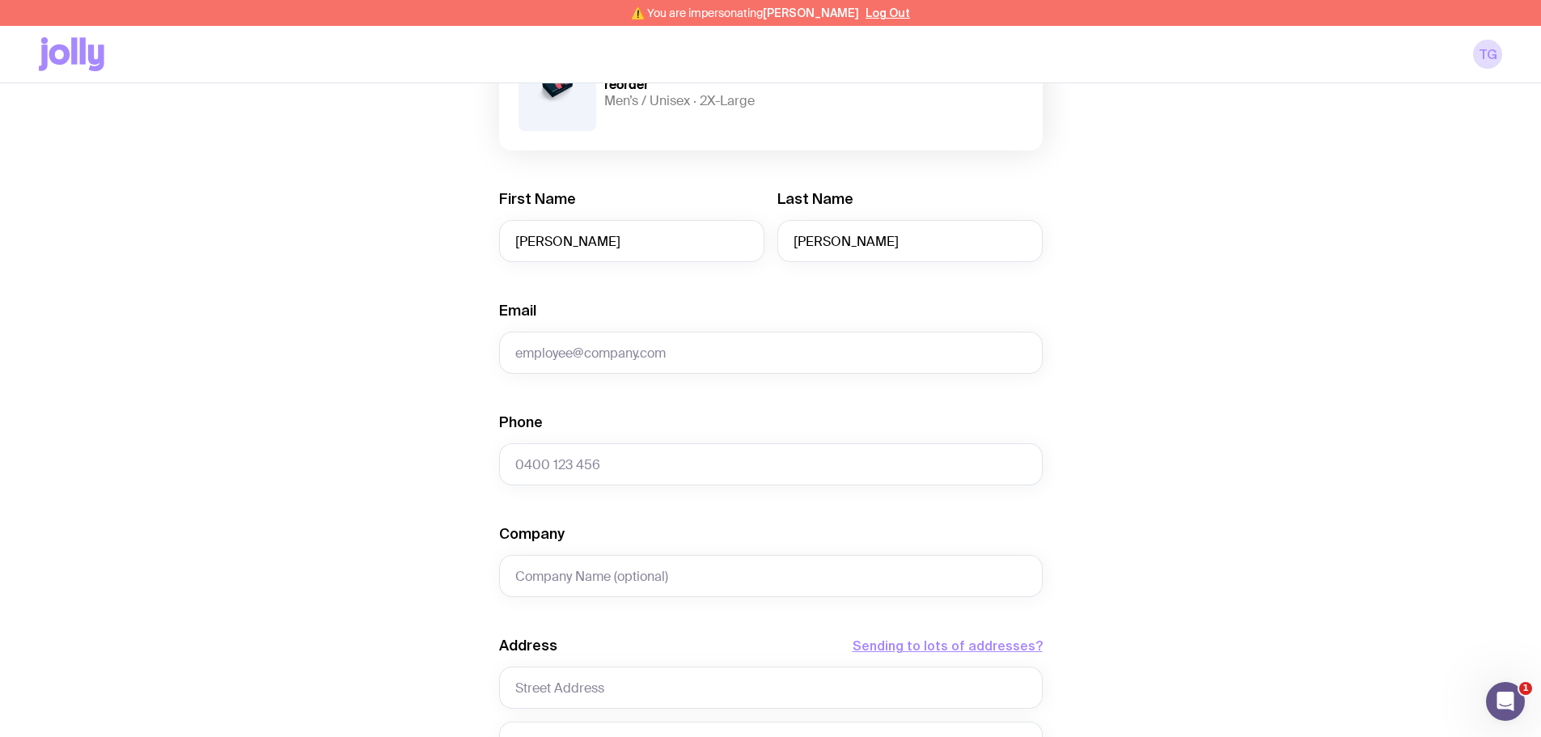
scroll to position [243, 0]
click at [578, 569] on input "Company" at bounding box center [771, 574] width 544 height 42
click at [537, 677] on input "text" at bounding box center [771, 686] width 544 height 42
paste input "82 Arthur Cir"
type input "82 Arthur Cir"
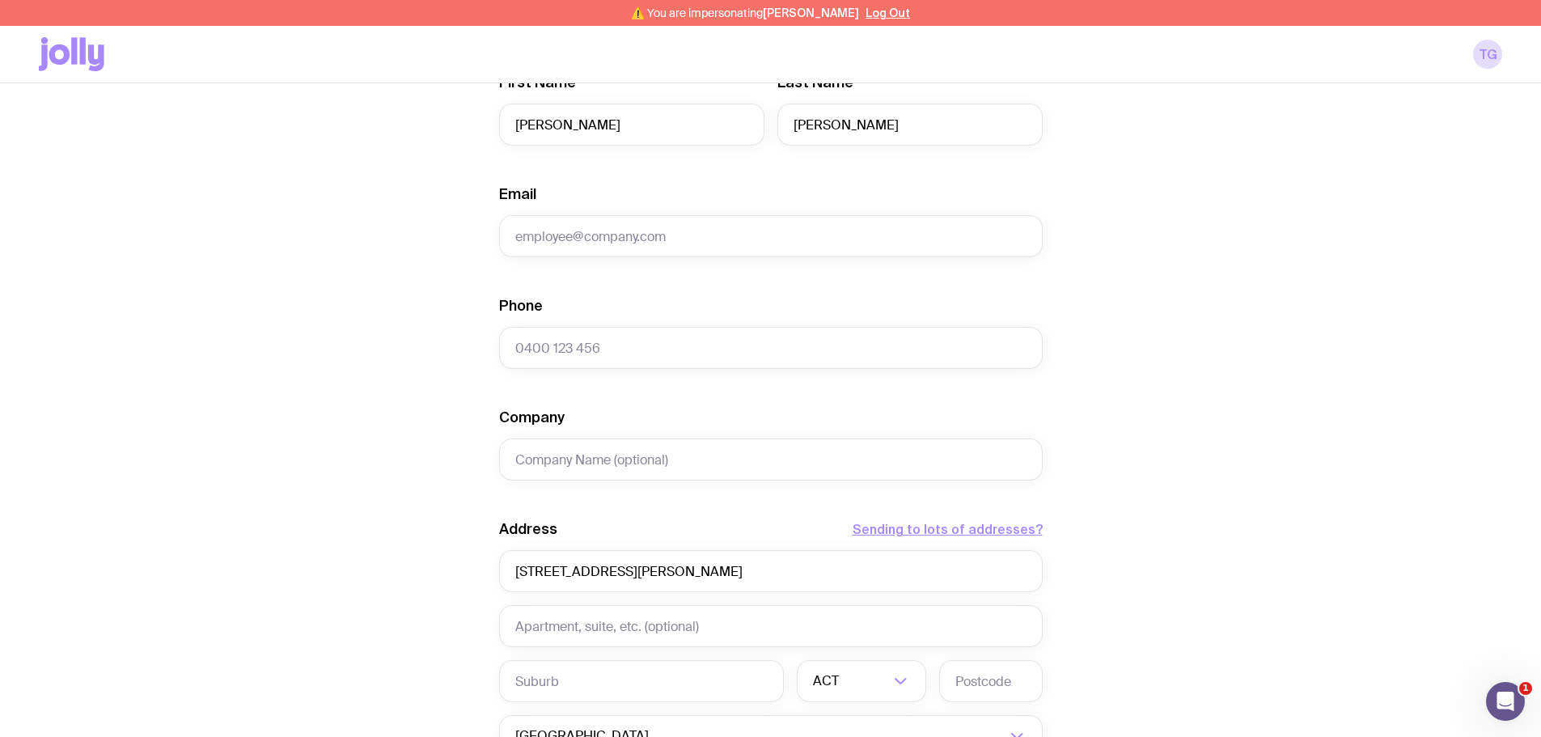
scroll to position [485, 0]
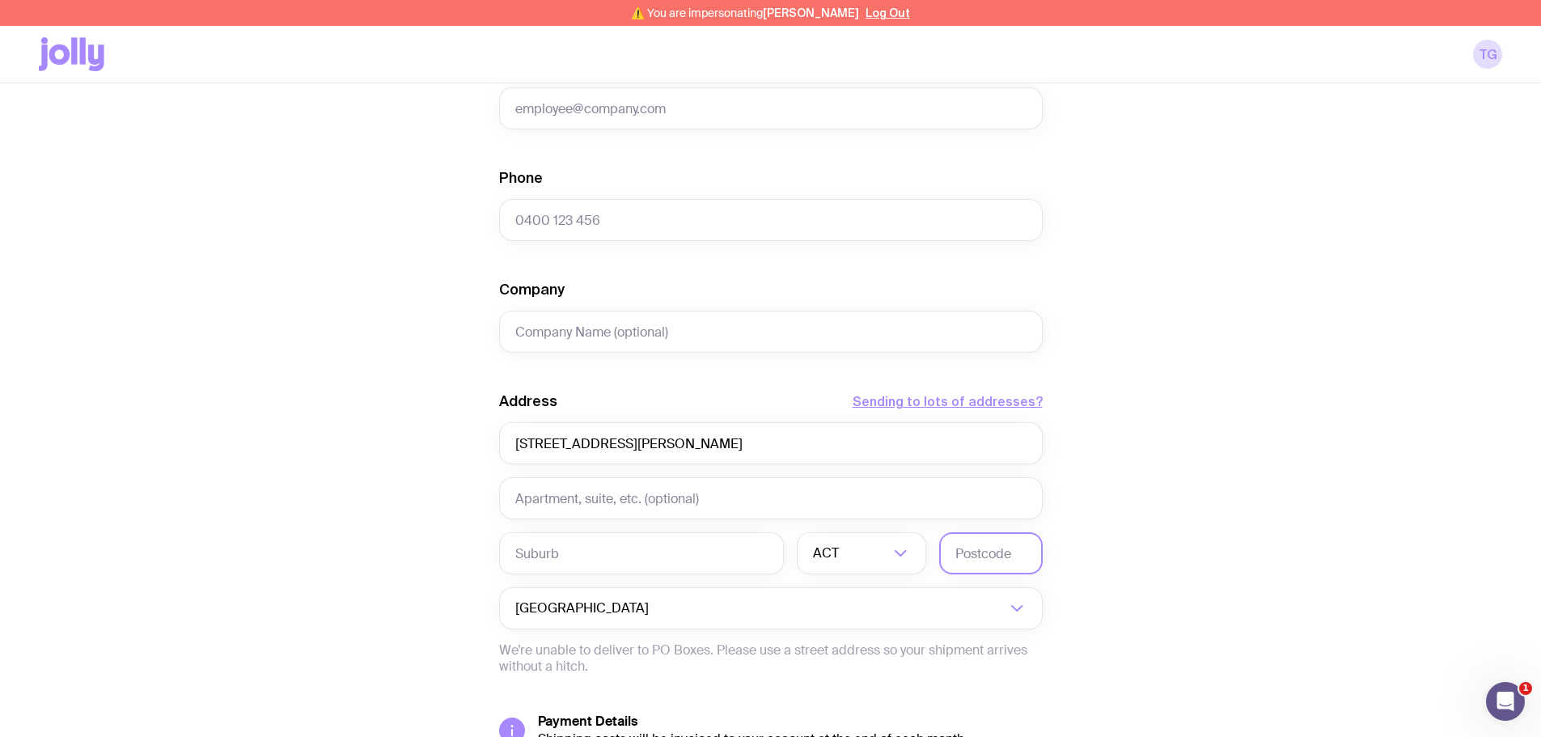
click at [960, 557] on input "text" at bounding box center [991, 553] width 104 height 42
paste input "2603"
type input "2603"
click at [592, 548] on input "text" at bounding box center [641, 553] width 285 height 42
paste input "Forrest"
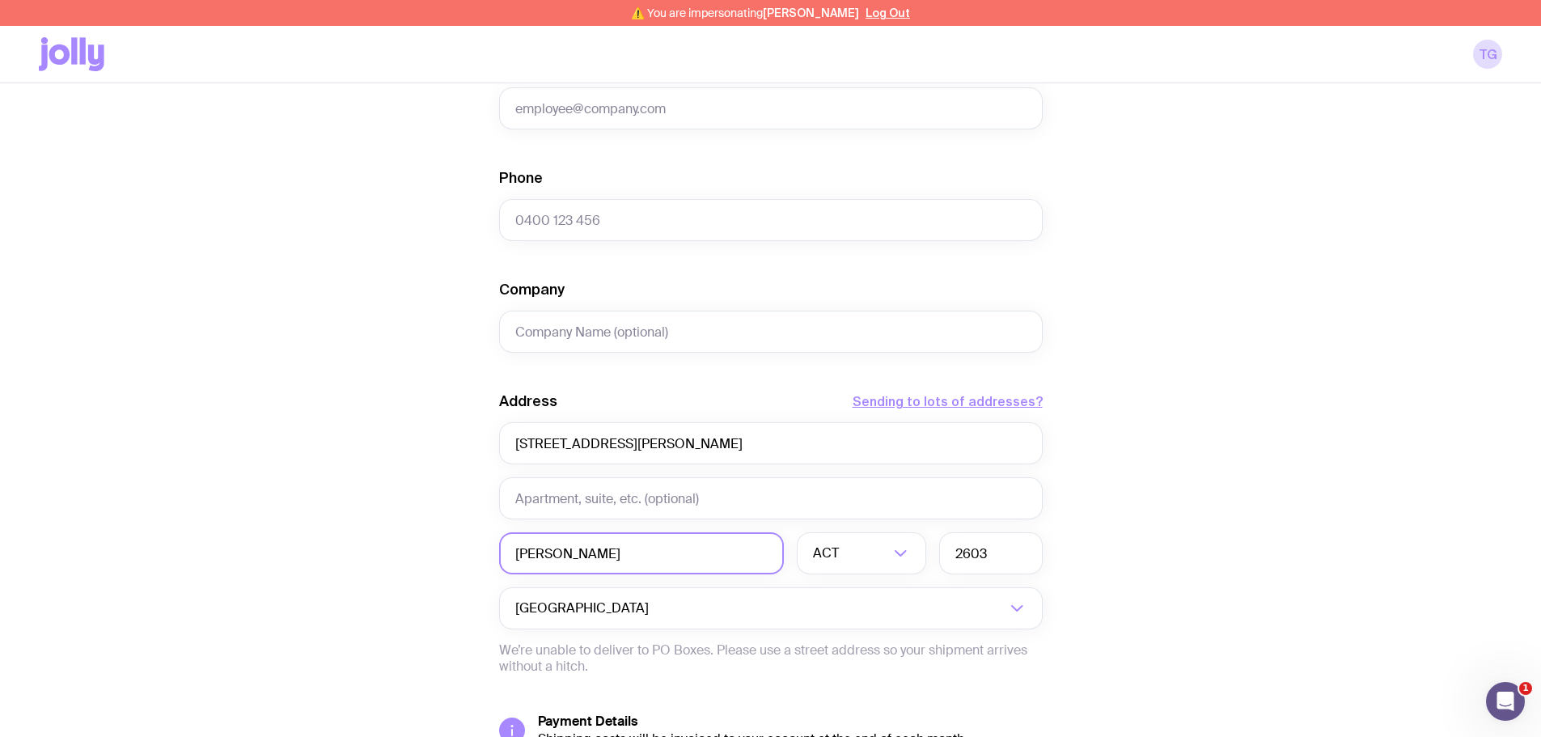
type input "Forrest"
click at [400, 472] on div "Create shipment Shipment details 1 Thoughtworks | Pack reorder Men’s / Unisex ·…" at bounding box center [770, 278] width 1463 height 1230
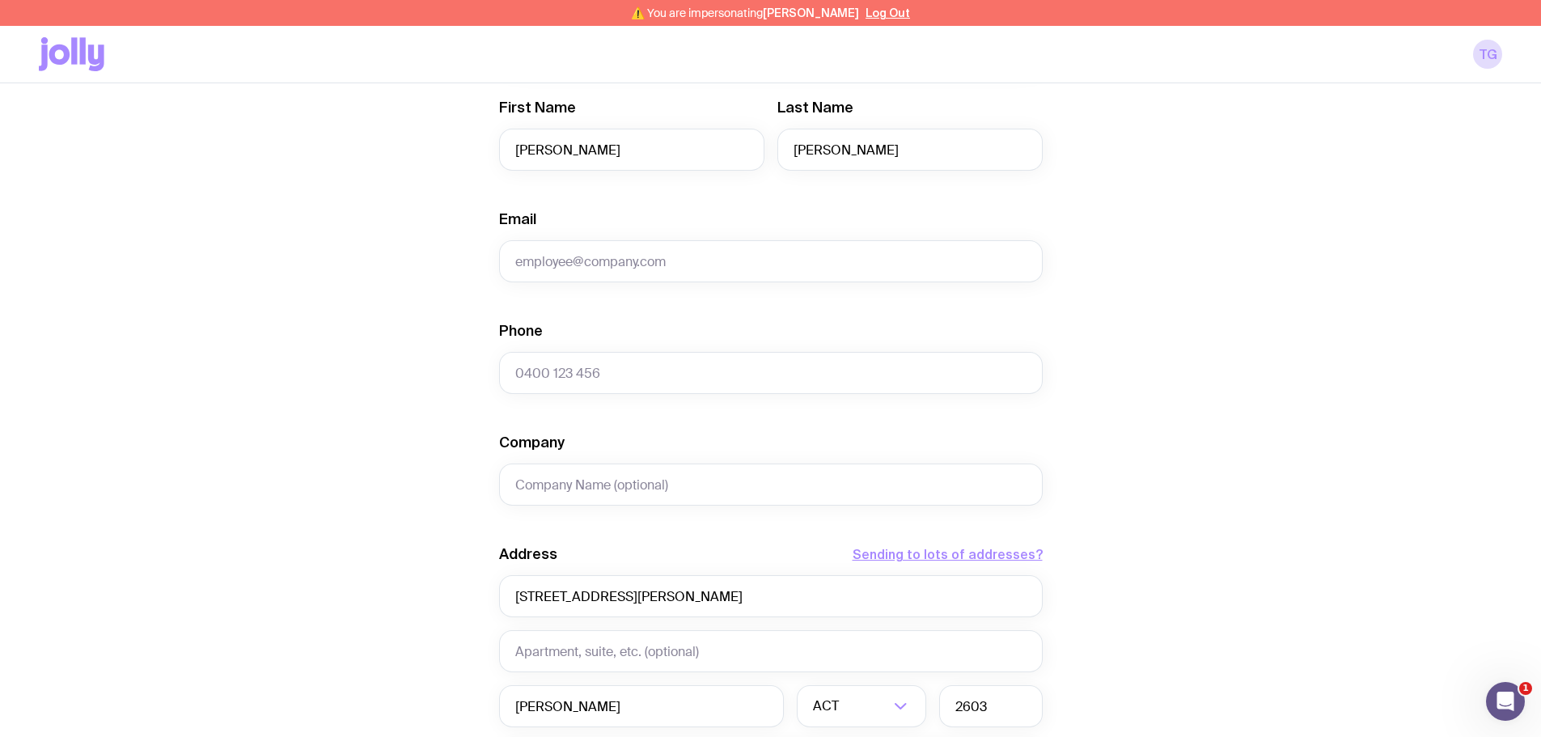
scroll to position [324, 0]
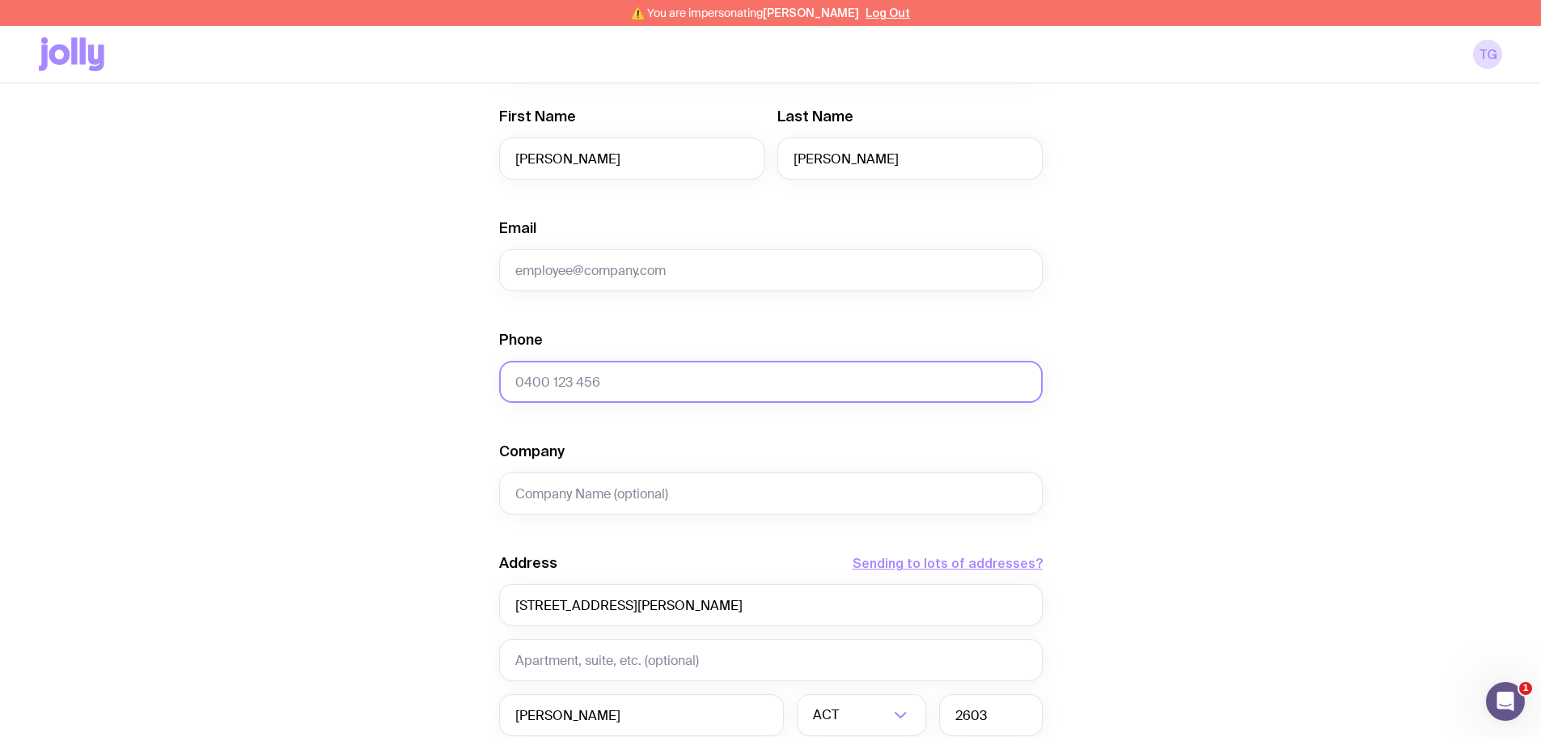
click at [553, 375] on input "Phone" at bounding box center [771, 382] width 544 height 42
paste input "61429000500"
type input "61429000500"
click at [412, 375] on div "Create shipment Shipment details 1 Thoughtworks | Pack reorder Men’s / Unisex ·…" at bounding box center [770, 439] width 1463 height 1230
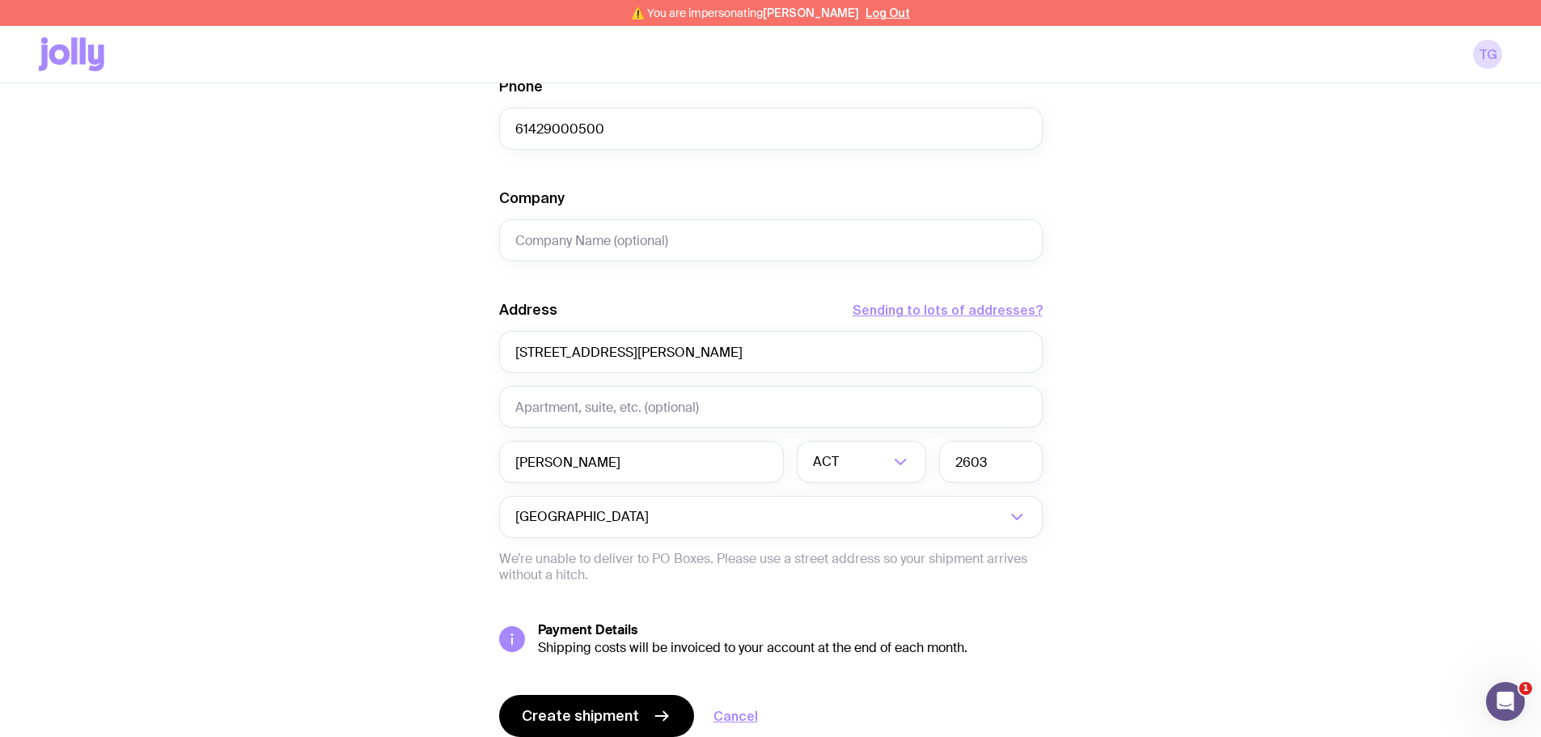
scroll to position [642, 0]
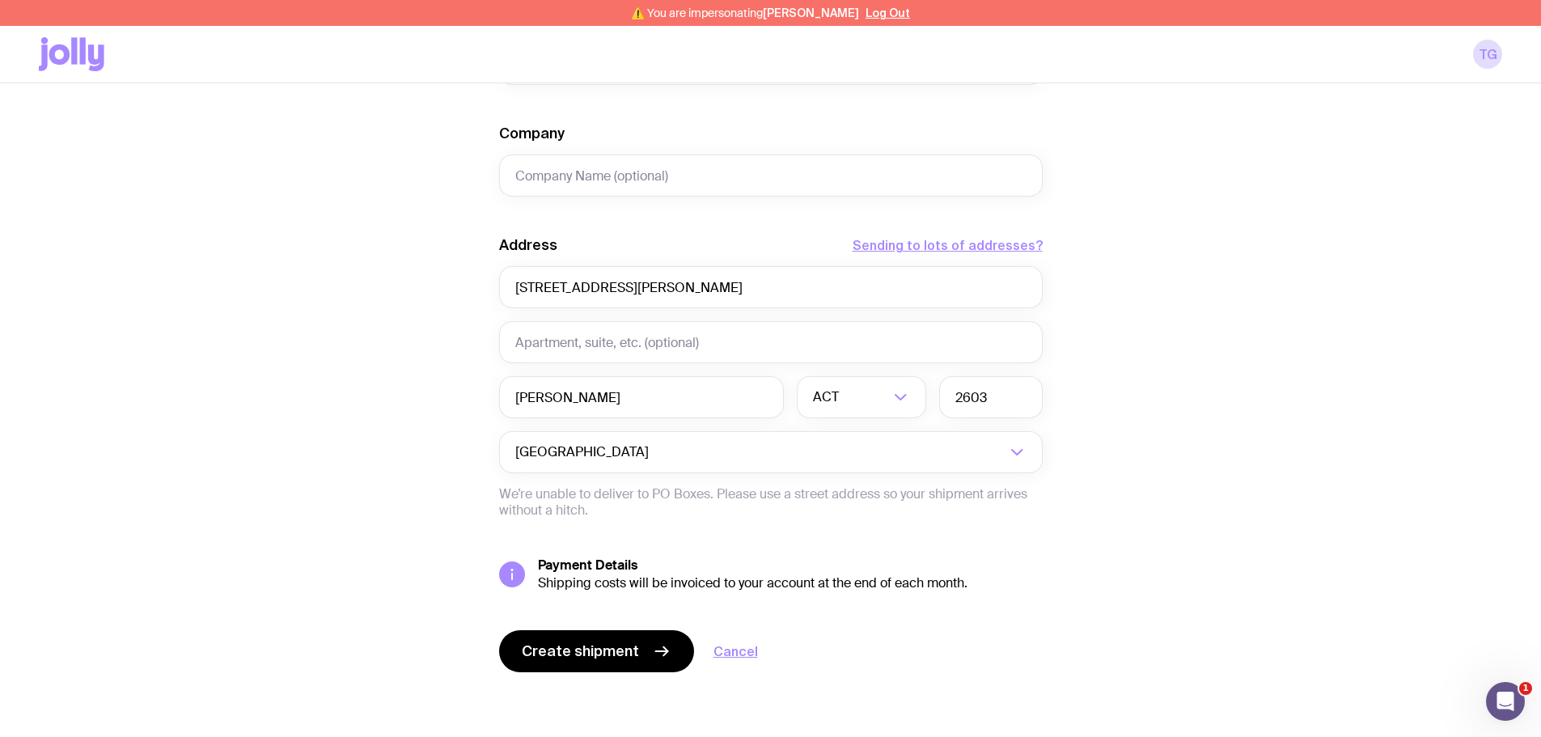
click at [587, 650] on span "Create shipment" at bounding box center [580, 651] width 117 height 19
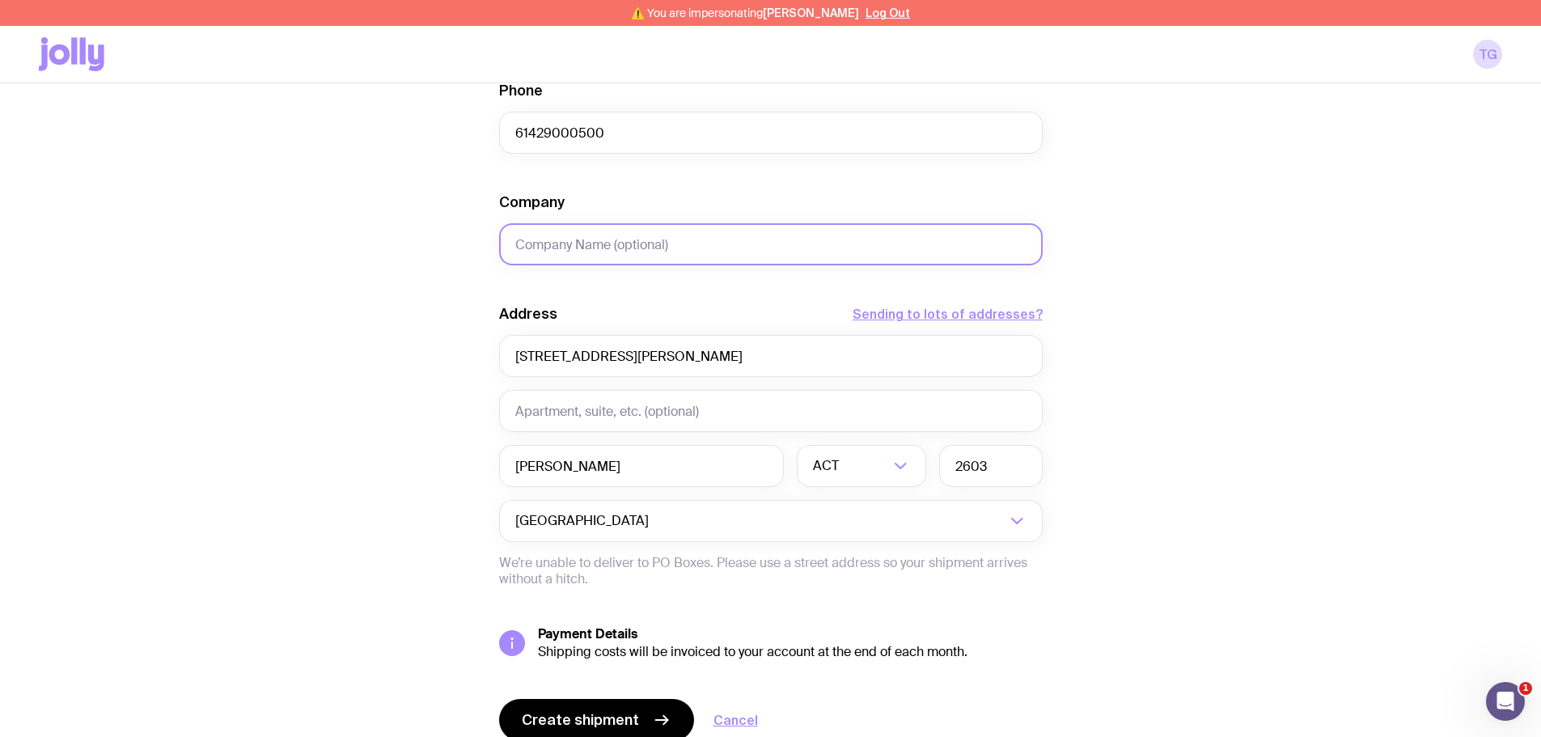
scroll to position [330, 0]
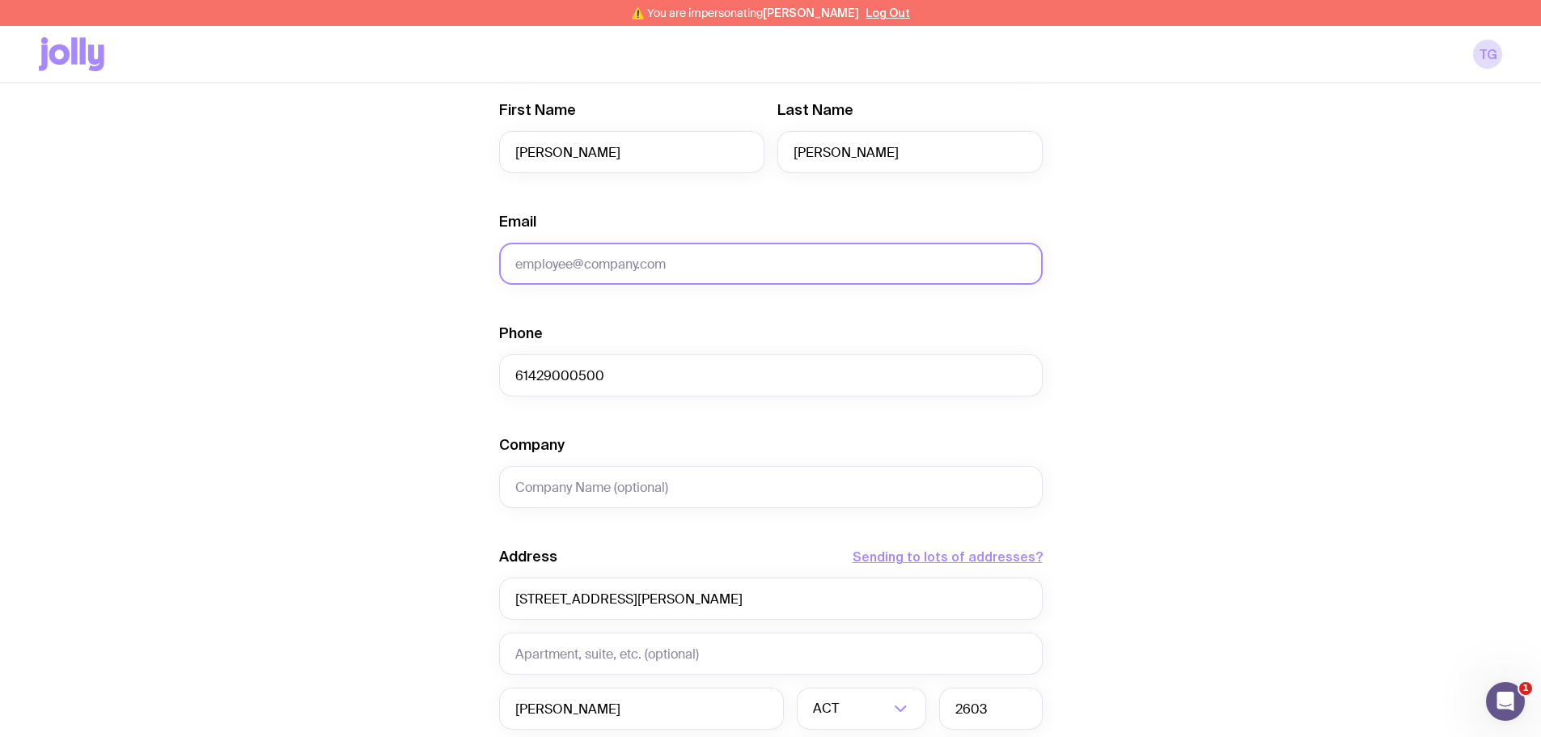
click at [579, 263] on input "Email" at bounding box center [771, 264] width 544 height 42
type input "notprovided@email.com"
click at [421, 378] on div "Create shipment Shipment details 1 Thoughtworks | Pack reorder Men’s / Unisex ·…" at bounding box center [770, 433] width 1463 height 1230
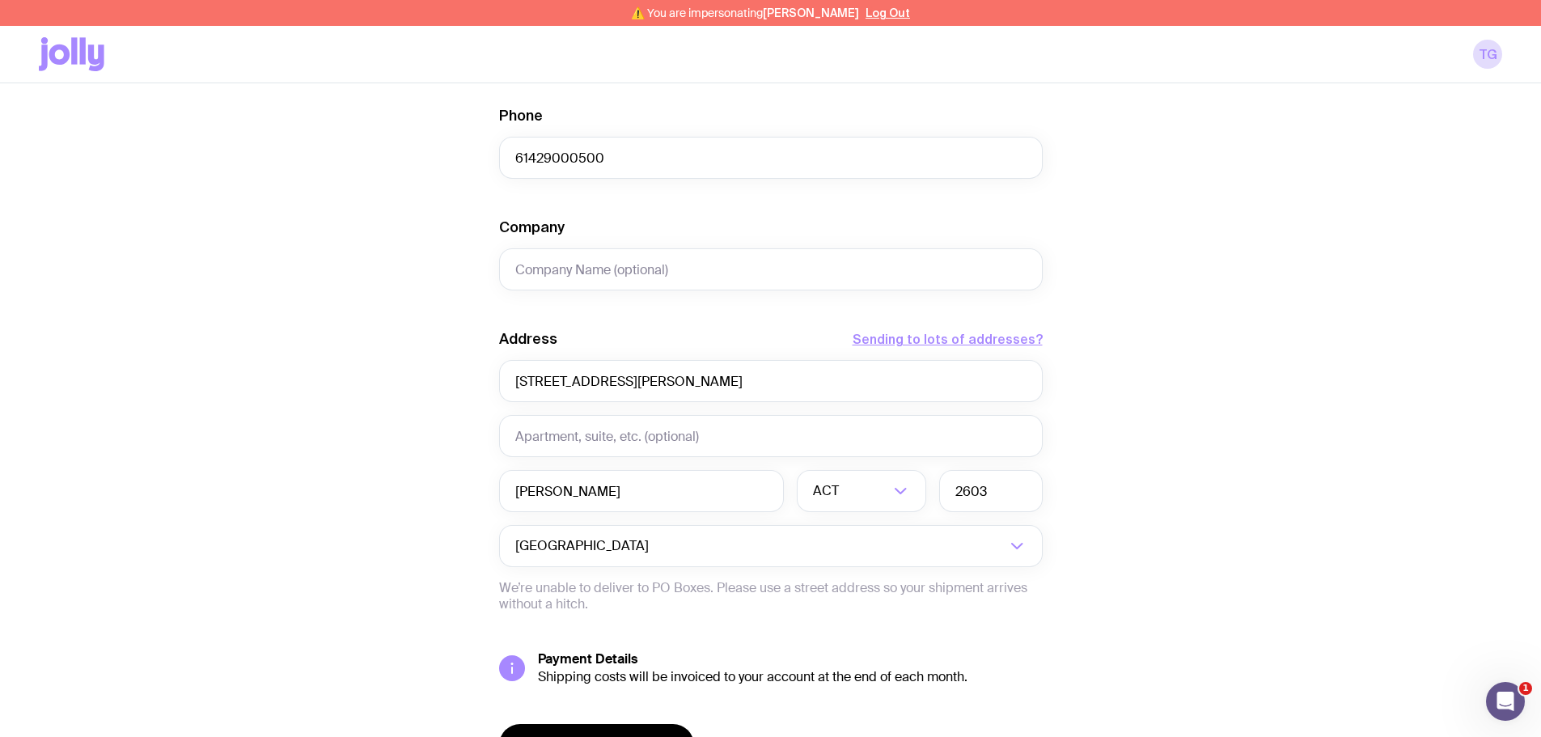
scroll to position [642, 0]
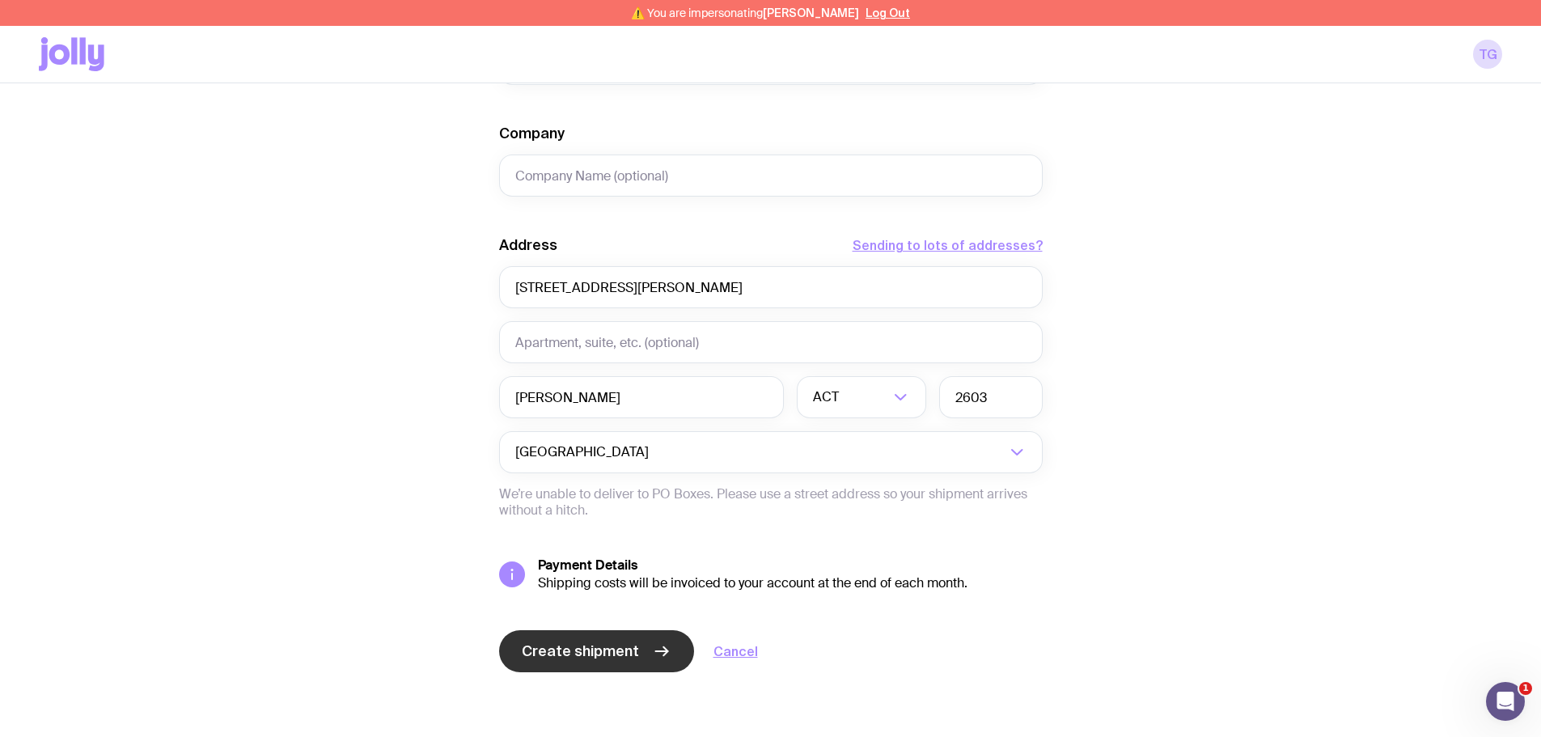
click at [544, 637] on button "Create shipment" at bounding box center [596, 651] width 195 height 42
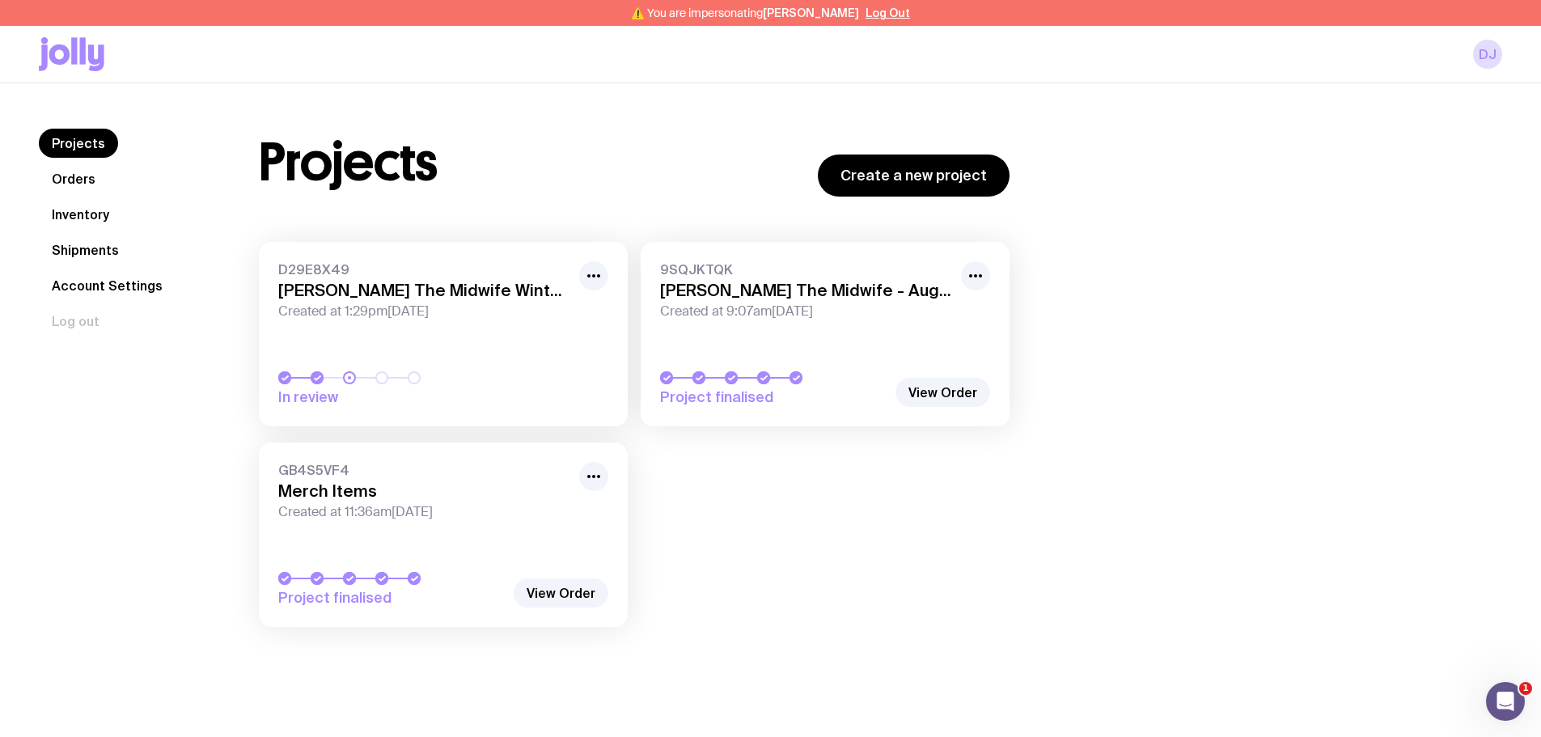
click at [100, 219] on link "Inventory" at bounding box center [80, 214] width 83 height 29
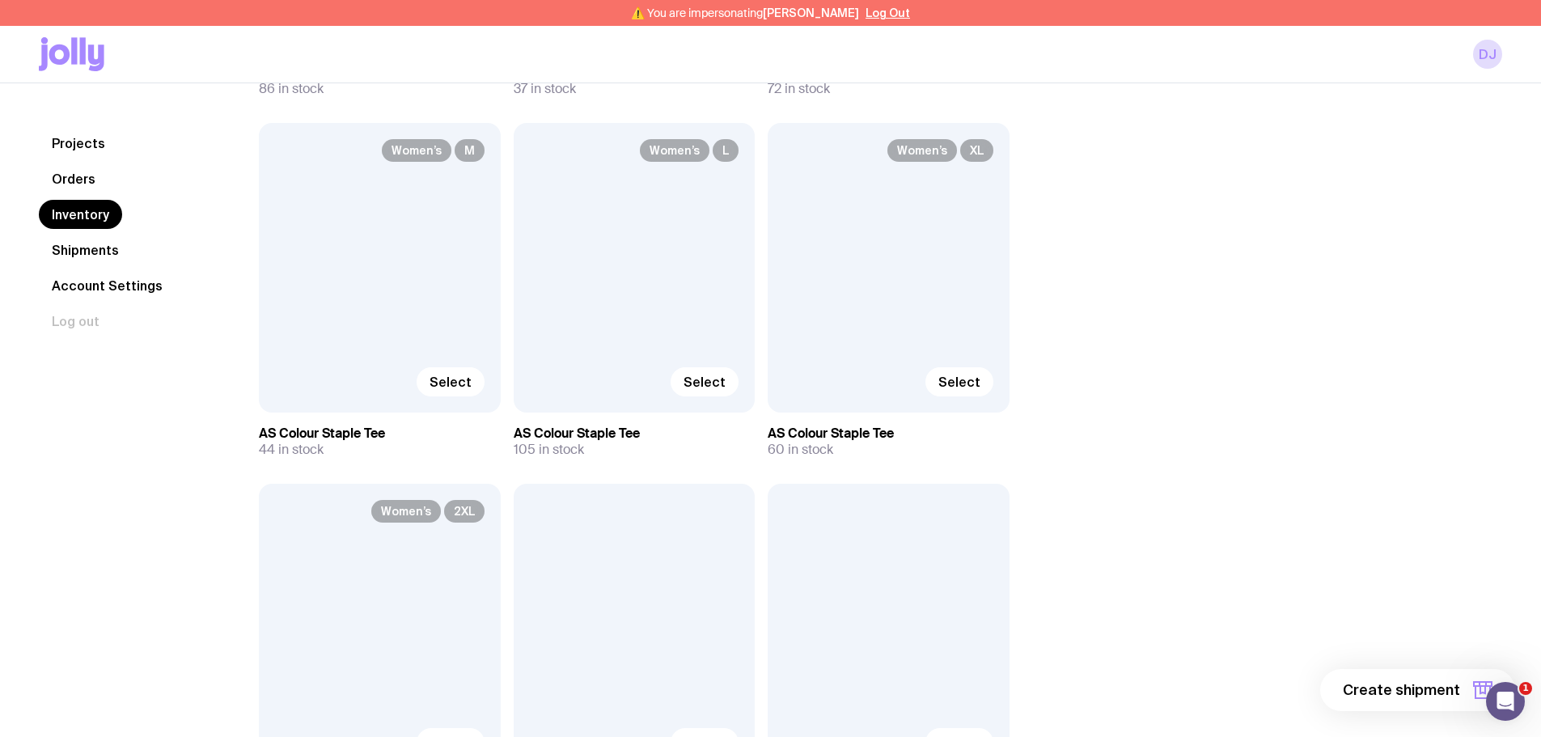
scroll to position [1618, 0]
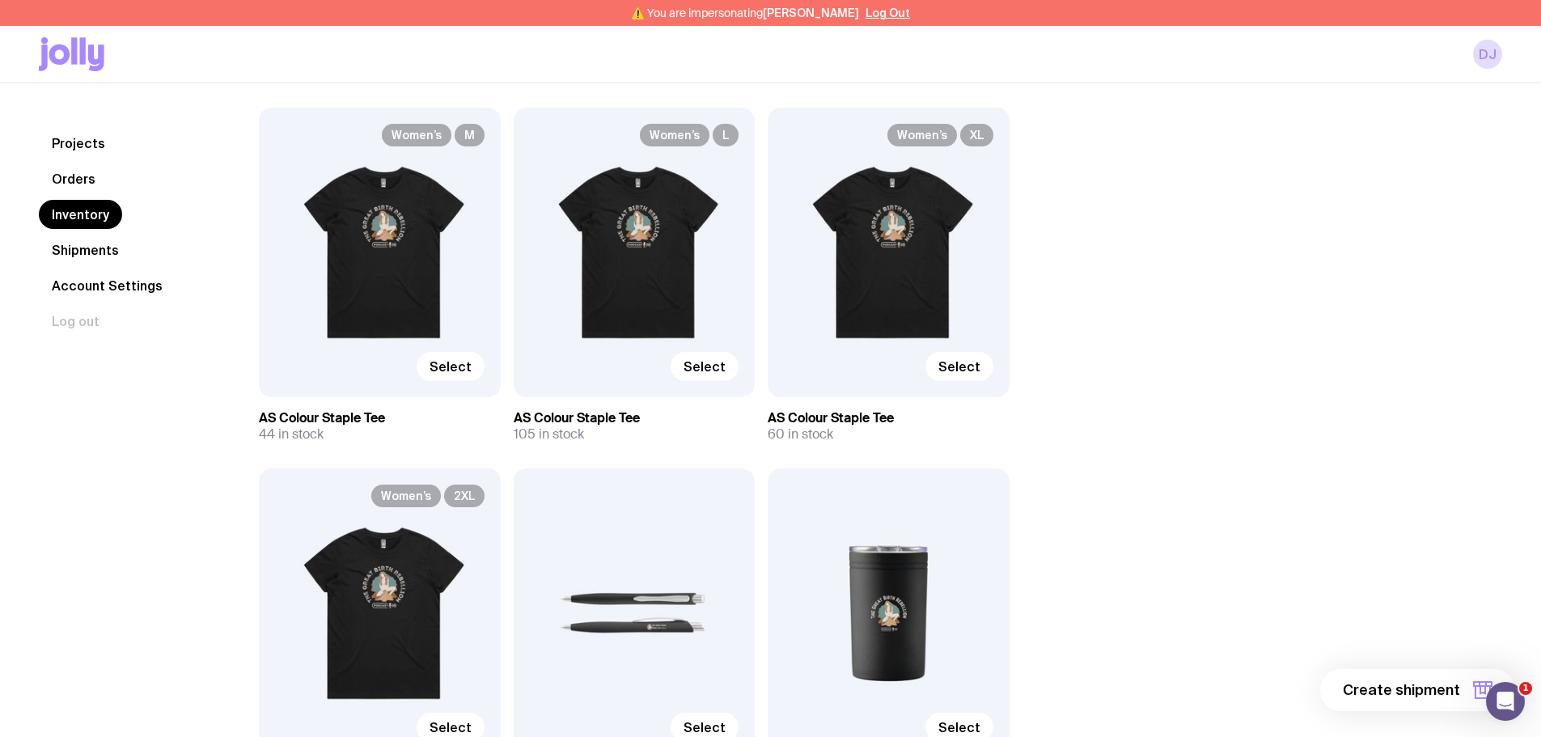
click at [400, 571] on div "Women’s 2XL Select" at bounding box center [380, 613] width 242 height 290
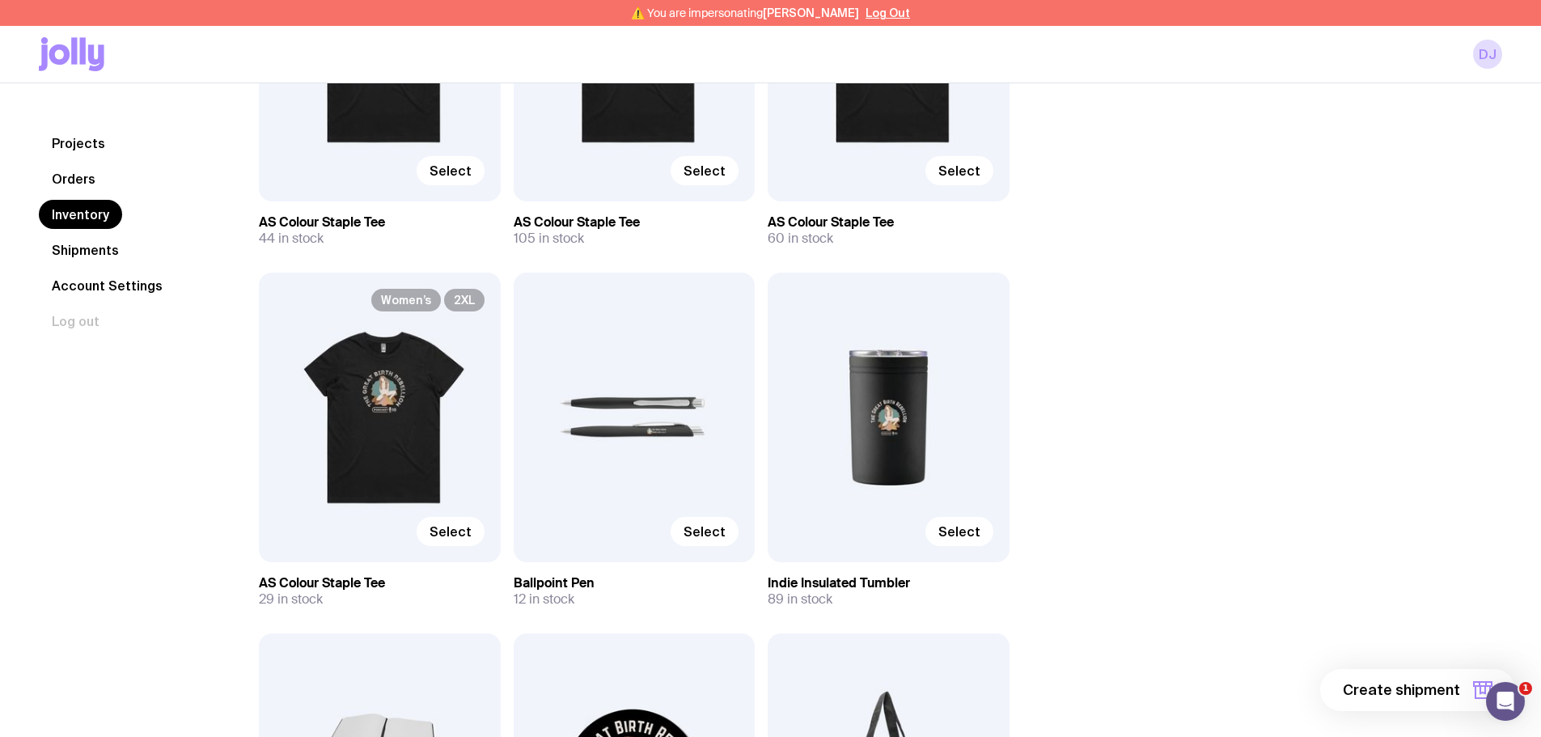
scroll to position [1942, 0]
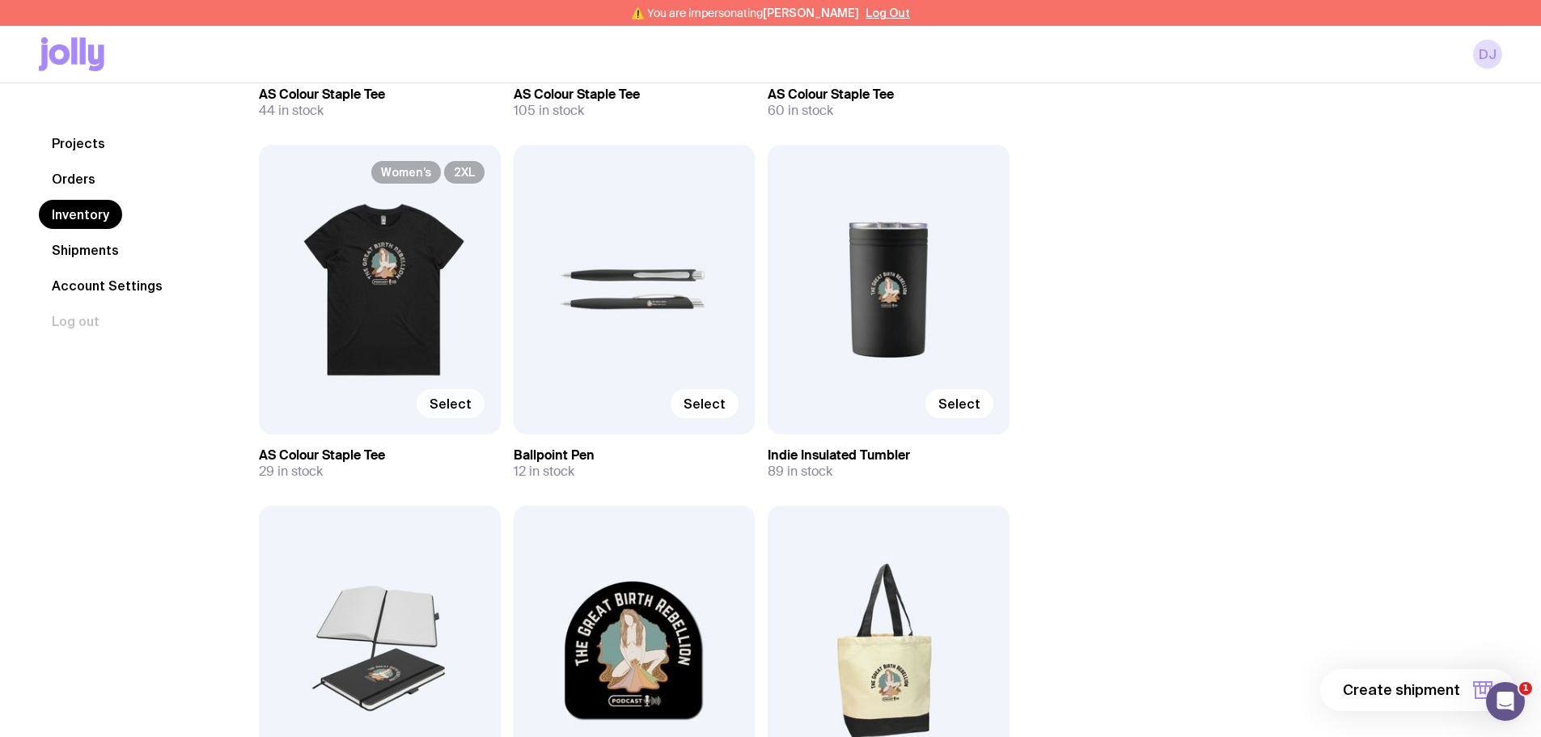
click at [447, 404] on span "Select" at bounding box center [451, 404] width 42 height 16
click at [0, 0] on input "Select" at bounding box center [0, 0] width 0 height 0
click at [1445, 681] on span "1 item" at bounding box center [1440, 689] width 40 height 19
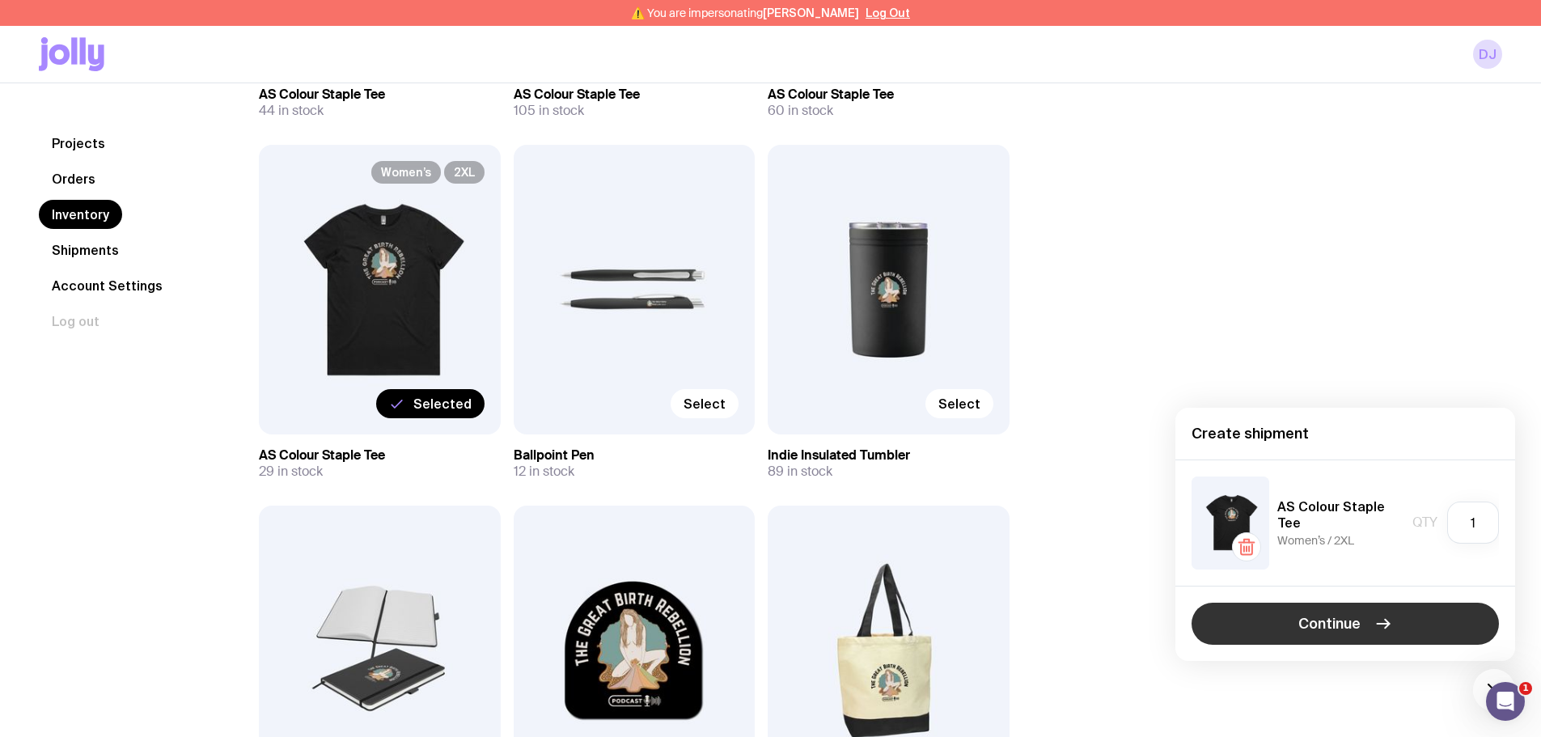
click at [1264, 633] on button "Continue" at bounding box center [1345, 624] width 307 height 42
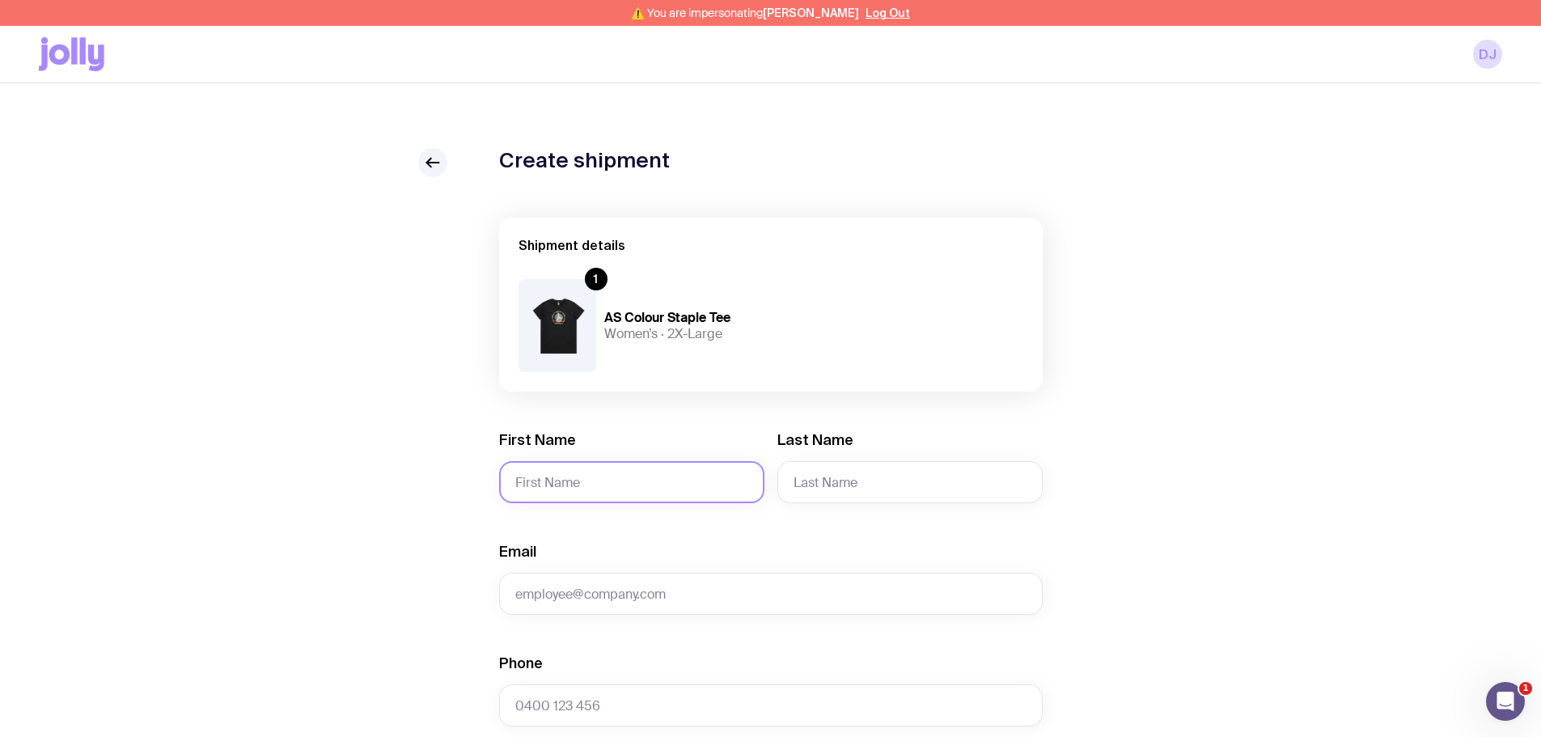
click at [523, 499] on input "First Name" at bounding box center [631, 482] width 265 height 42
paste input "Karin Birkner"
click at [558, 490] on input "Karin Birkner" at bounding box center [631, 482] width 265 height 42
type input "Karin"
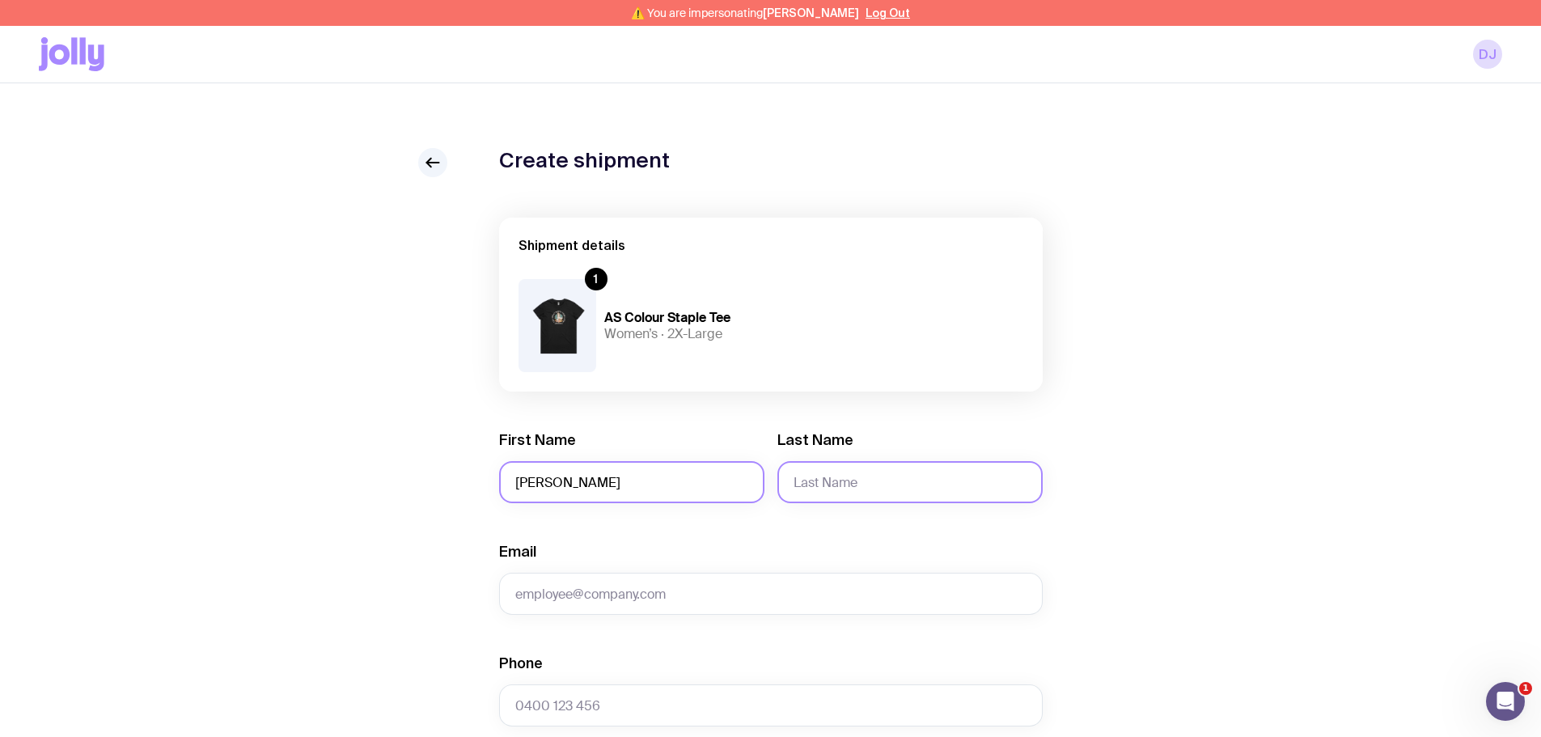
paste input "Birkner"
type input "Birkner"
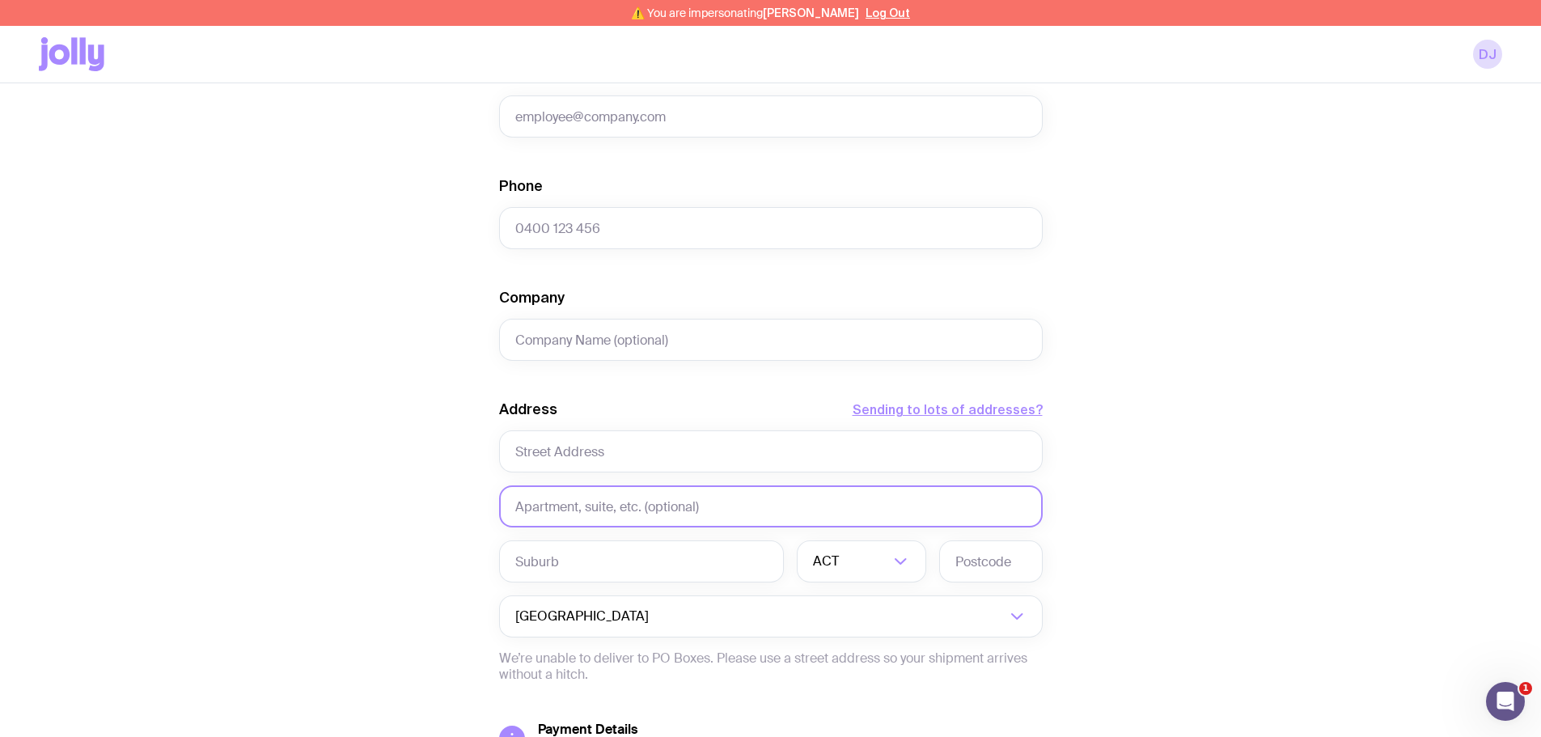
scroll to position [485, 0]
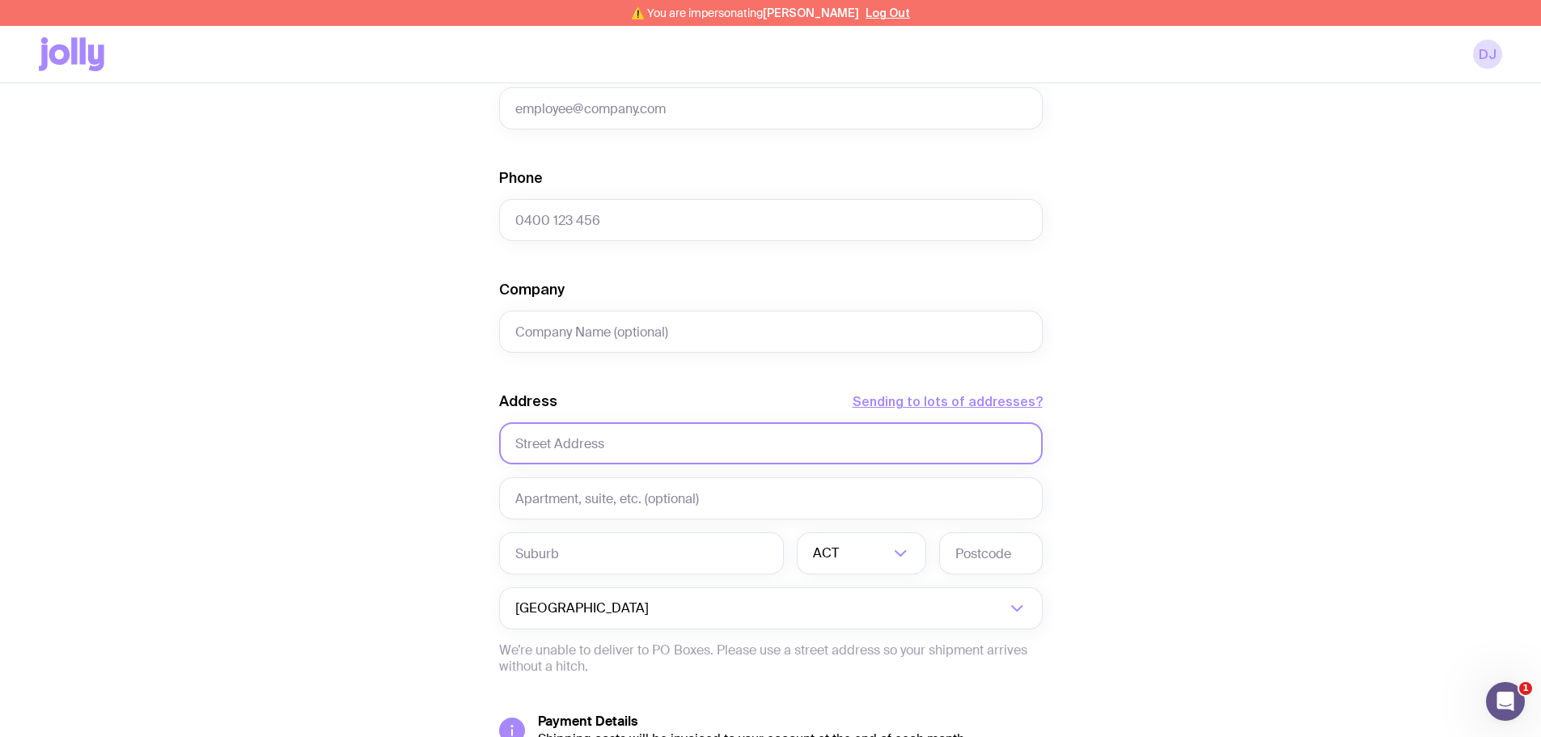
click at [548, 452] on input "text" at bounding box center [771, 443] width 544 height 42
paste input "75 Upward Street"
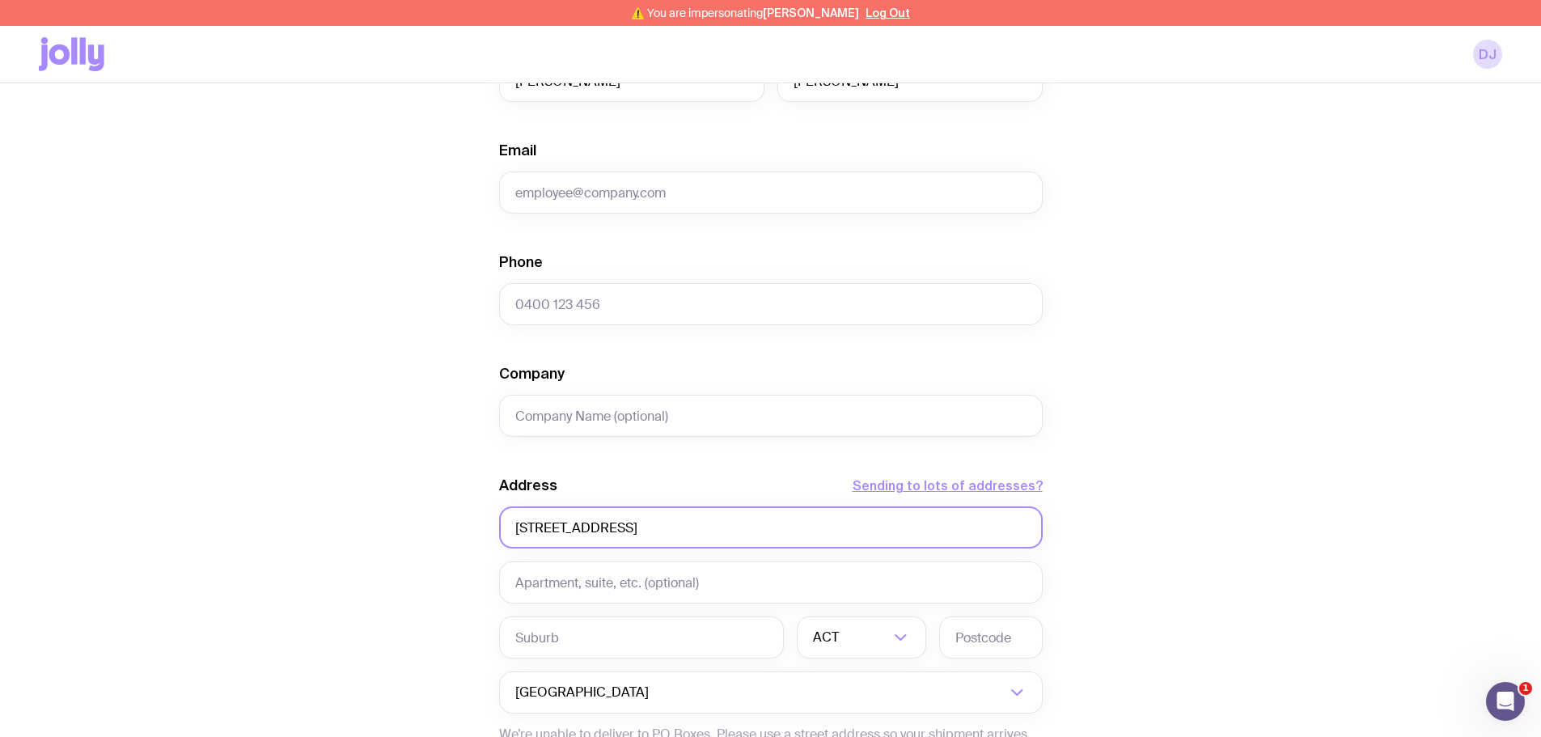
scroll to position [324, 0]
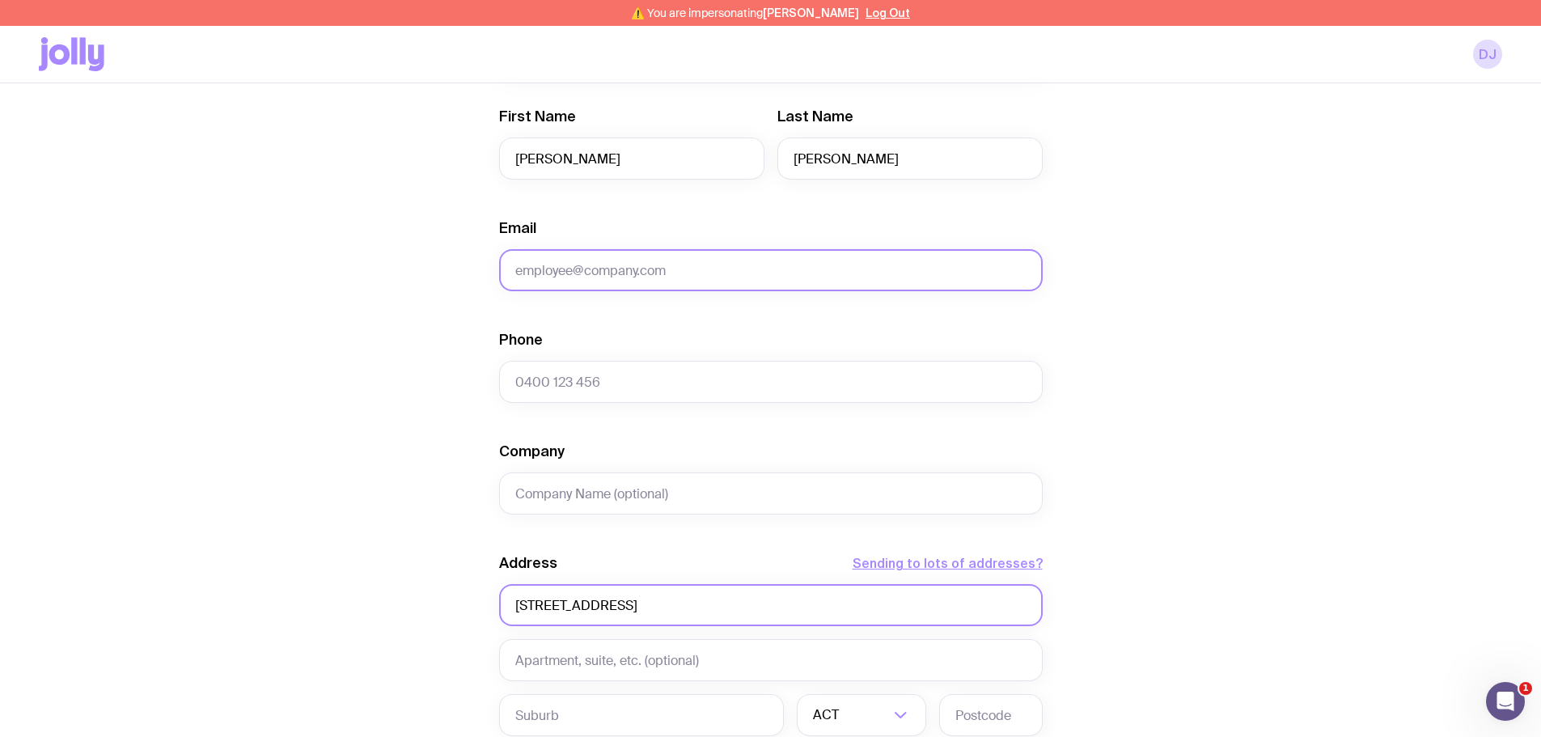
type input "75 Upward Street"
click at [556, 260] on input "Email" at bounding box center [771, 270] width 544 height 42
type input "notprovided@gmail.com"
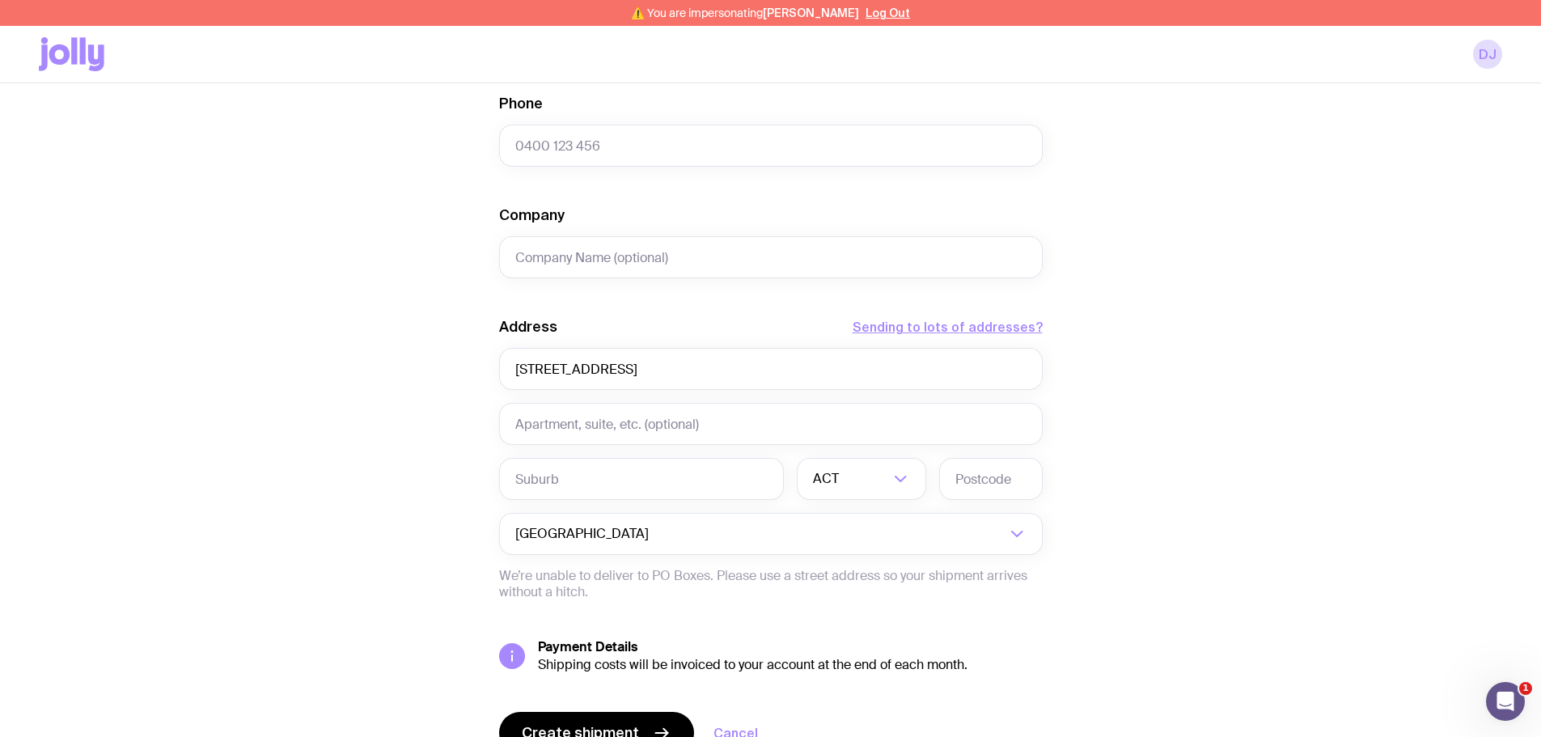
scroll to position [566, 0]
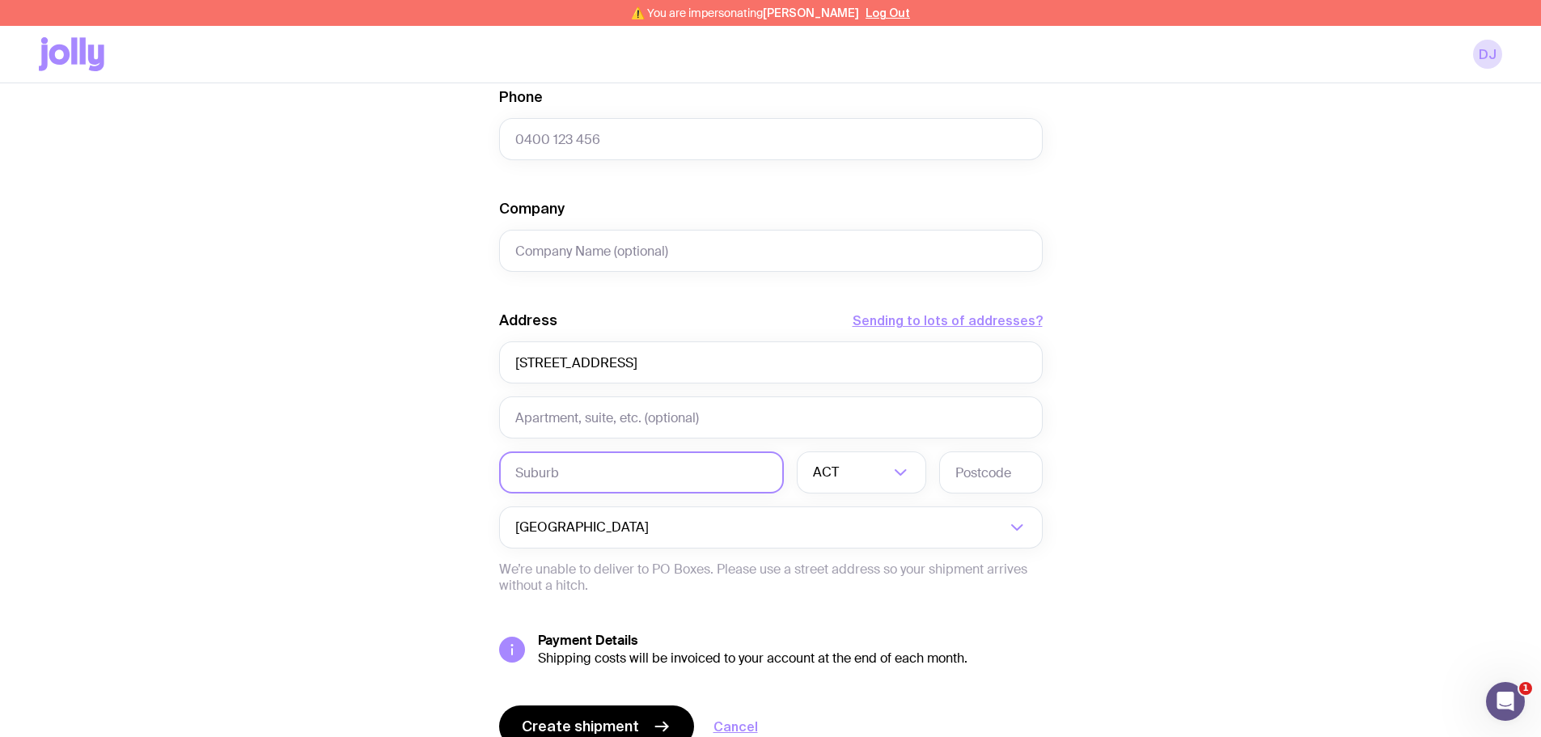
click at [553, 470] on input "text" at bounding box center [641, 472] width 285 height 42
paste input "Leichhardt"
type input "Leichhardt"
click at [834, 460] on div "ACT" at bounding box center [844, 472] width 94 height 42
click at [838, 557] on li "NSW" at bounding box center [862, 557] width 128 height 35
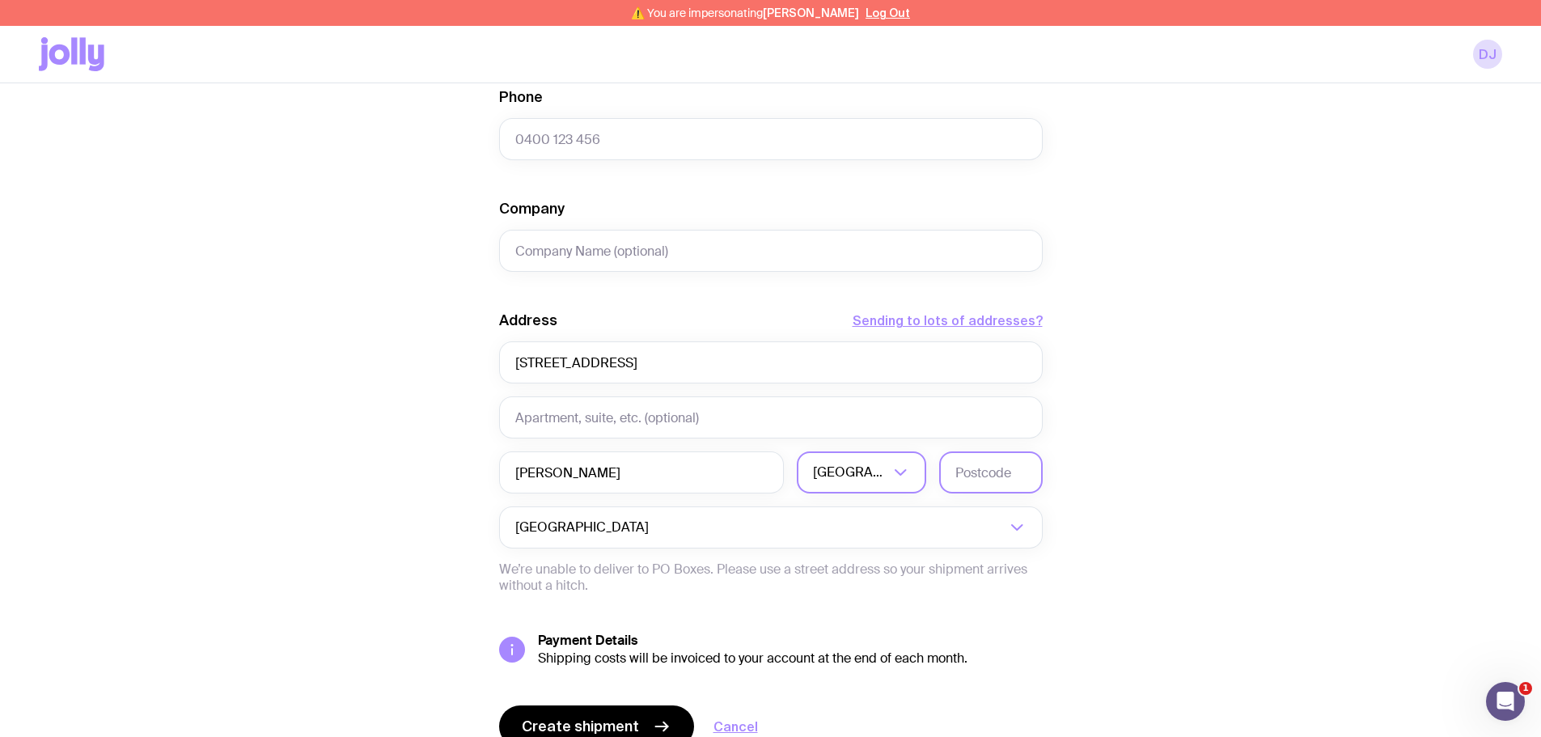
click at [965, 470] on input "text" at bounding box center [991, 472] width 104 height 42
paste input "2040"
type input "2040"
click at [1175, 470] on div "Create shipment Shipment details 1 AS Colour Staple Tee Women’s · 2X-Large Firs…" at bounding box center [770, 197] width 1463 height 1230
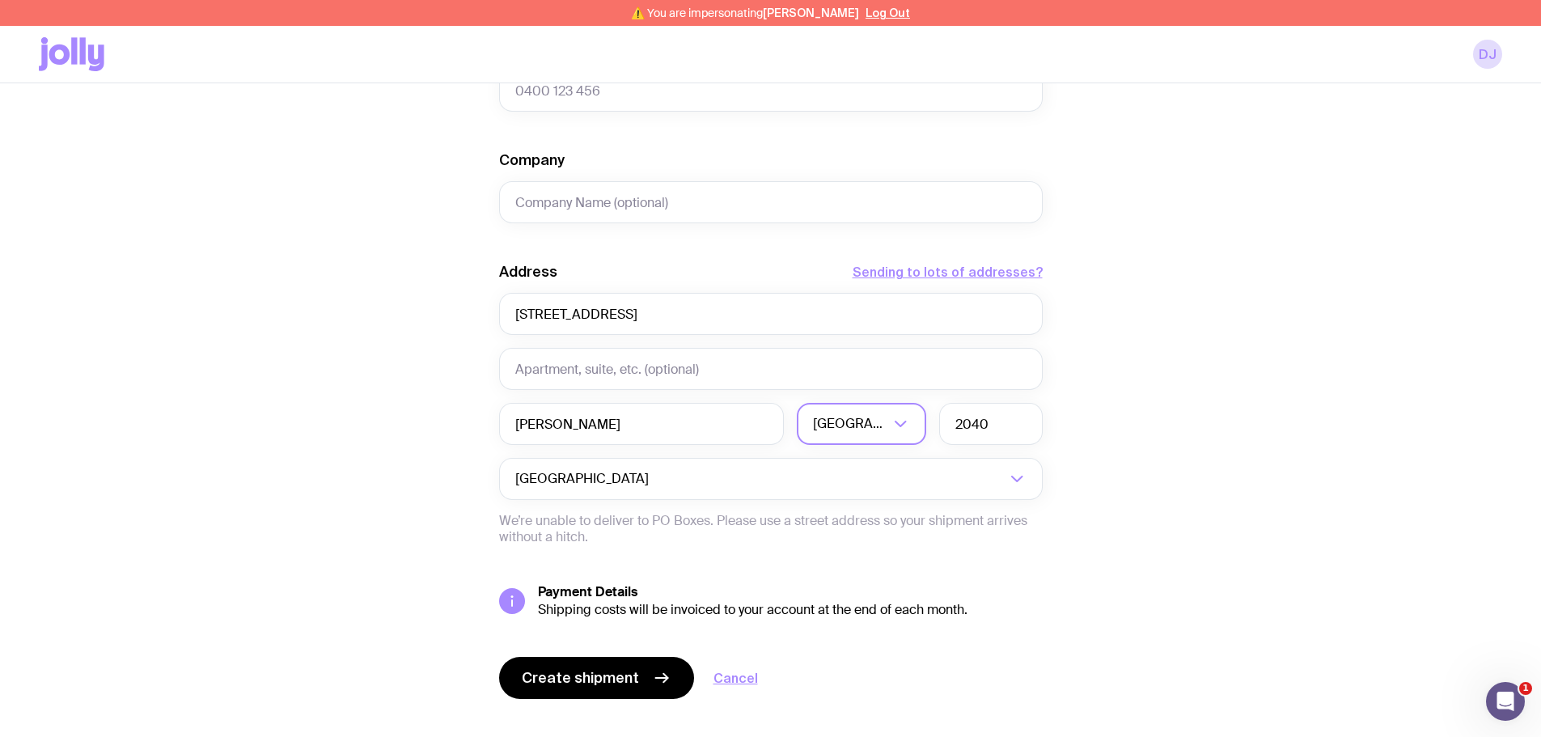
scroll to position [642, 0]
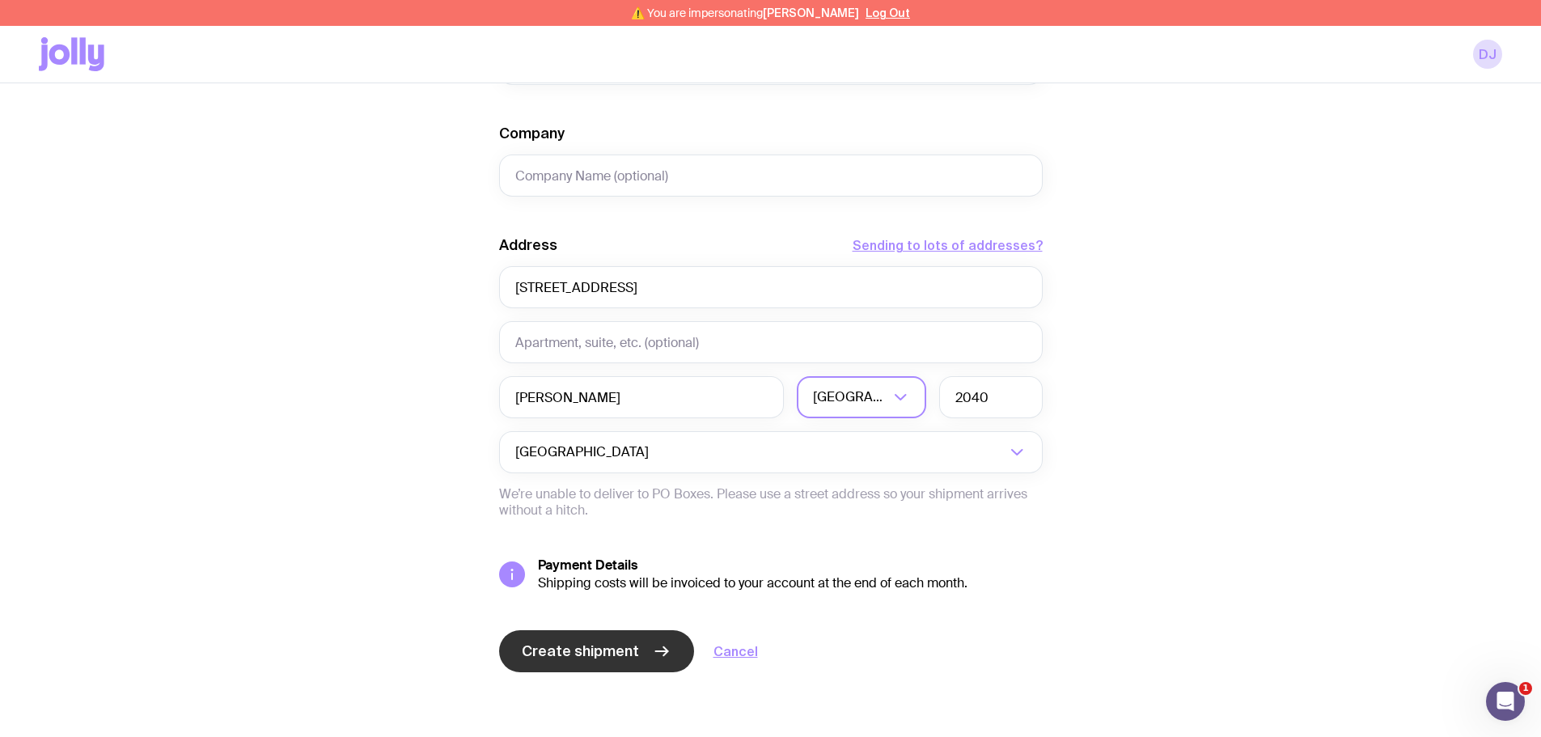
click at [569, 646] on span "Create shipment" at bounding box center [580, 651] width 117 height 19
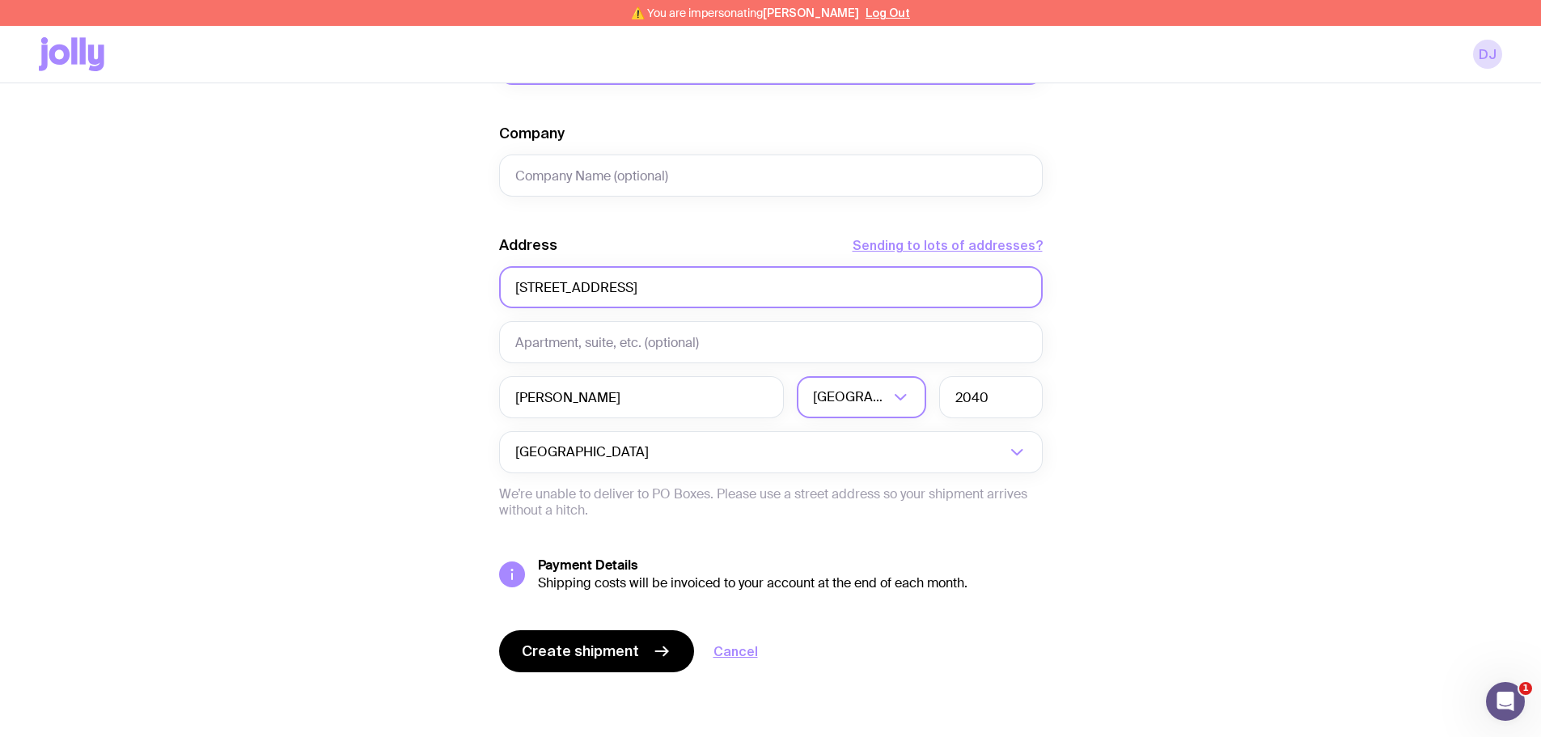
scroll to position [318, 0]
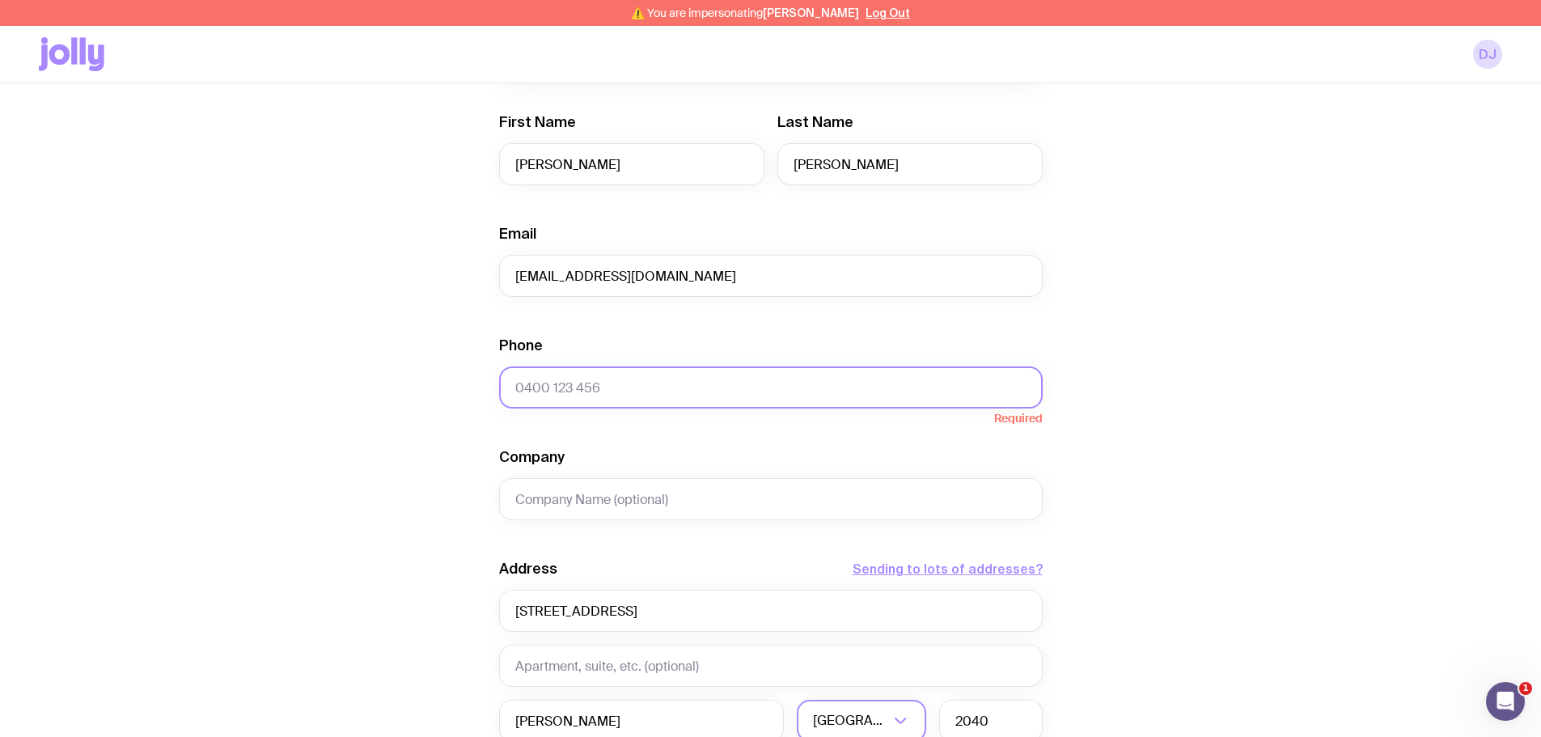
click at [544, 384] on input "Phone" at bounding box center [771, 387] width 544 height 42
paste input "0404517421"
type input "0404517421"
click at [1203, 402] on div "Create shipment Shipment details 1 AS Colour Staple Tee Women’s · 2X-Large Firs…" at bounding box center [770, 445] width 1463 height 1230
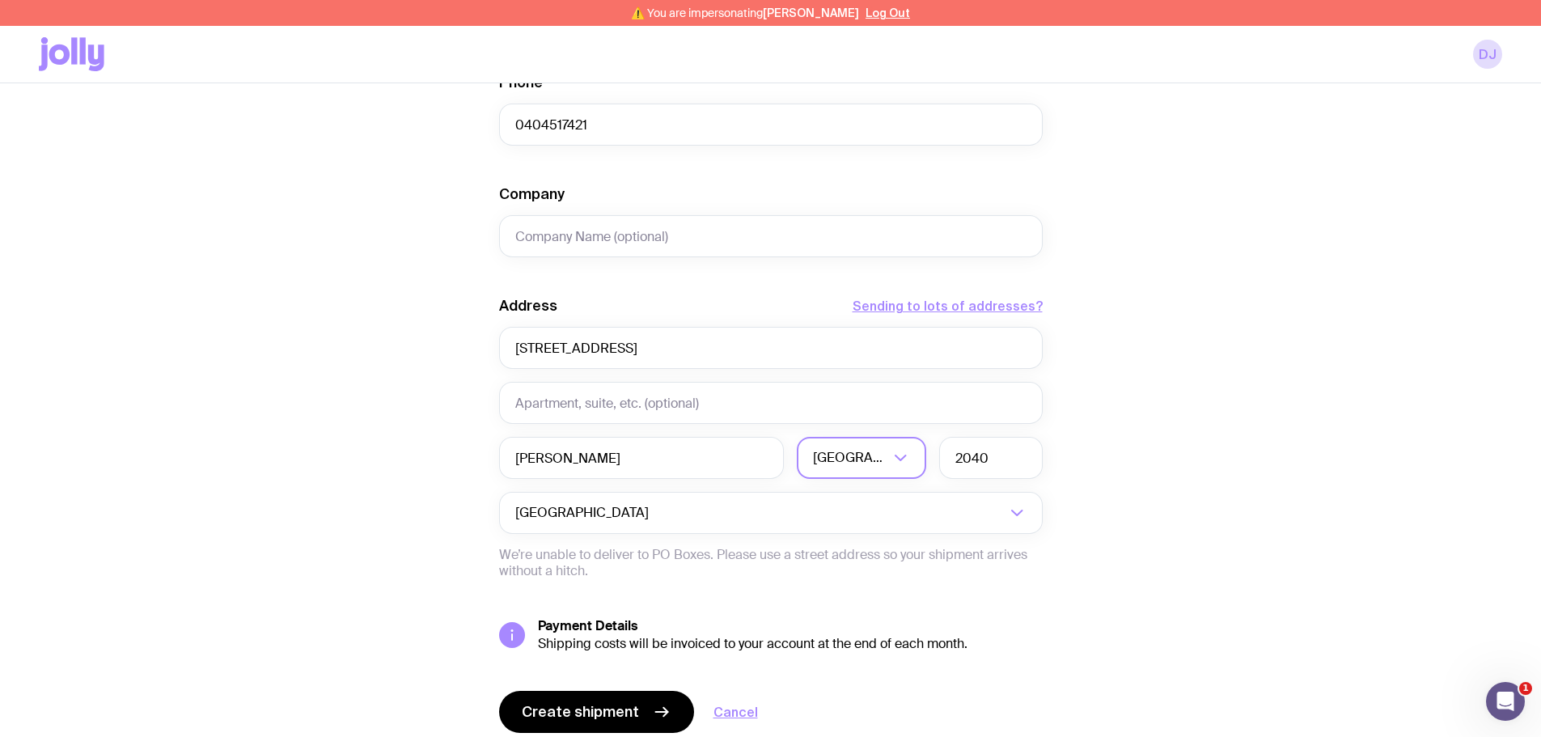
scroll to position [642, 0]
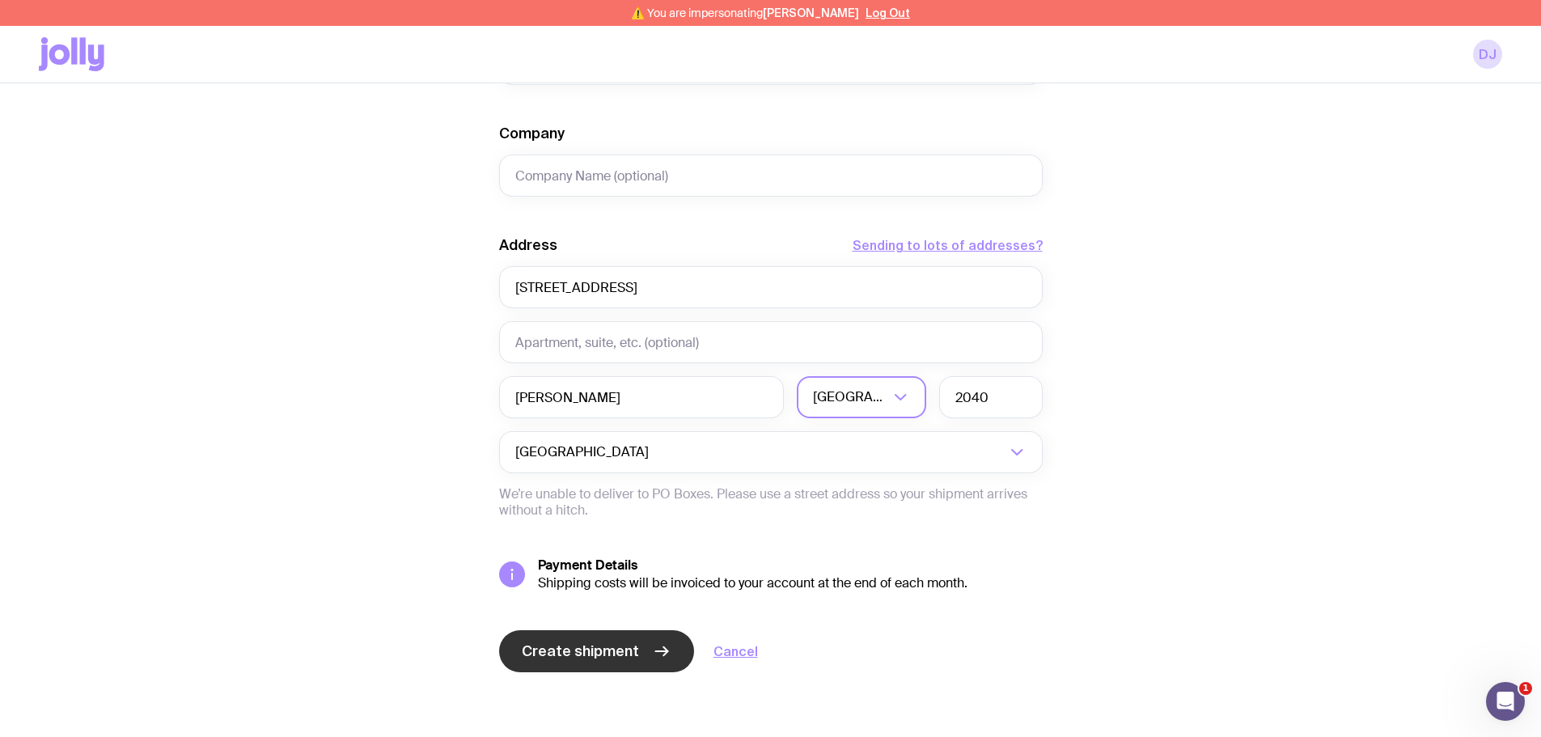
click at [595, 633] on button "Create shipment" at bounding box center [596, 651] width 195 height 42
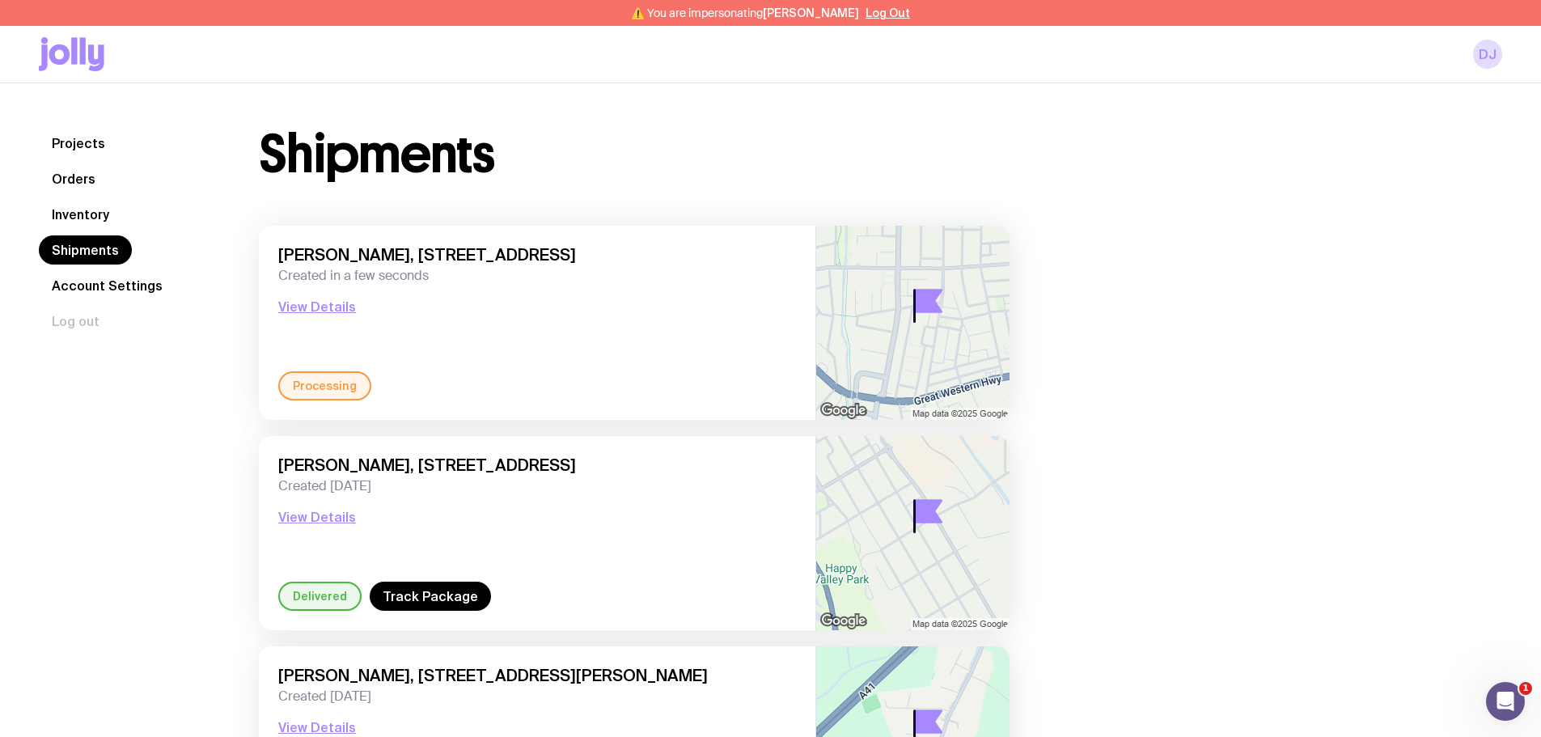
click at [82, 219] on link "Inventory" at bounding box center [80, 214] width 83 height 29
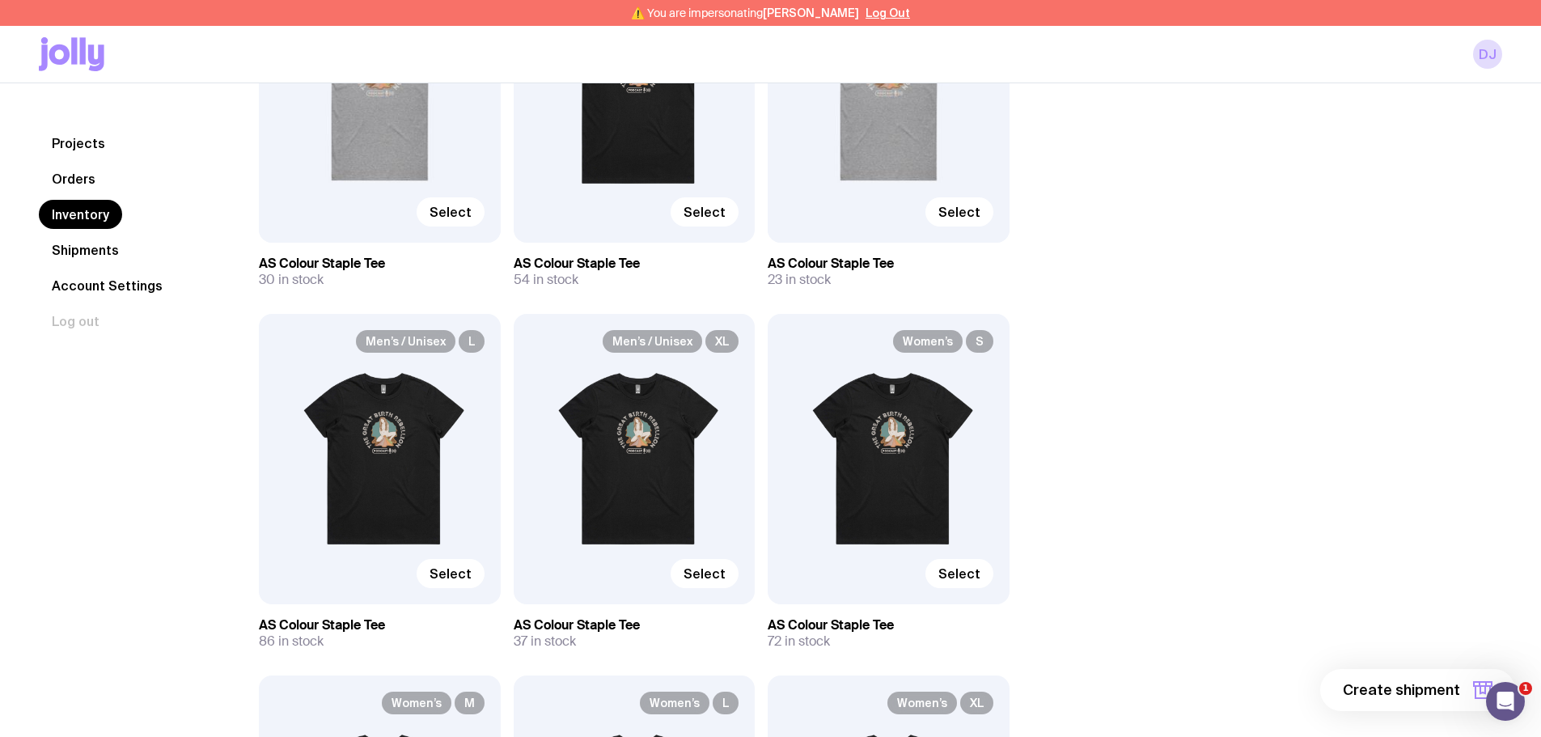
scroll to position [1052, 0]
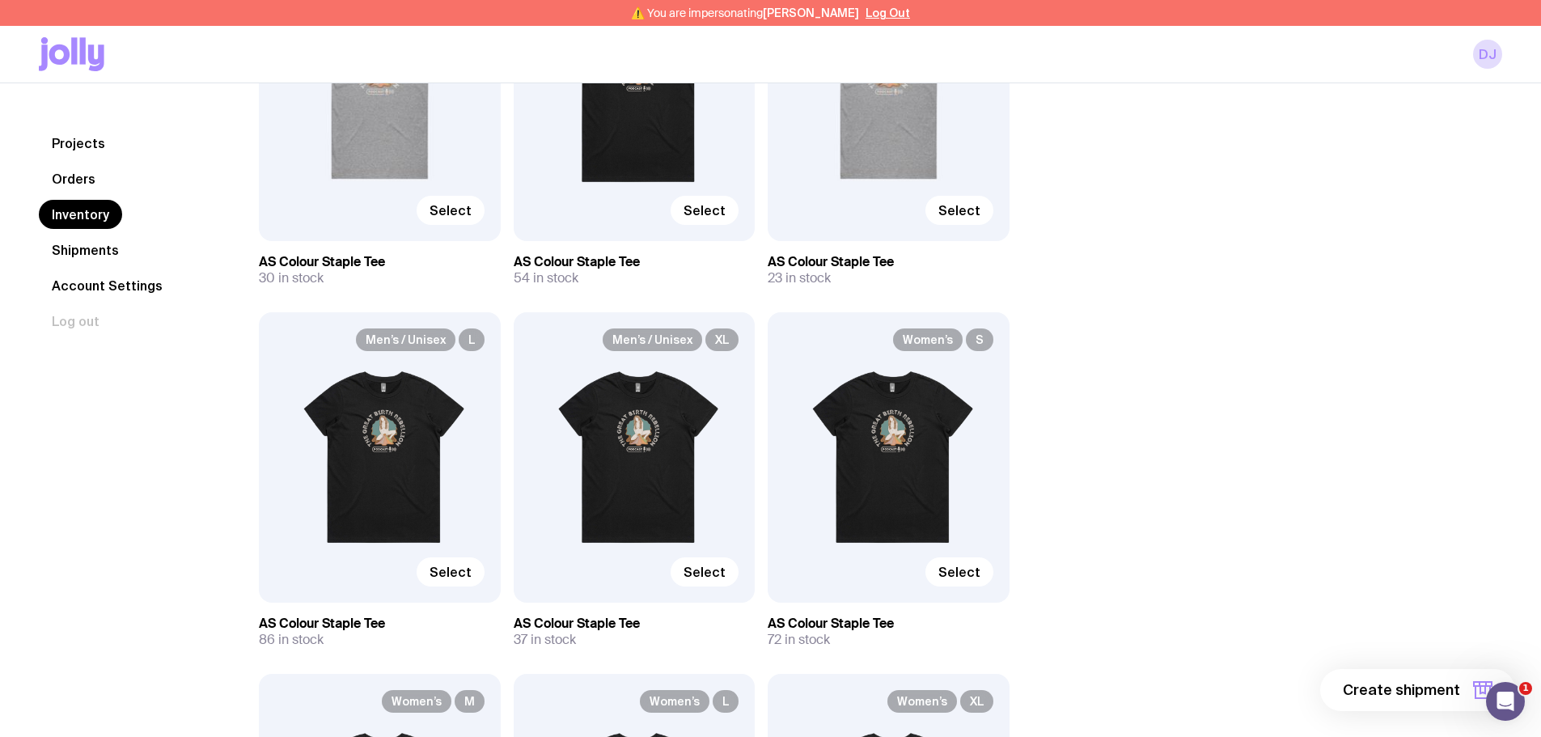
click at [395, 426] on div "Men’s / Unisex L Select" at bounding box center [380, 457] width 242 height 290
click at [450, 566] on span "Select" at bounding box center [451, 572] width 42 height 16
click at [0, 0] on input "Select" at bounding box center [0, 0] width 0 height 0
click at [1447, 695] on span "1 item" at bounding box center [1440, 689] width 40 height 19
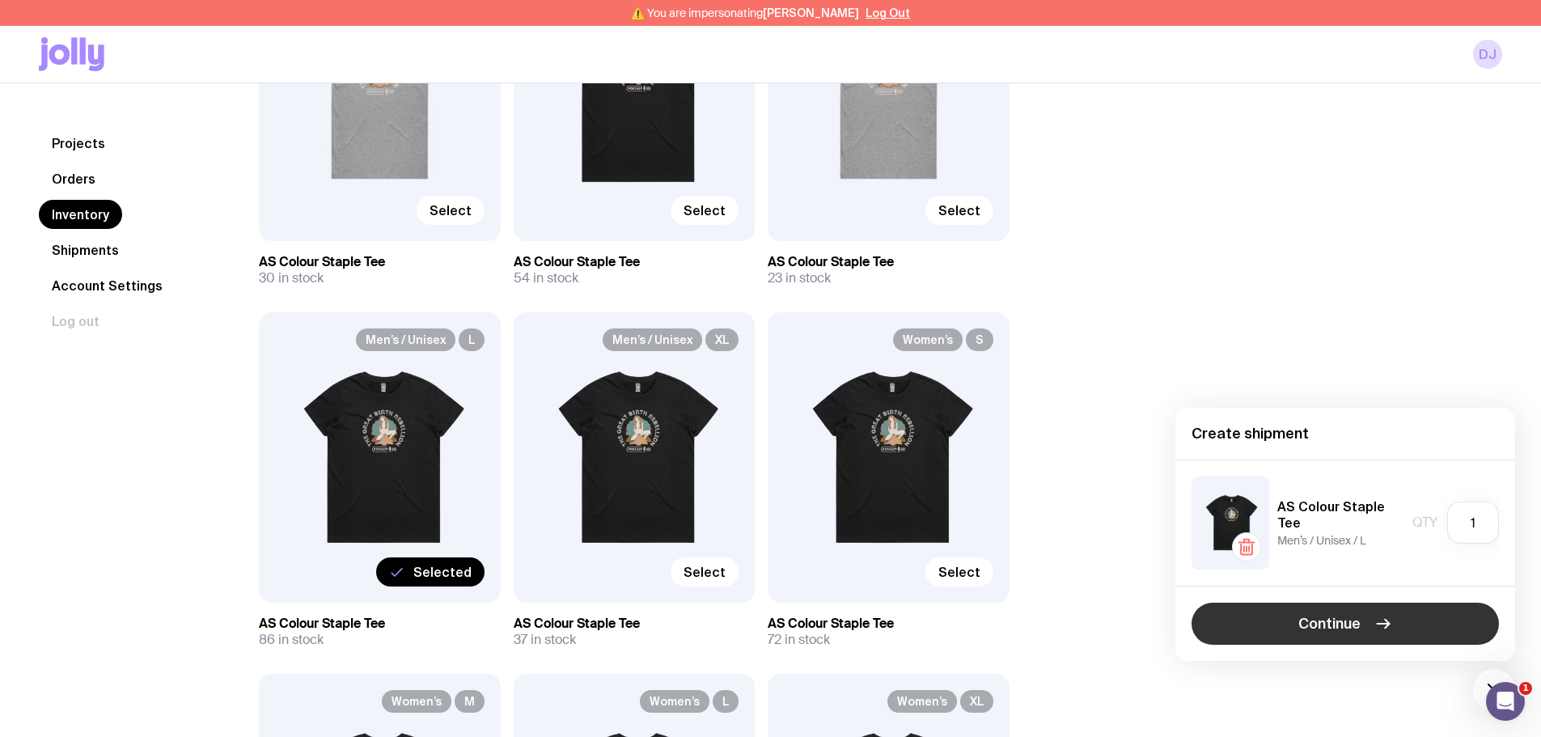
click at [1270, 616] on button "Continue" at bounding box center [1345, 624] width 307 height 42
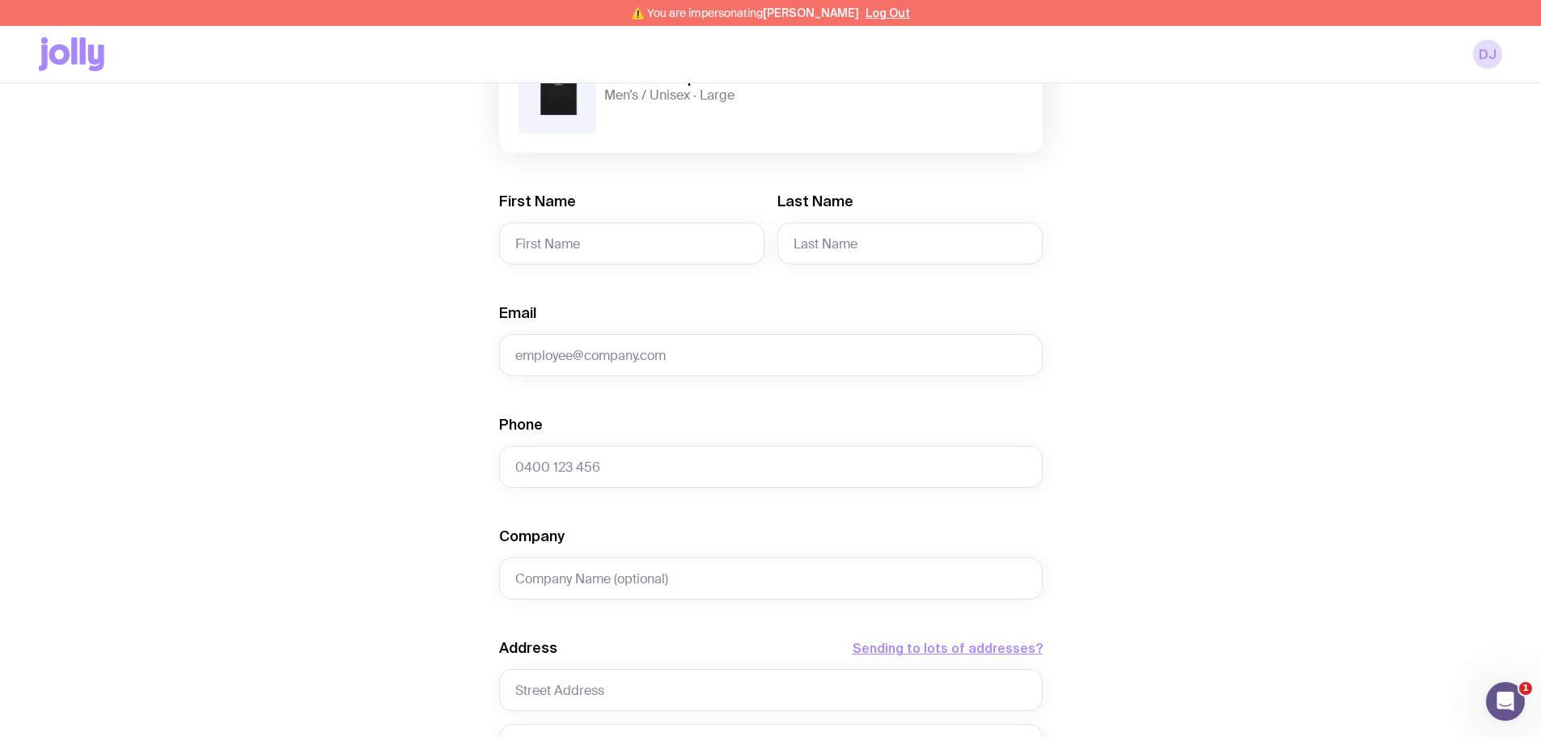
scroll to position [243, 0]
click at [534, 246] on input "First Name" at bounding box center [631, 239] width 265 height 42
paste input "Maddison"
type input "Maddison"
click at [806, 235] on input "Last Name" at bounding box center [909, 239] width 265 height 42
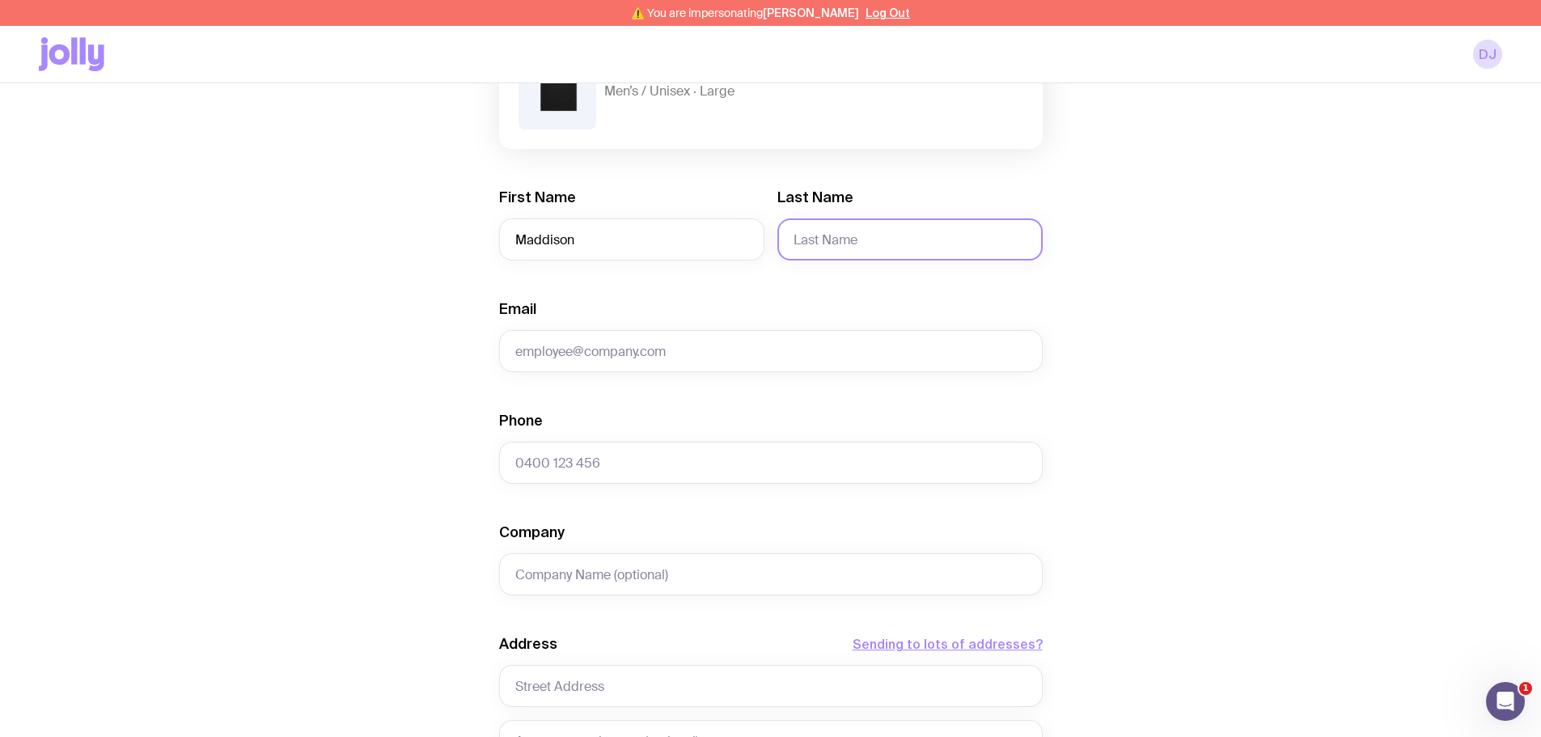
paste input "Cryer"
type input "Cryer"
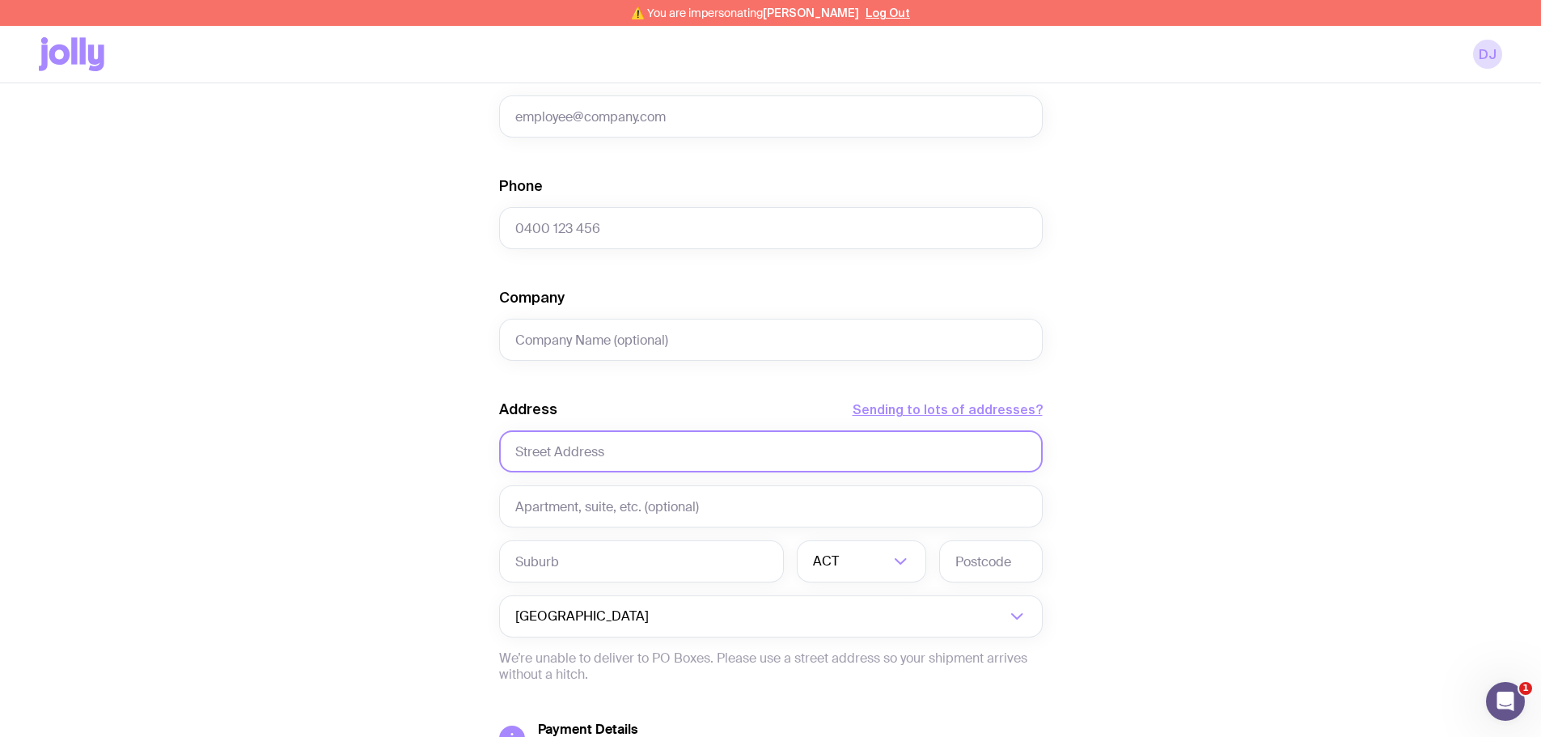
scroll to position [485, 0]
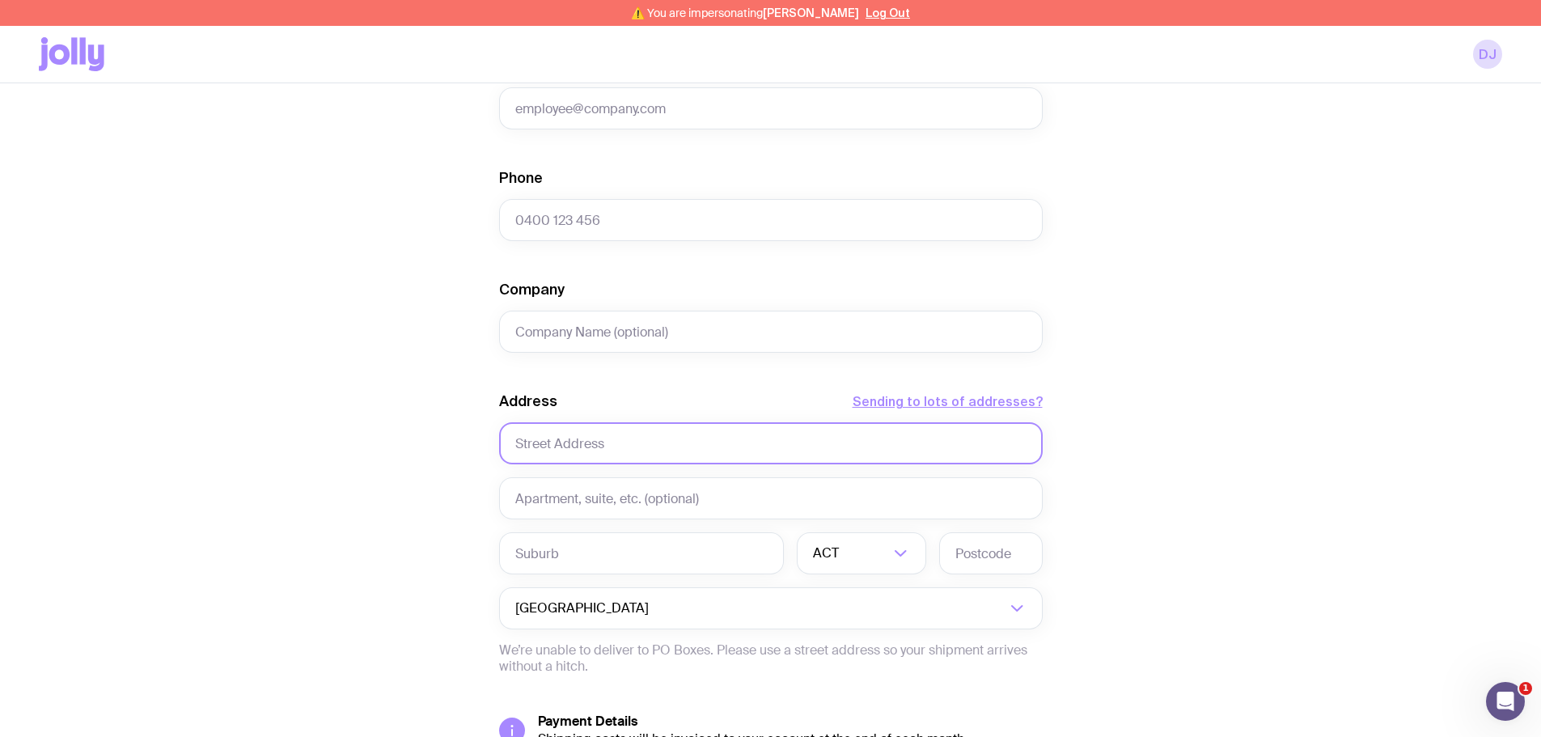
click at [559, 446] on input "text" at bounding box center [771, 443] width 544 height 42
paste input "104 Hawks Head Road"
type input "104 Hawks Head Road"
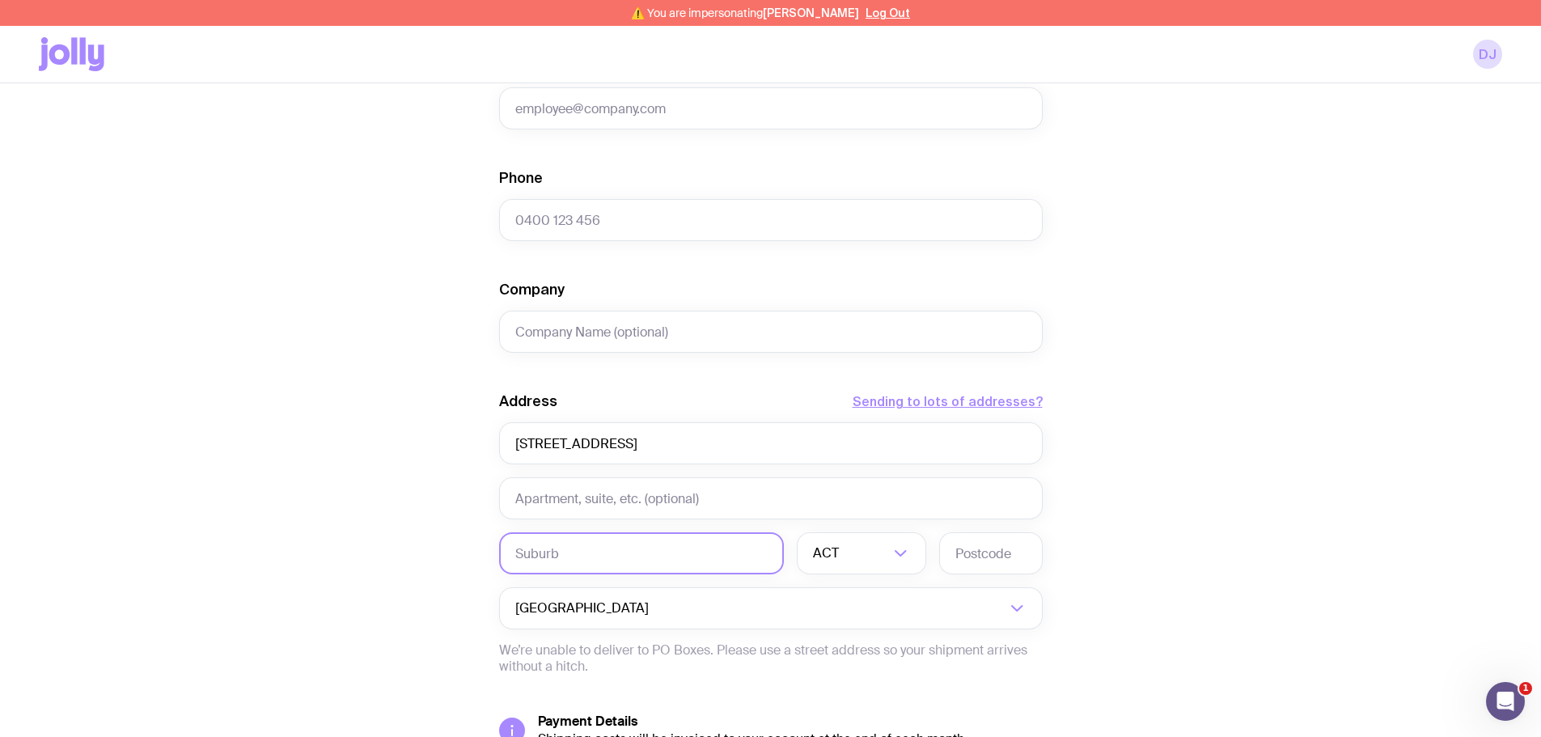
click at [563, 561] on input "text" at bounding box center [641, 553] width 285 height 42
paste input "Brogo"
type input "Brogo"
click at [824, 553] on div "ACT" at bounding box center [844, 553] width 94 height 42
click at [832, 630] on li "NSW" at bounding box center [862, 637] width 128 height 35
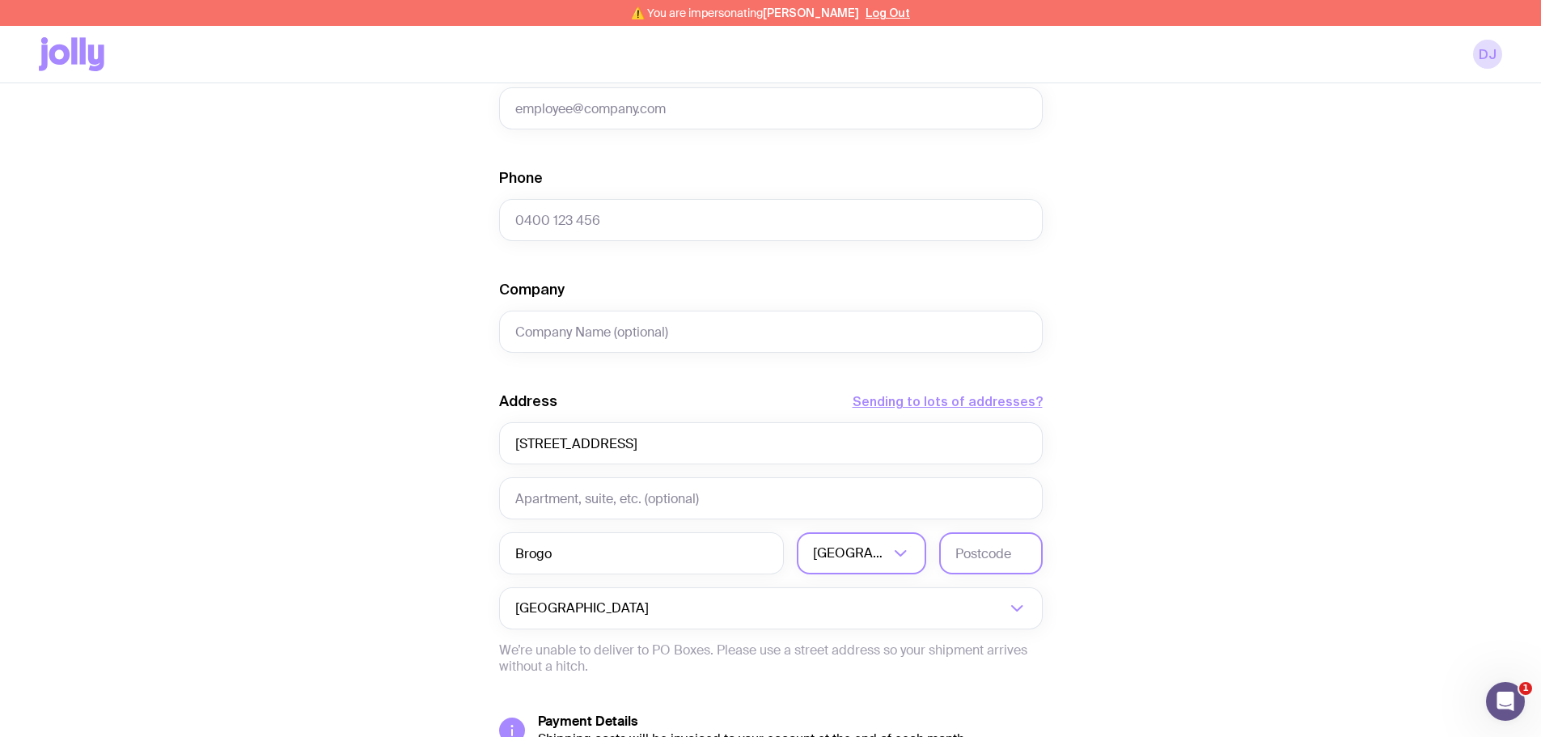
drag, startPoint x: 996, startPoint y: 525, endPoint x: 1000, endPoint y: 541, distance: 16.7
click at [999, 527] on div "Address Sending to lots of addresses? 104 Hawks Head Road Brogo NSW Loading... …" at bounding box center [771, 533] width 544 height 283
click at [997, 551] on input "text" at bounding box center [991, 553] width 104 height 42
paste input "2550"
type input "2550"
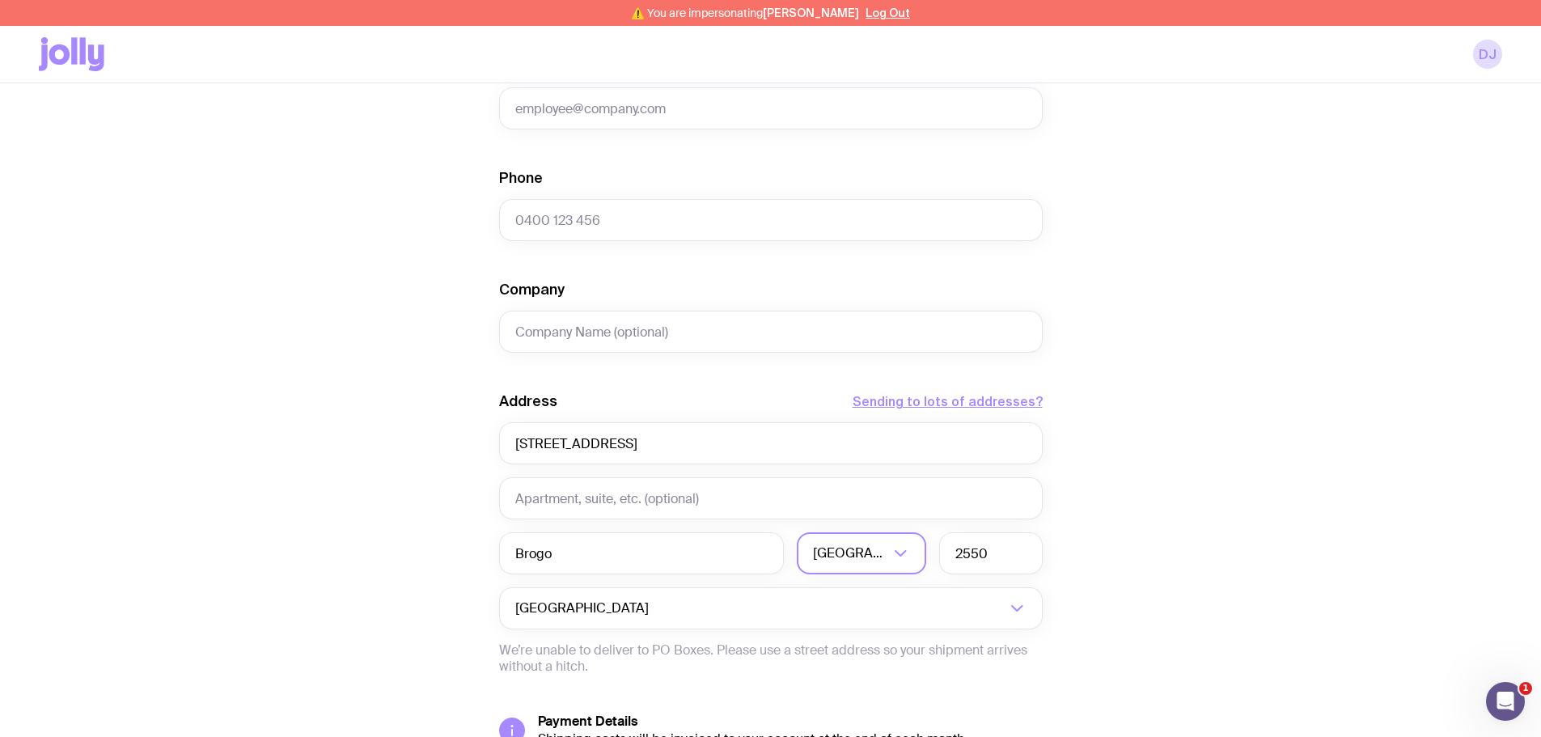
click at [1075, 491] on div "Create shipment Shipment details 1 AS Colour Staple Tee Men’s / Unisex · Large …" at bounding box center [770, 278] width 1463 height 1230
click at [553, 239] on input "Phone" at bounding box center [771, 220] width 544 height 42
paste input "61409782188"
type input "61409782188"
click at [470, 252] on div "Create shipment Shipment details 1 AS Colour Staple Tee Men’s / Unisex · Large …" at bounding box center [770, 278] width 1463 height 1230
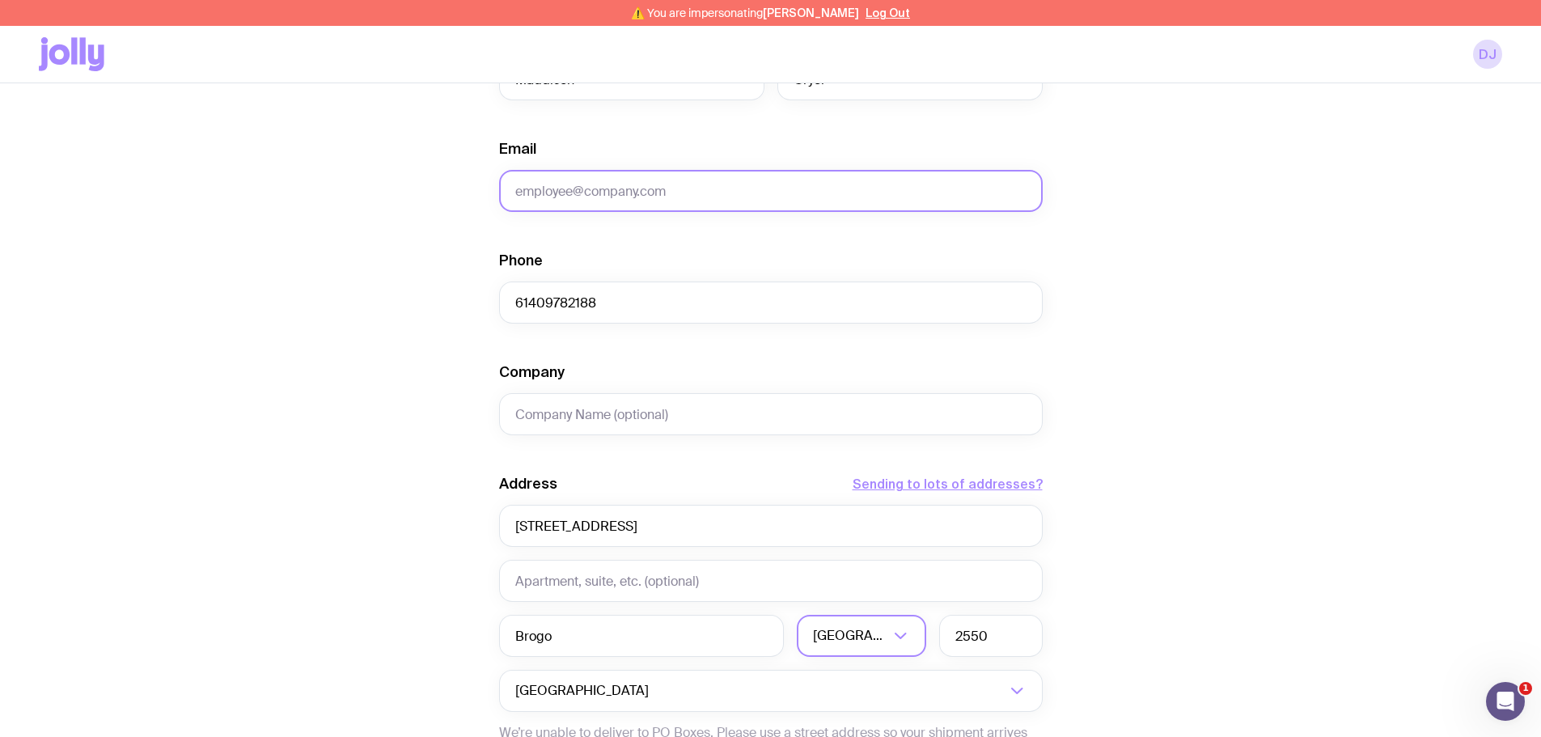
scroll to position [324, 0]
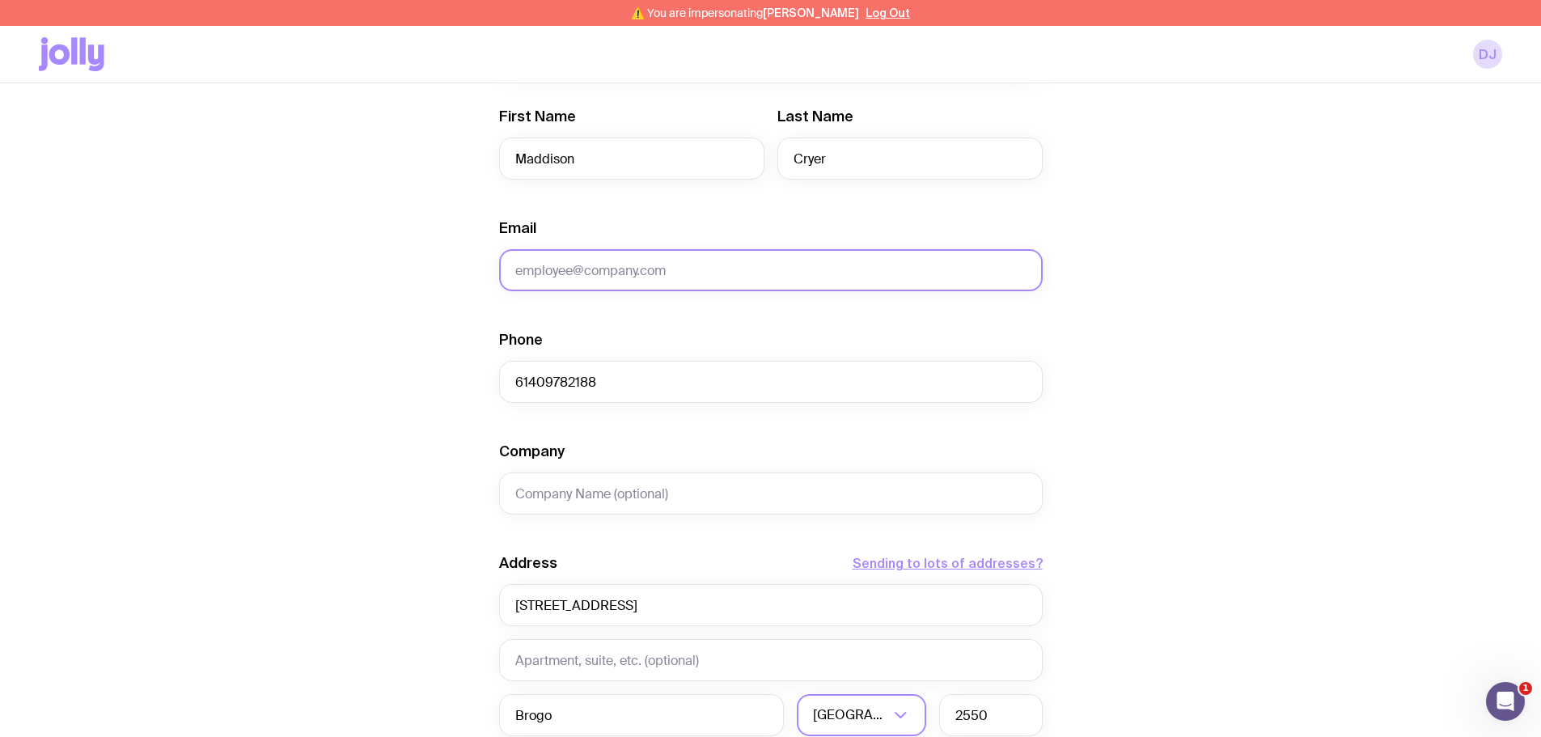
click at [538, 269] on input "Email" at bounding box center [771, 270] width 544 height 42
type input "notprovided@email.com"
click at [448, 309] on div "Create shipment Shipment details 1 AS Colour Staple Tee Men’s / Unisex · Large …" at bounding box center [770, 439] width 1463 height 1230
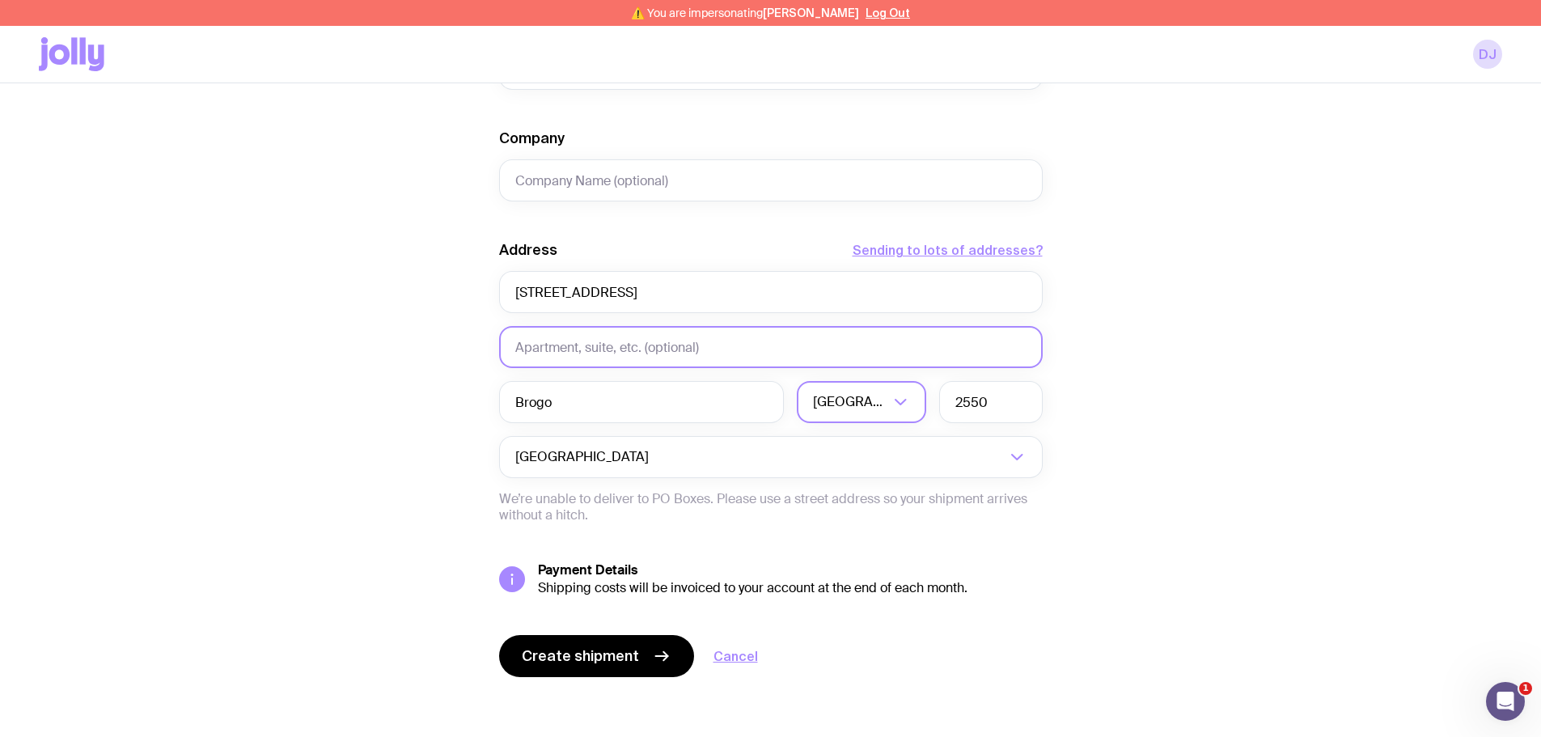
scroll to position [642, 0]
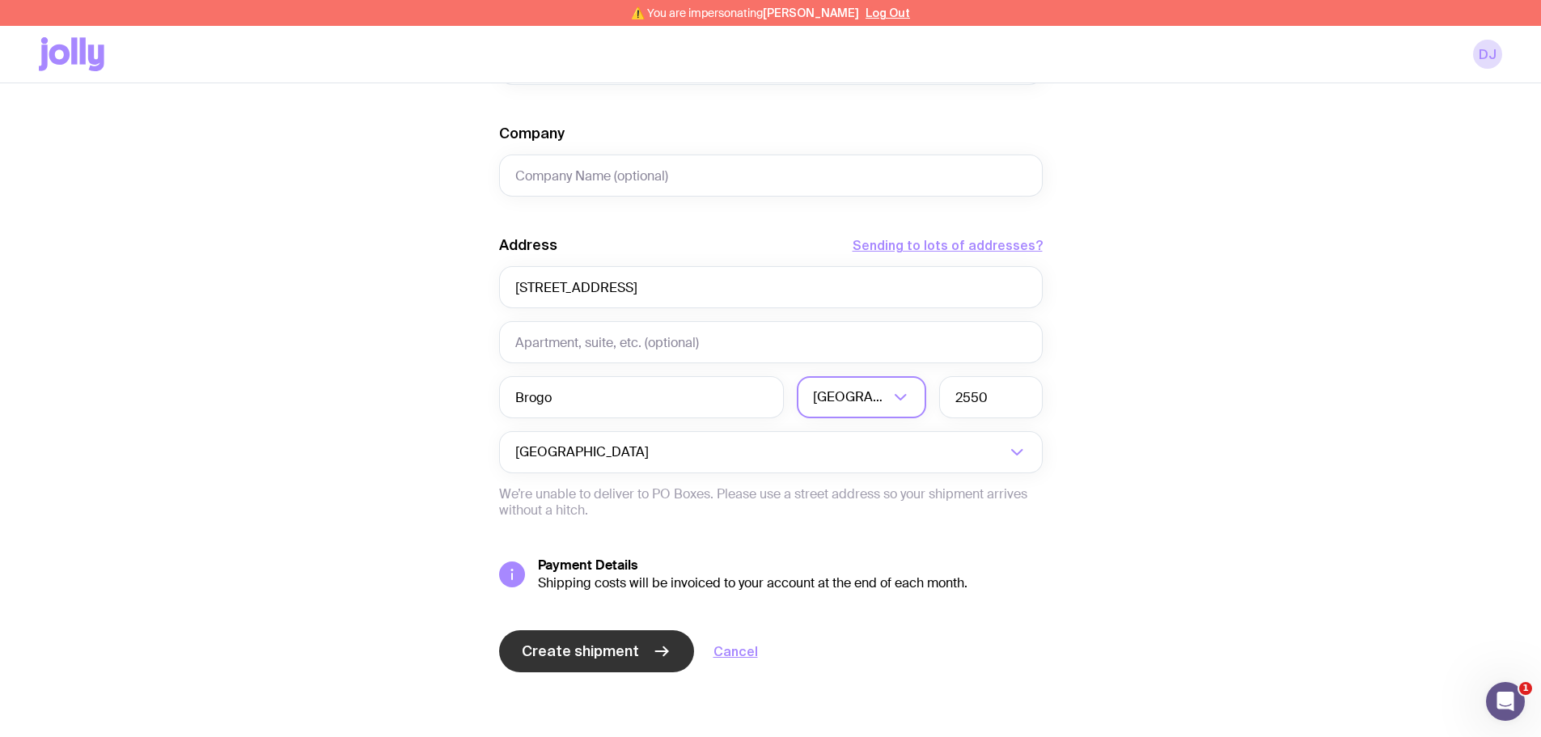
click at [548, 662] on button "Create shipment" at bounding box center [596, 651] width 195 height 42
